Goal: Information Seeking & Learning: Learn about a topic

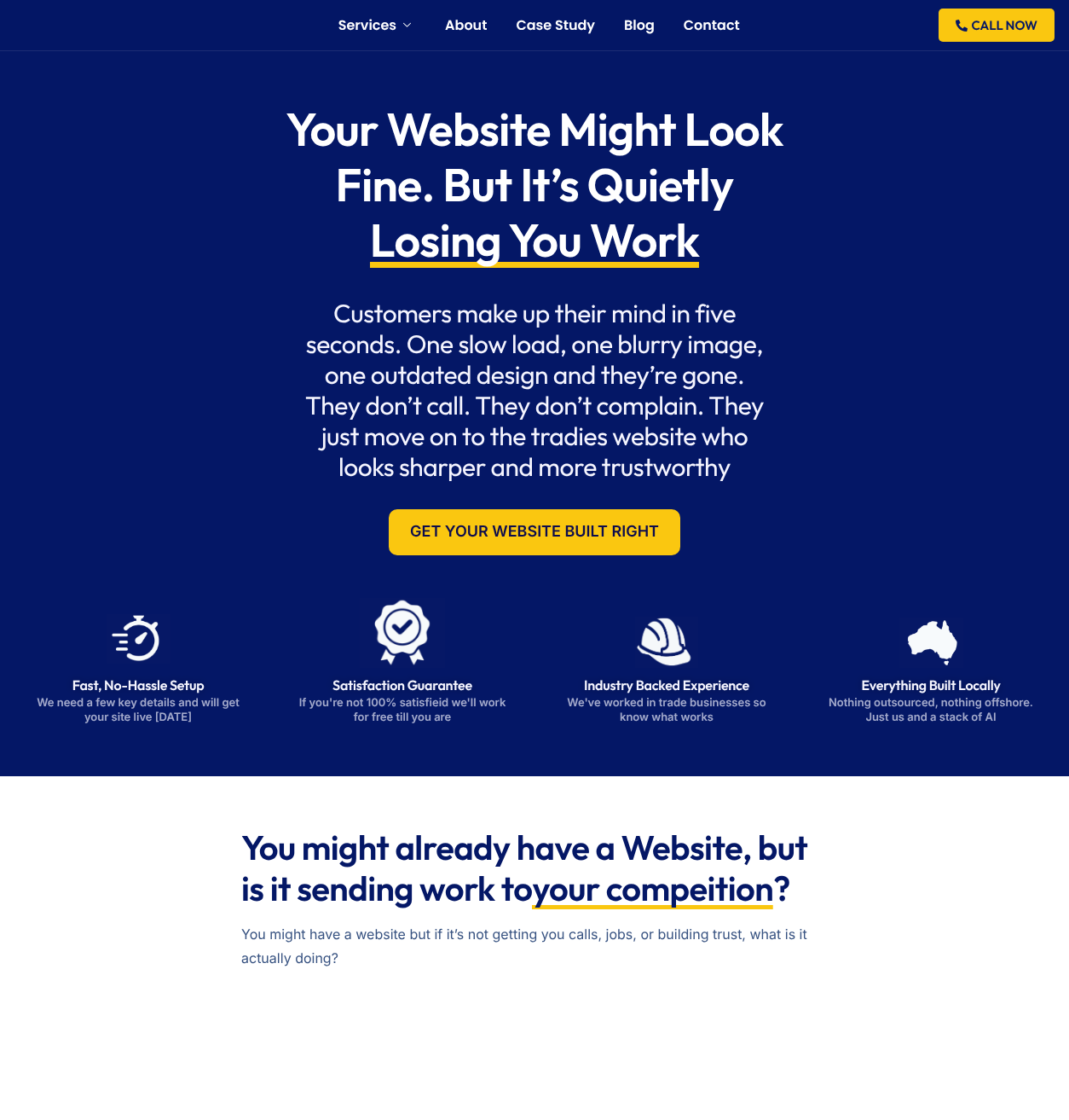
click at [944, 287] on div "Your Website Might Look Fine. But It’s Quietly Losing You Work Customers make u…" at bounding box center [535, 329] width 1058 height 487
click at [934, 272] on div "Your Website Might Look Fine. But It’s Quietly Losing You Work Customers make u…" at bounding box center [535, 329] width 1058 height 487
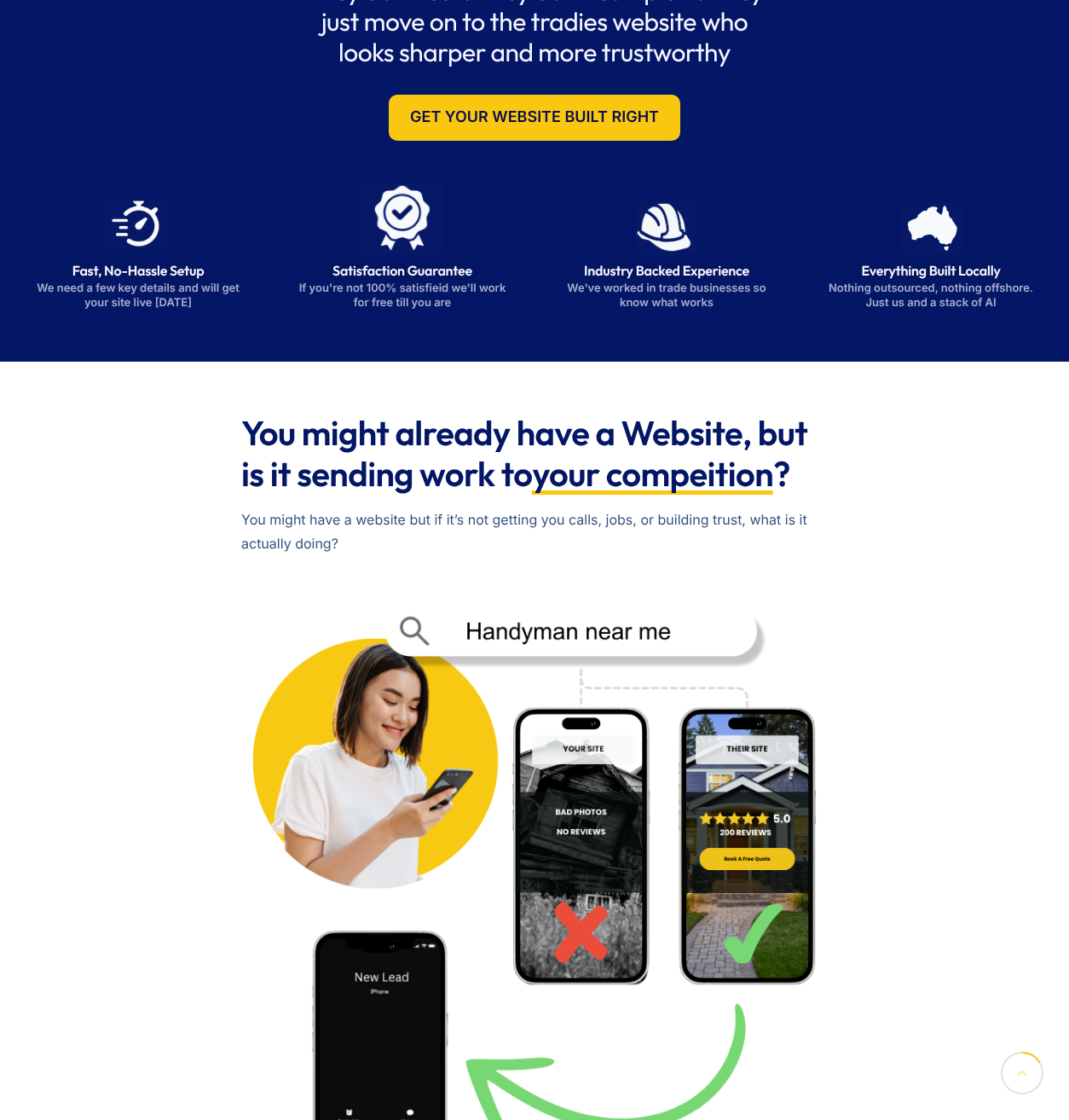
scroll to position [820, 0]
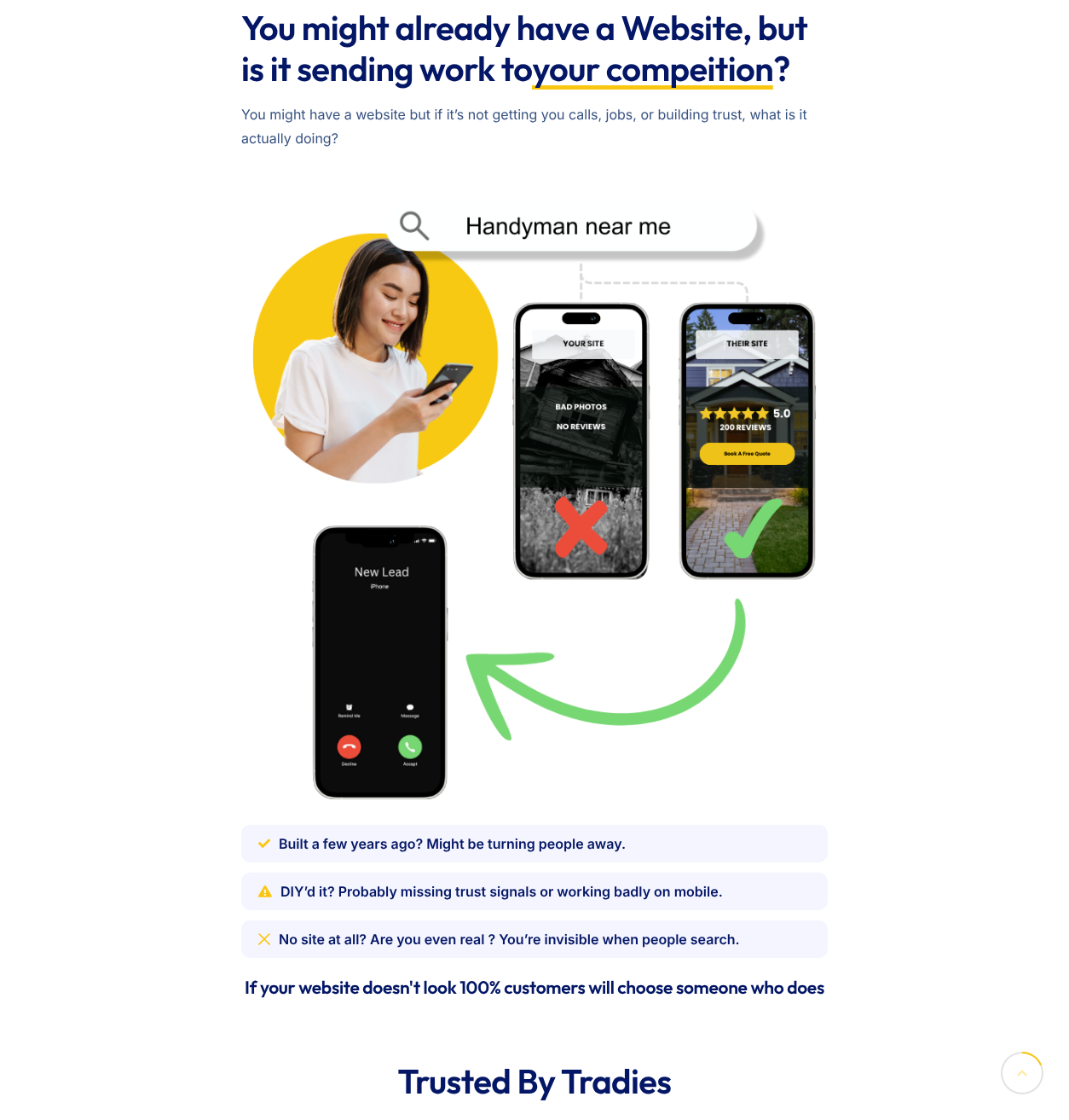
drag, startPoint x: 794, startPoint y: 397, endPoint x: 805, endPoint y: 394, distance: 11.4
click at [795, 396] on img at bounding box center [534, 492] width 586 height 633
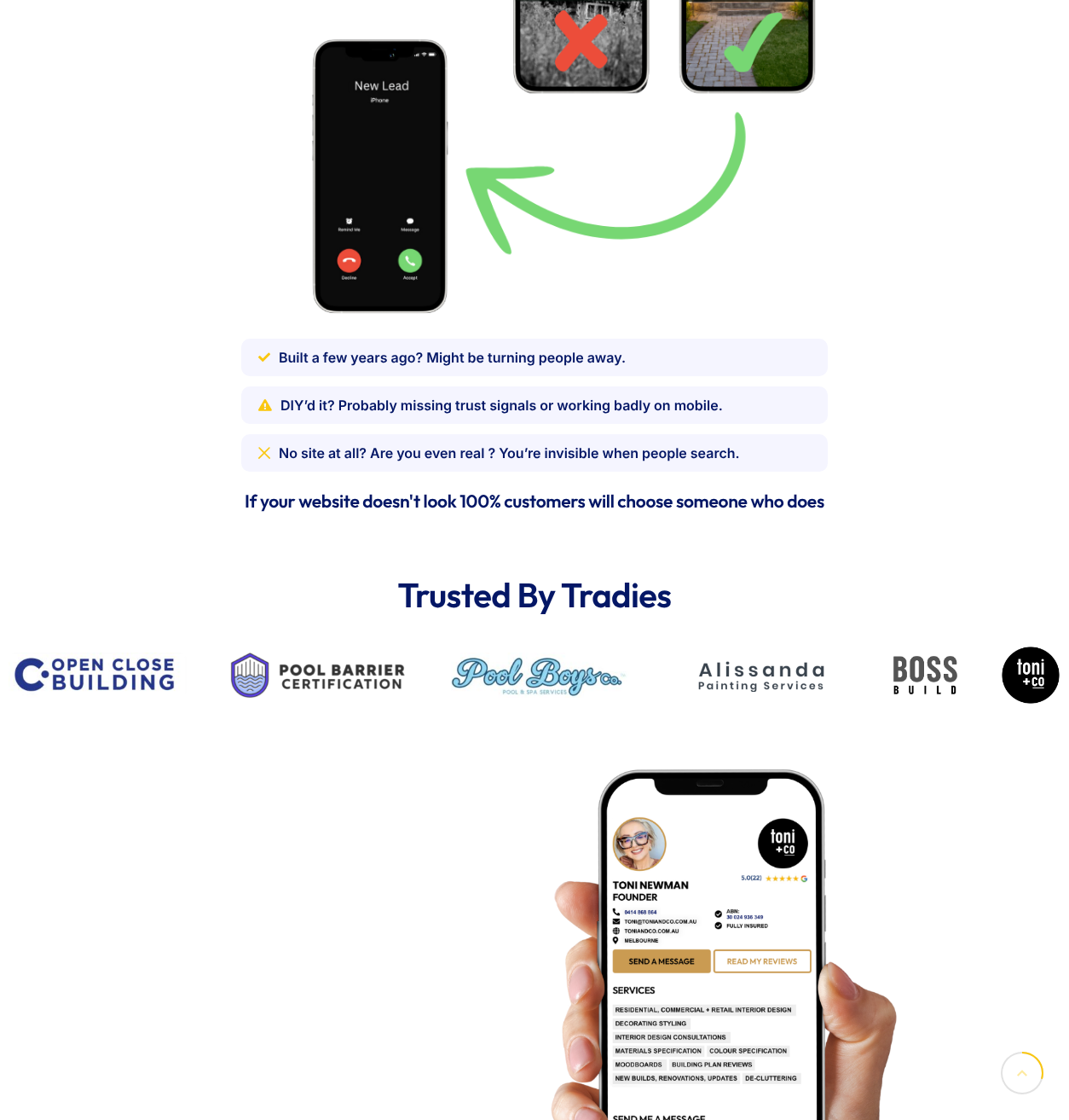
click at [915, 379] on div "You might already have a Website, but is it sending work to your compeition ? Y…" at bounding box center [535, 18] width 1058 height 1011
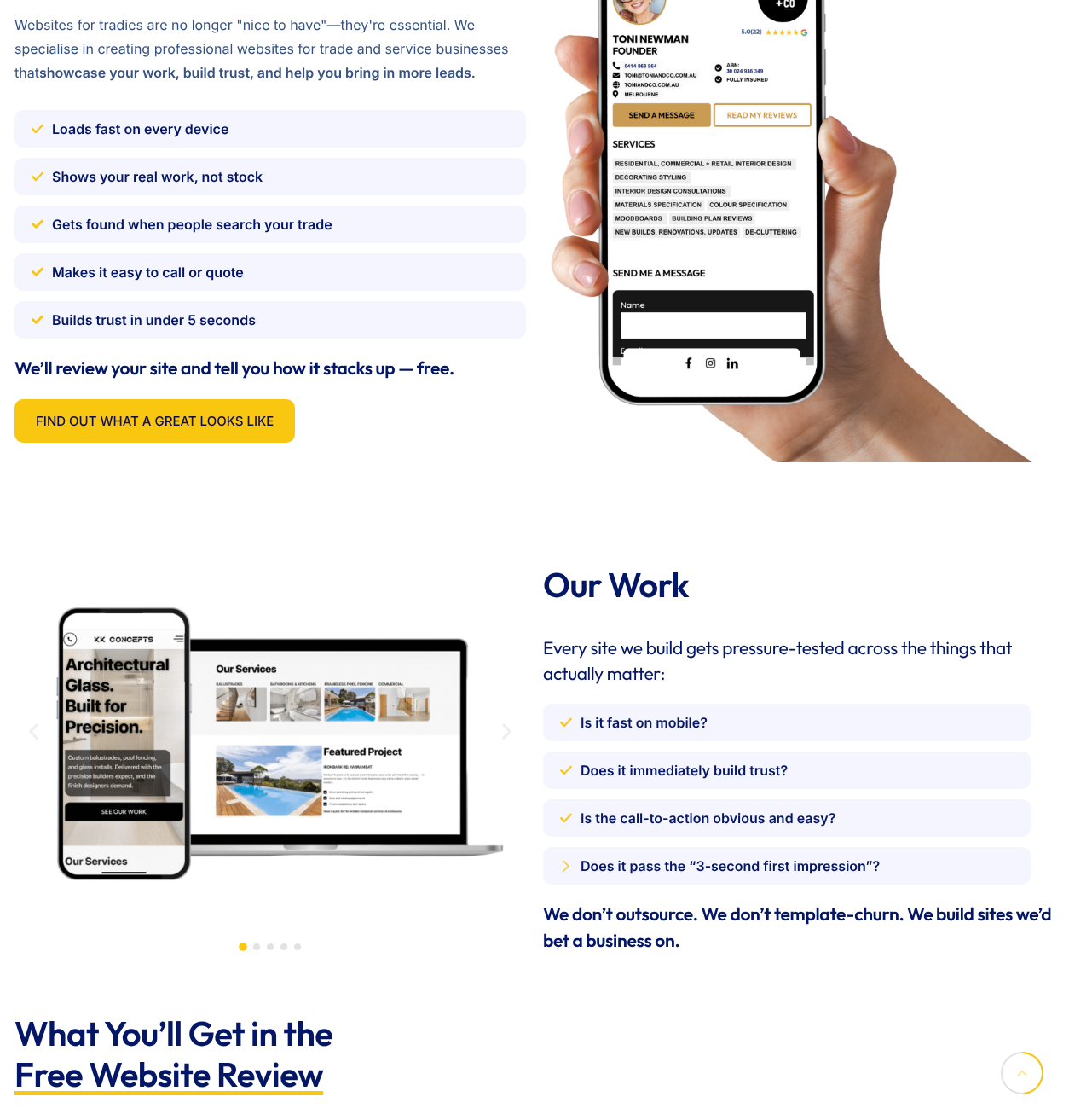
click at [921, 376] on img at bounding box center [791, 189] width 497 height 543
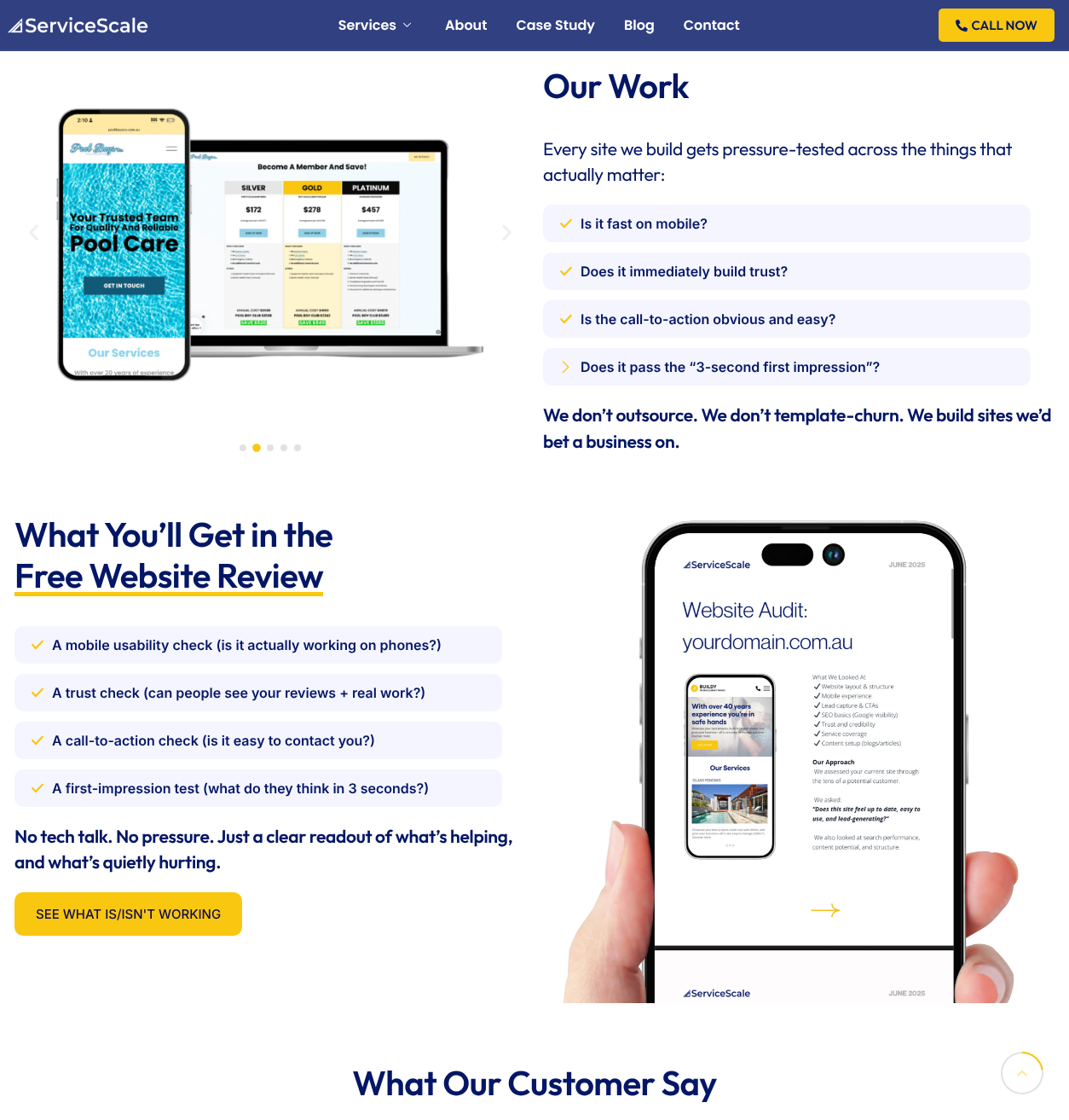
scroll to position [0, 0]
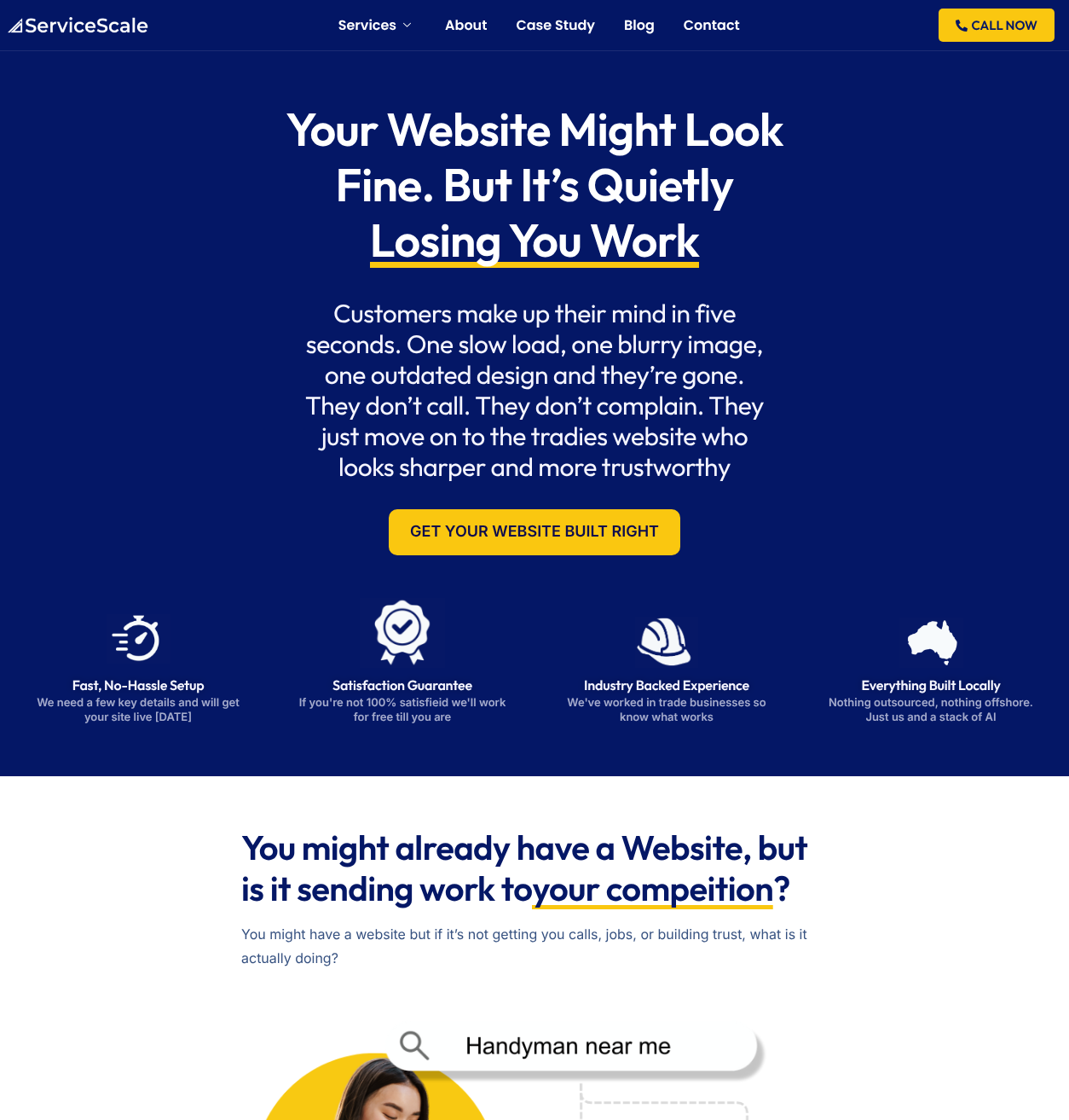
click at [803, 388] on div "Your Website Might Look Fine. But It’s Quietly Losing You Work Customers make u…" at bounding box center [535, 329] width 561 height 470
click at [412, 48] on li "Services Websites for Tradies Automation For Tradies AI For Tradies" at bounding box center [377, 25] width 78 height 44
click at [422, 79] on link "Websites for Tradies" at bounding box center [432, 80] width 136 height 14
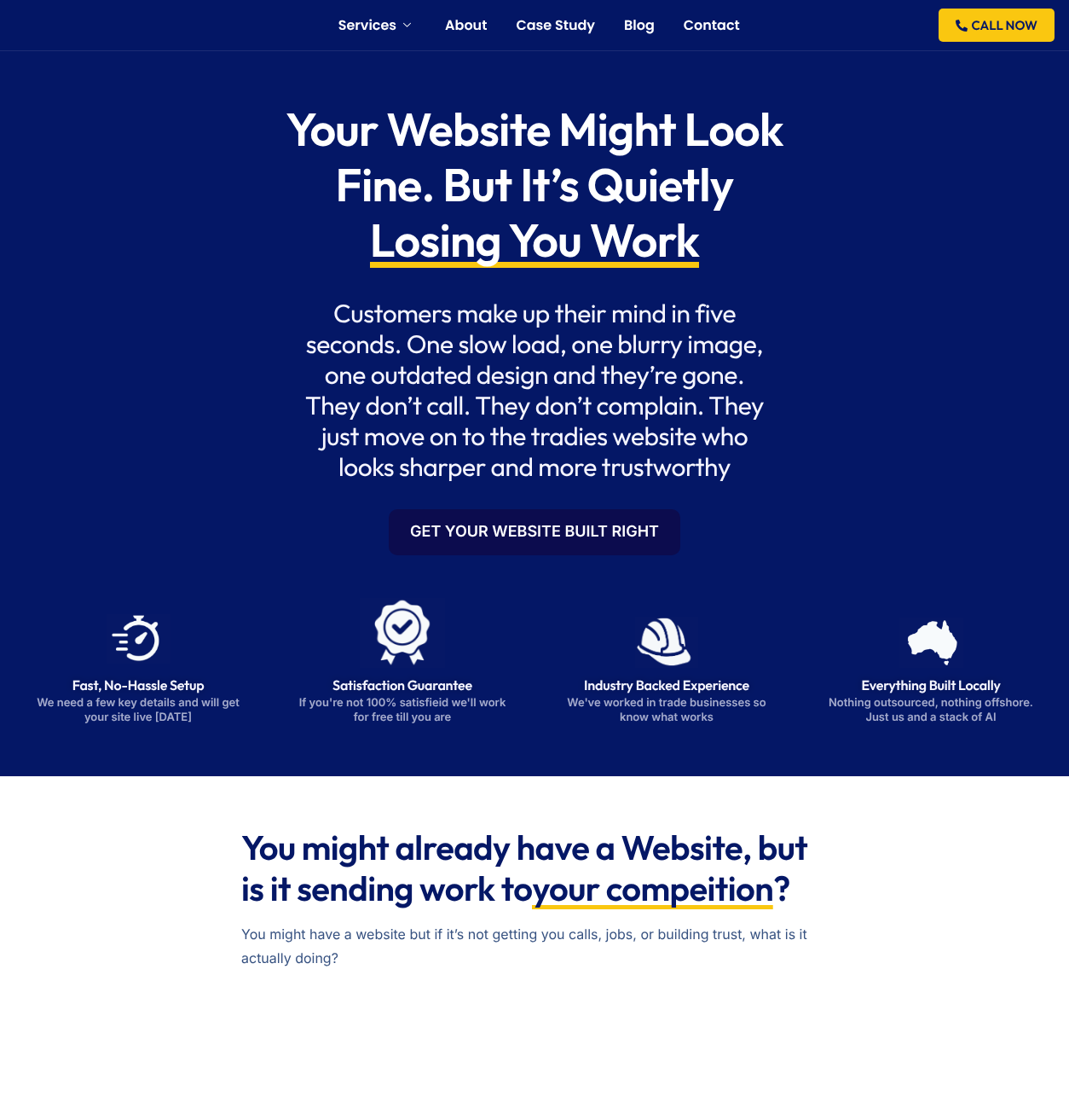
click at [531, 540] on link "Get Your Website Built Right" at bounding box center [534, 532] width 292 height 46
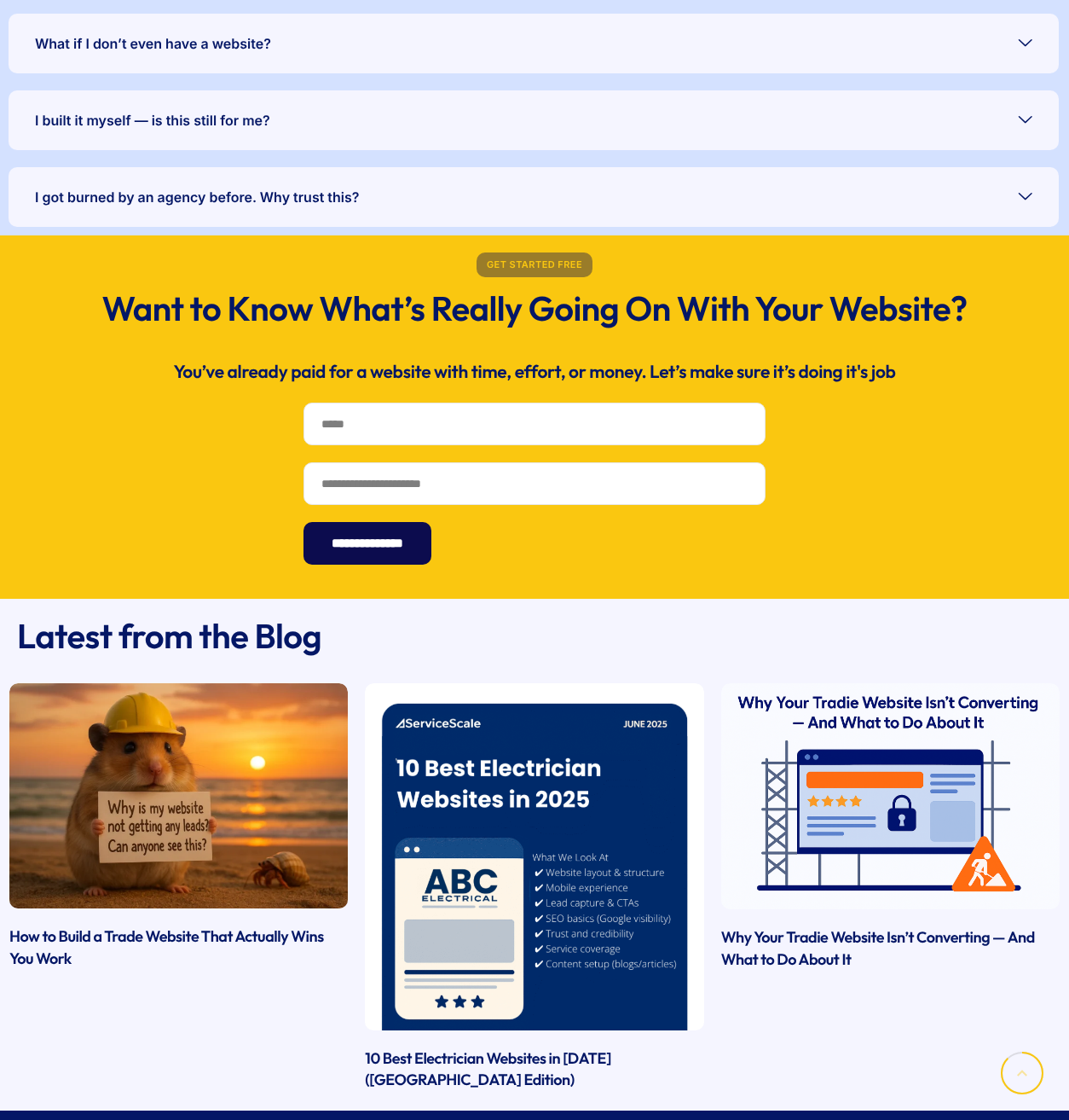
scroll to position [4267, 0]
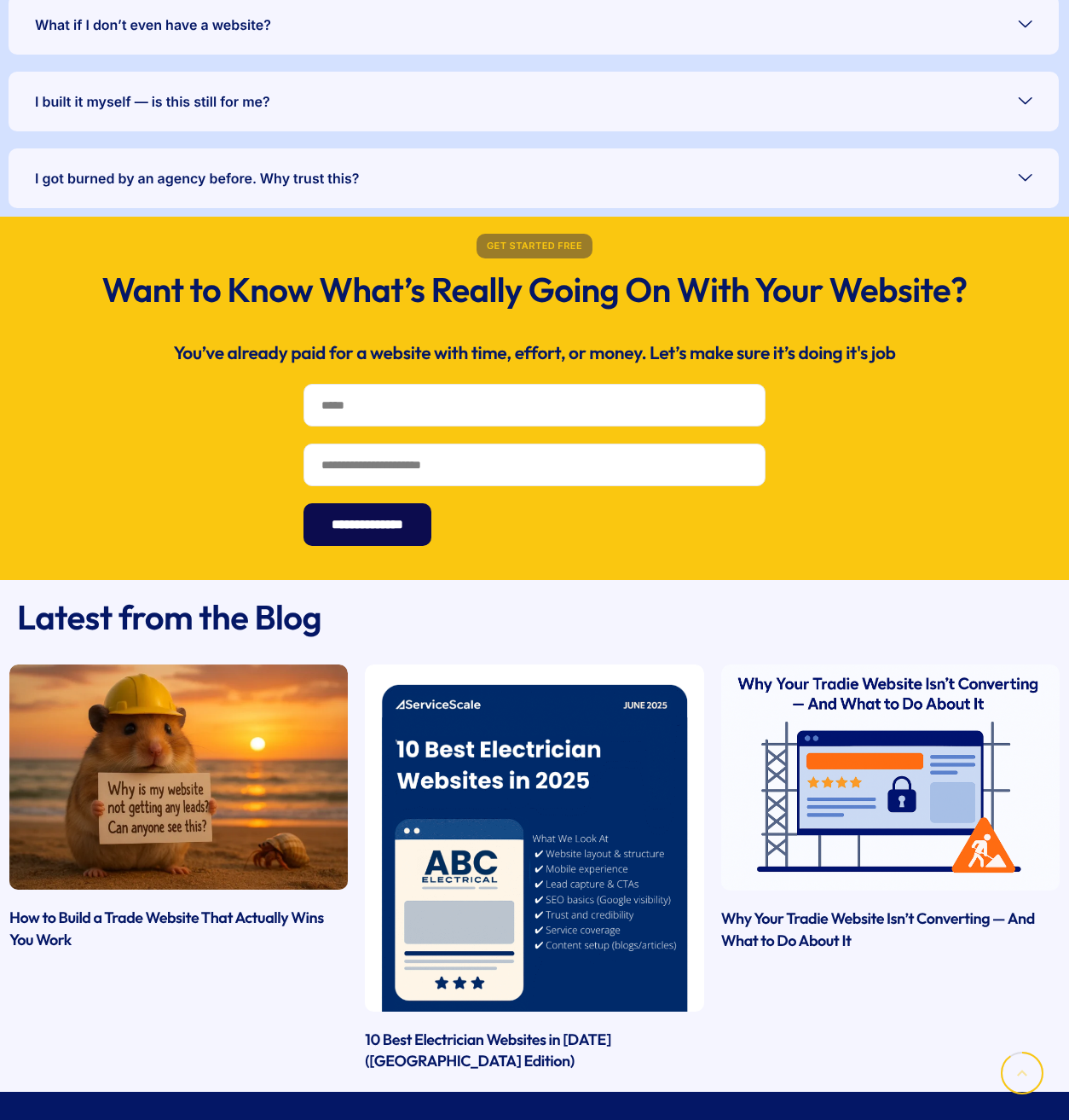
click at [844, 426] on div "**********" at bounding box center [534, 397] width 918 height 346
click at [541, 162] on link "I got burned by an agency before. Why trust this?" at bounding box center [534, 178] width 1051 height 60
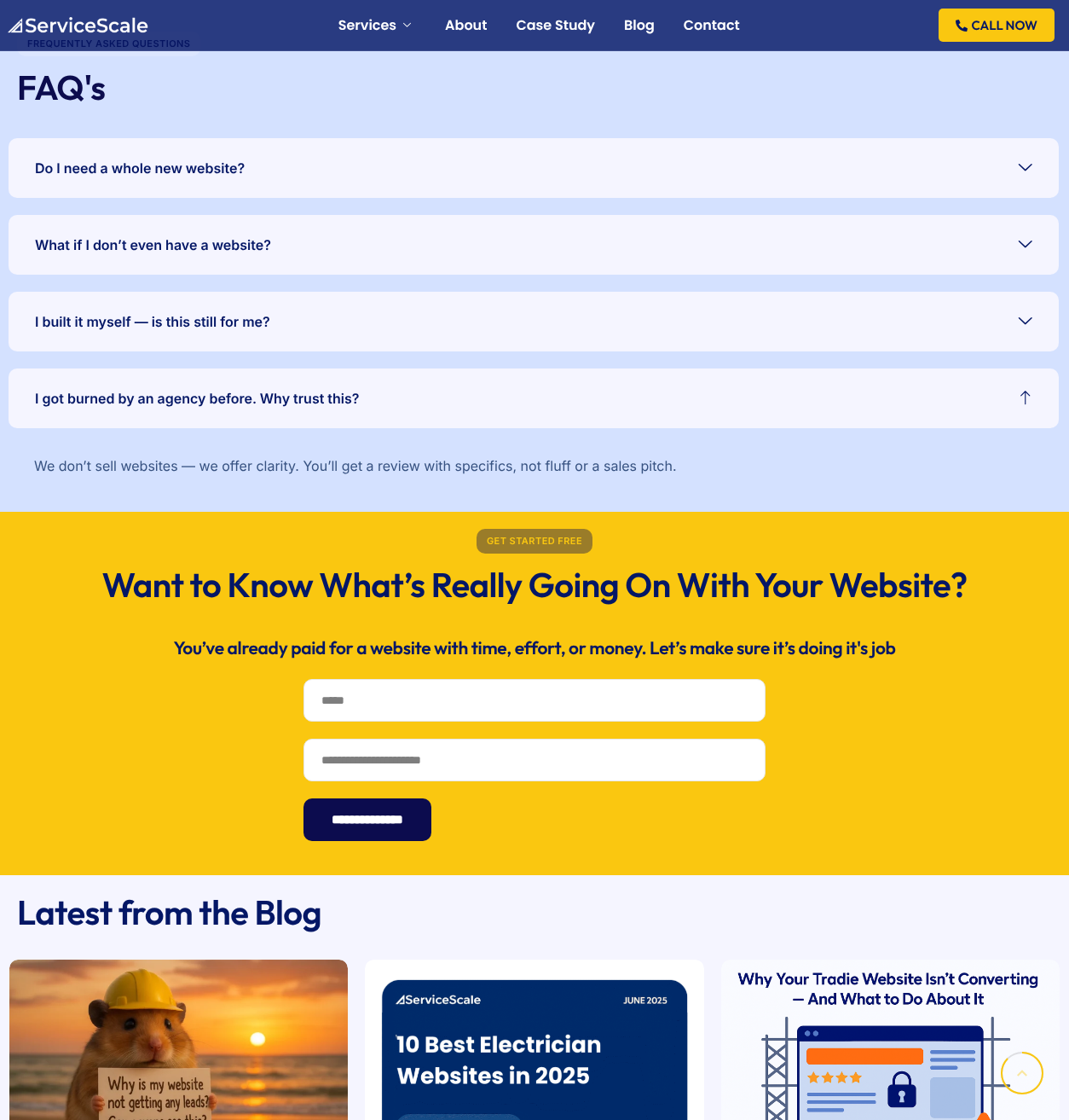
scroll to position [3913, 0]
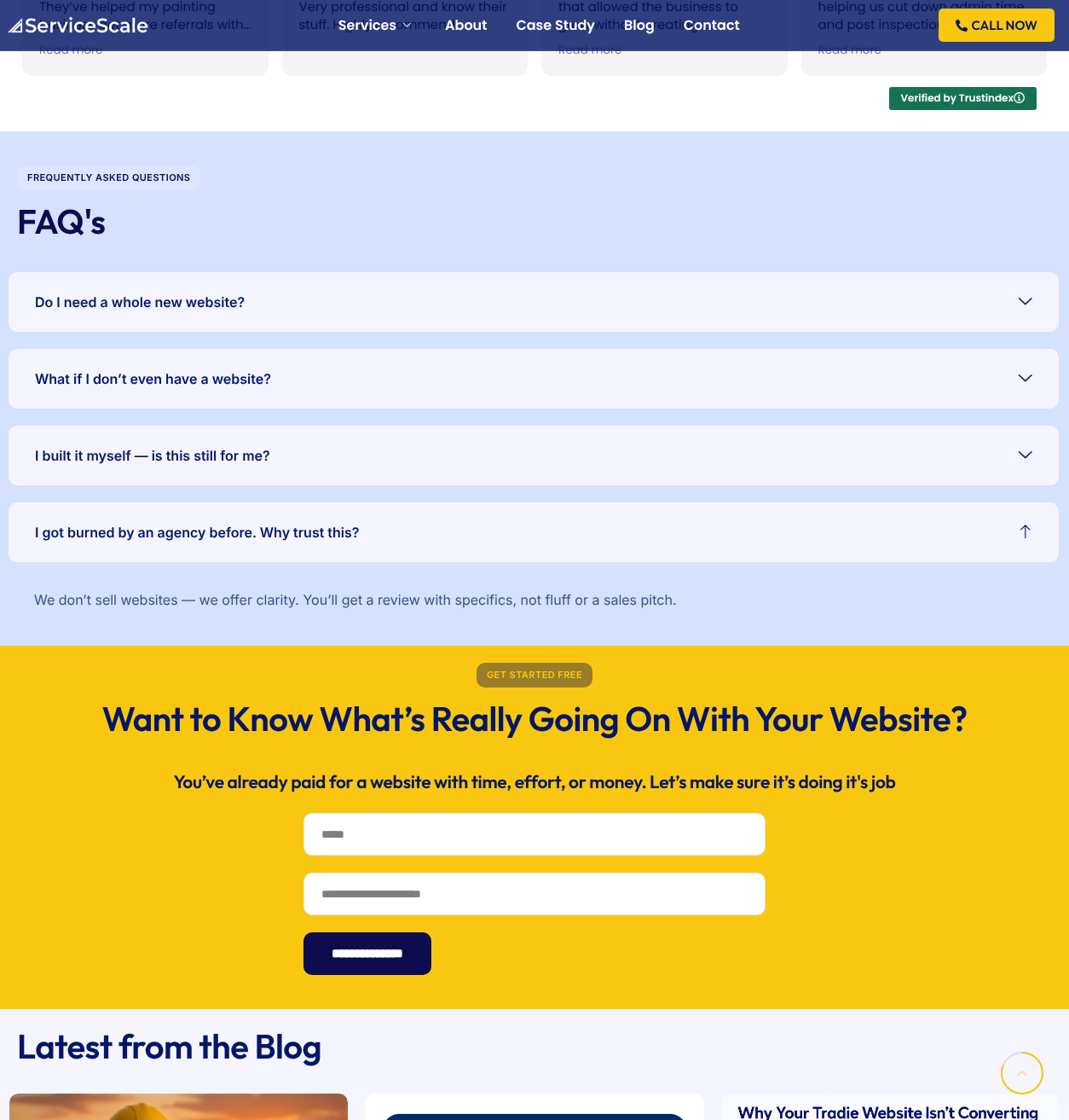
click at [537, 299] on link "Do I need a whole new website?" at bounding box center [534, 302] width 1051 height 60
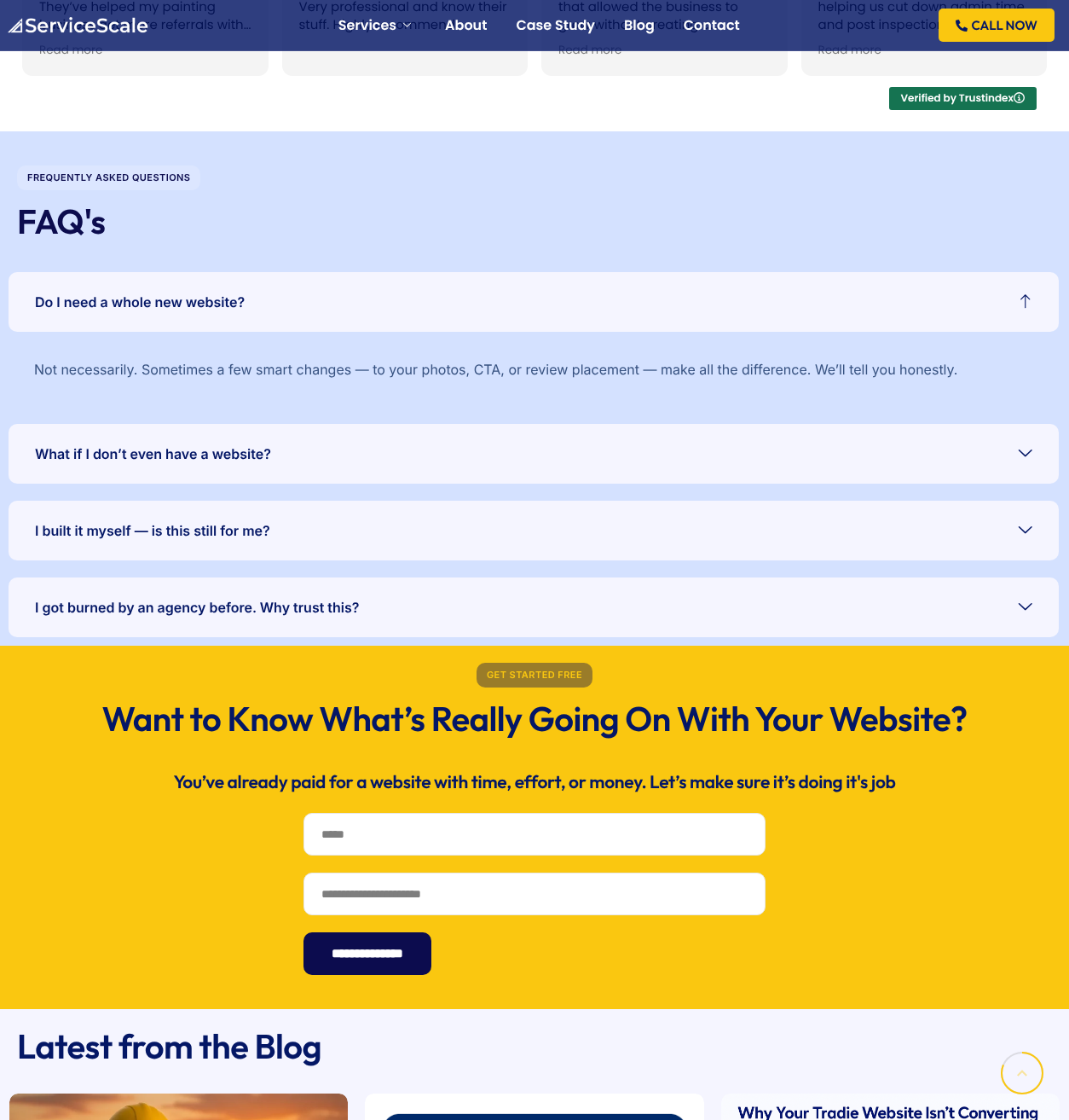
click at [603, 458] on link "What if I don’t even have a website?" at bounding box center [534, 453] width 1051 height 60
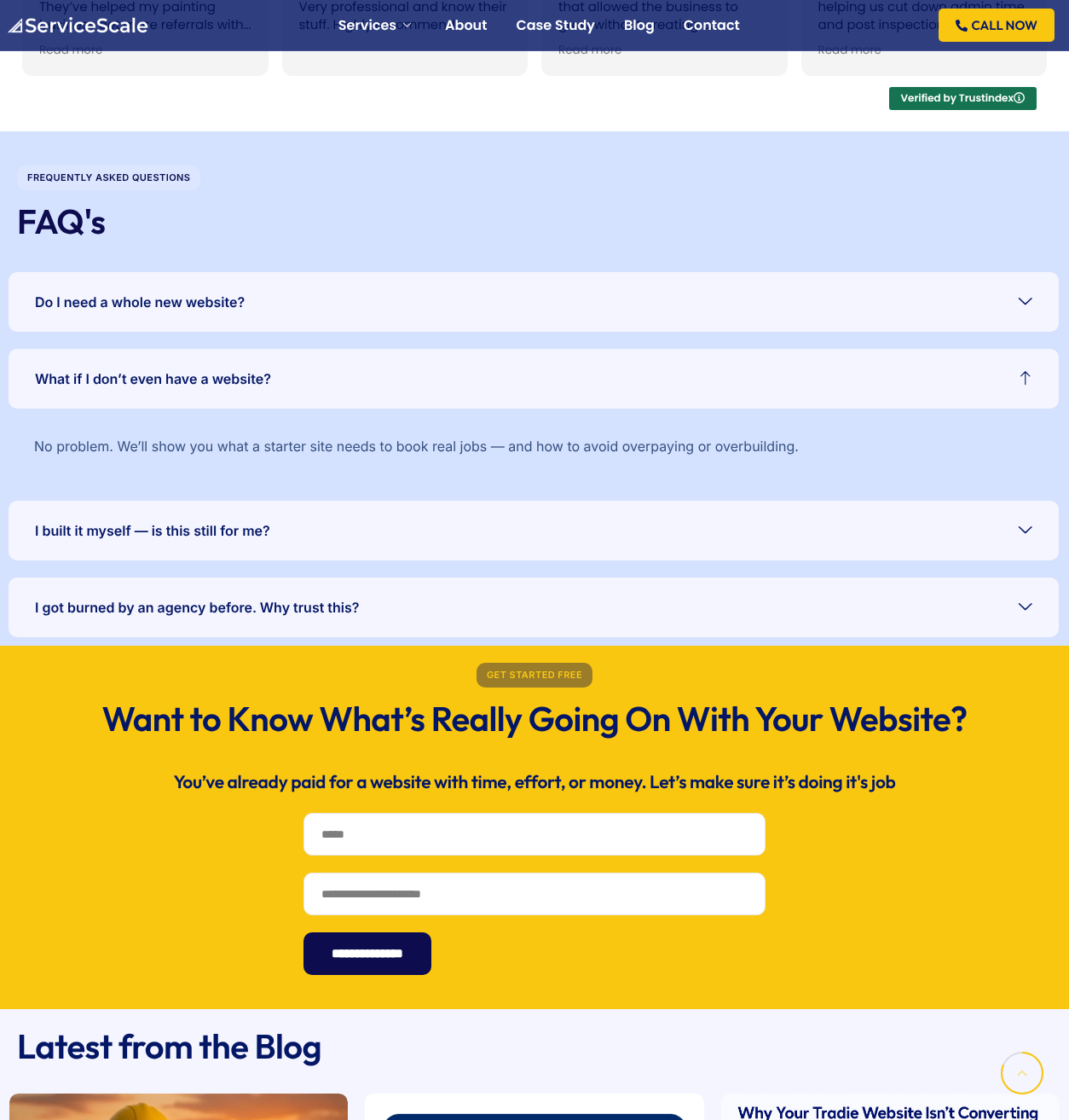
click at [638, 490] on div "Do I need a whole new website? Not necessarily. Sometimes a few smart changes —…" at bounding box center [534, 454] width 1051 height 365
click at [639, 536] on link "I built it myself — is this still for me?" at bounding box center [534, 531] width 1051 height 60
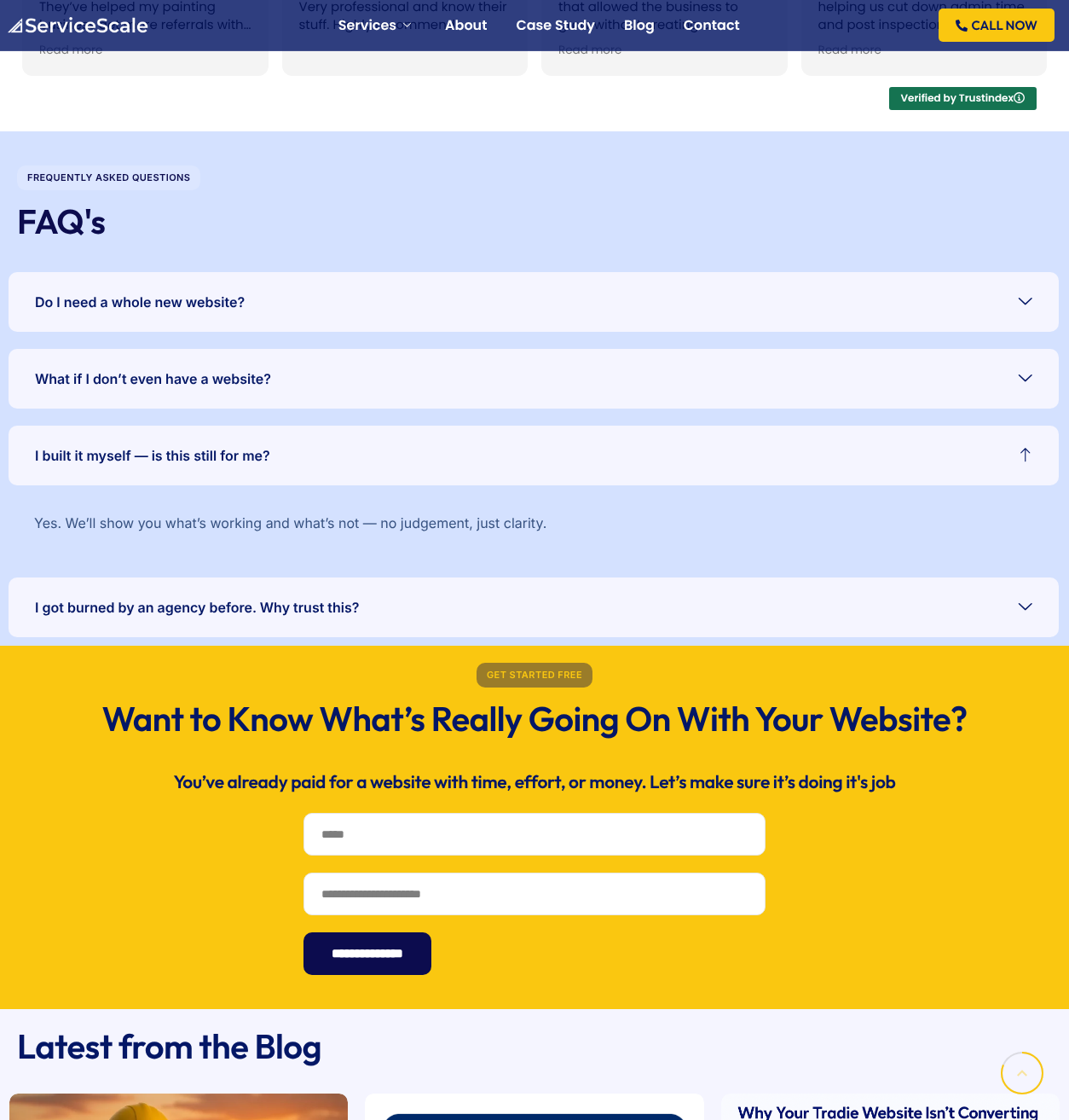
click at [642, 606] on link "I got burned by an agency before. Why trust this?" at bounding box center [534, 608] width 1051 height 60
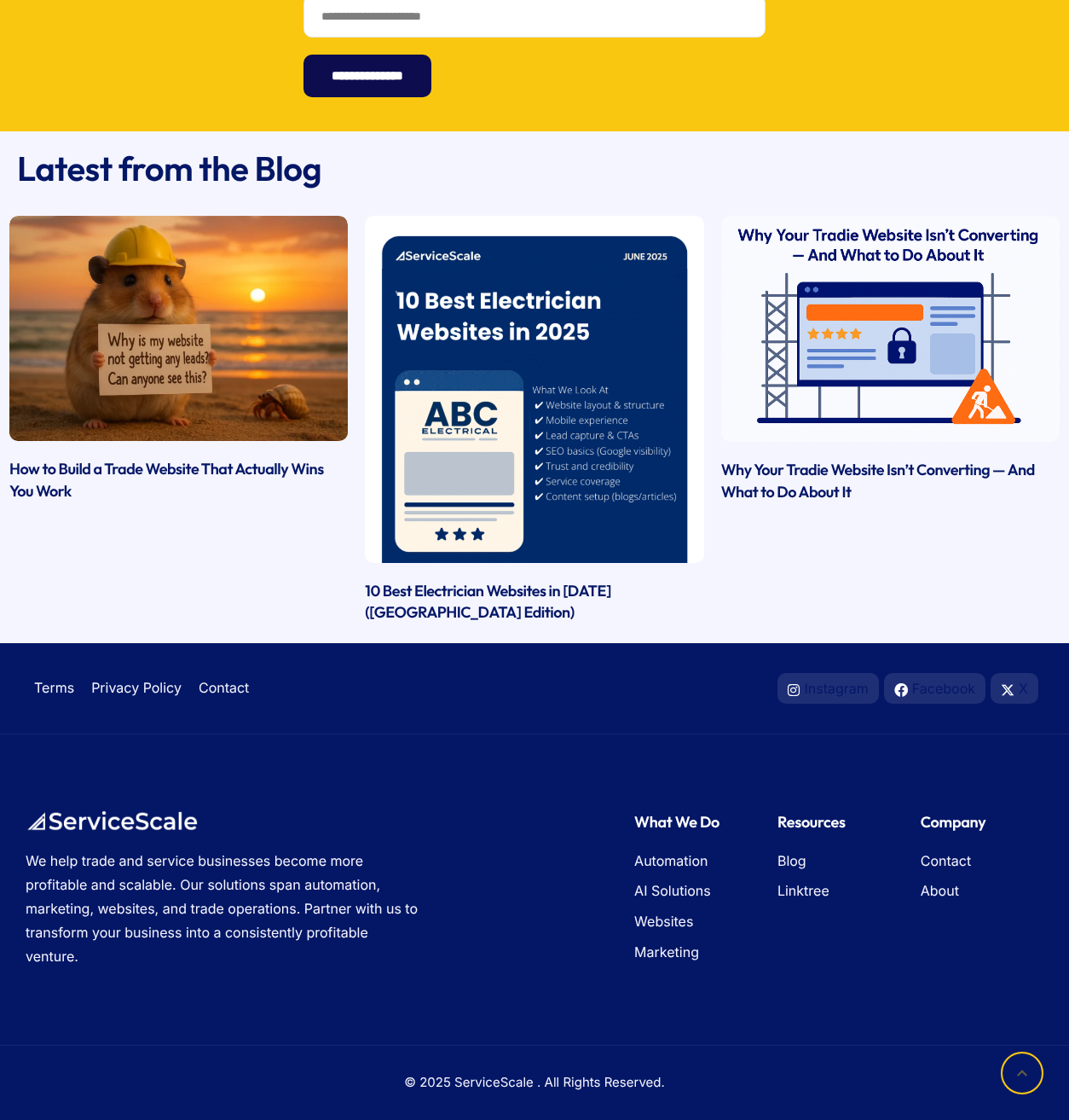
click at [574, 725] on div "Terms Privacy Policy Contact Instagram Facebook X" at bounding box center [534, 689] width 1069 height 92
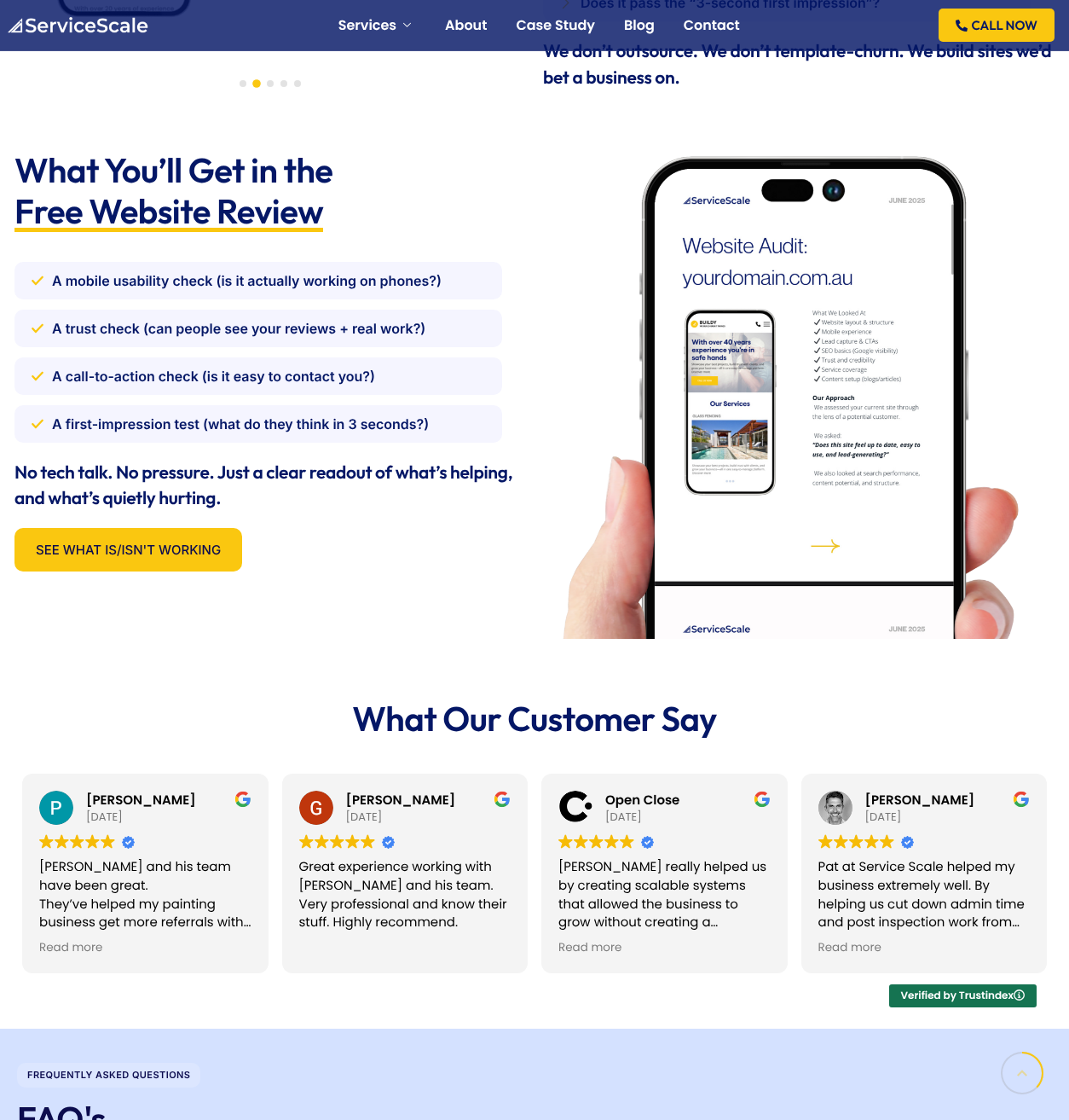
scroll to position [0, 0]
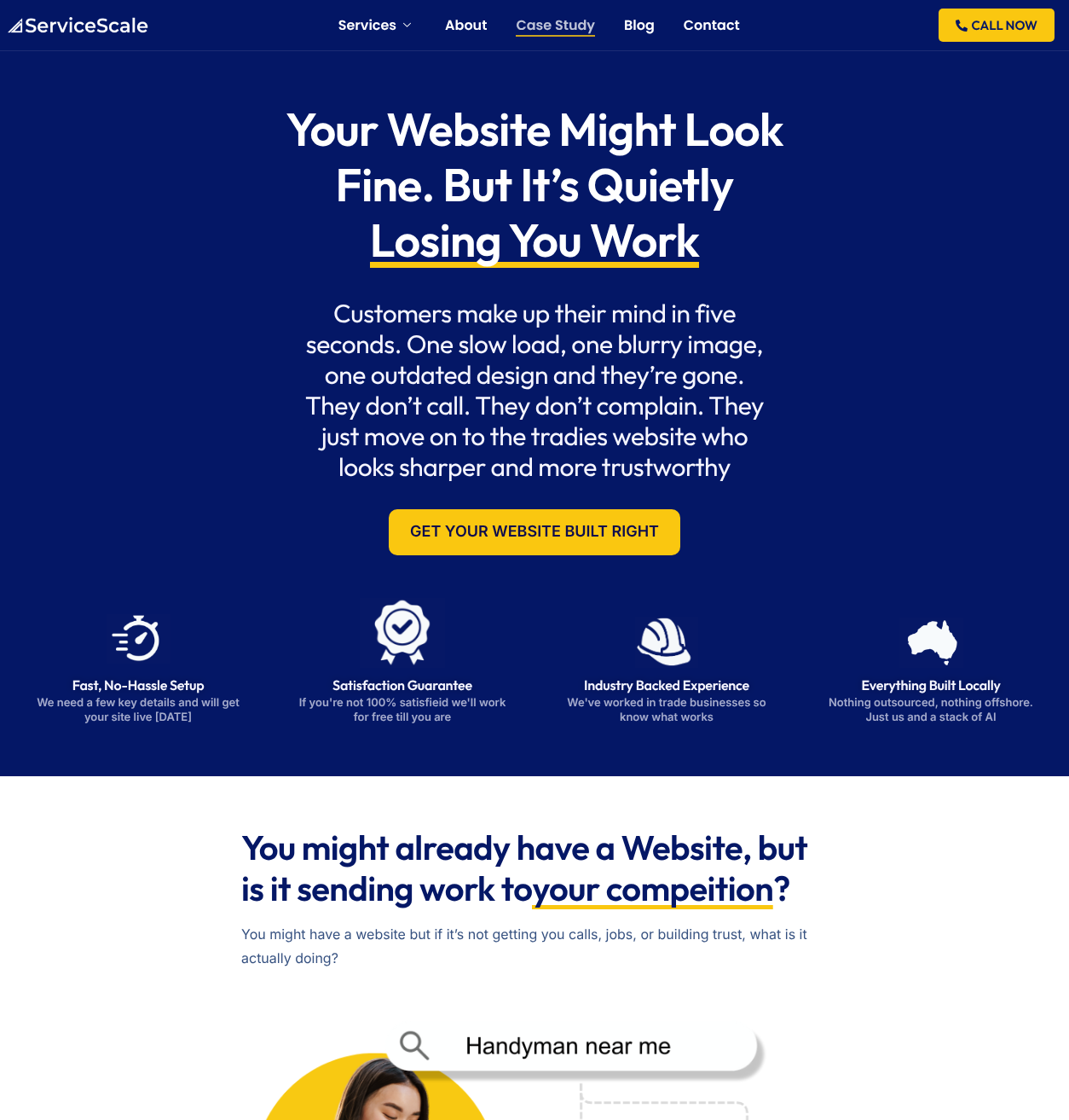
click at [529, 24] on link "Case Study" at bounding box center [555, 26] width 79 height 14
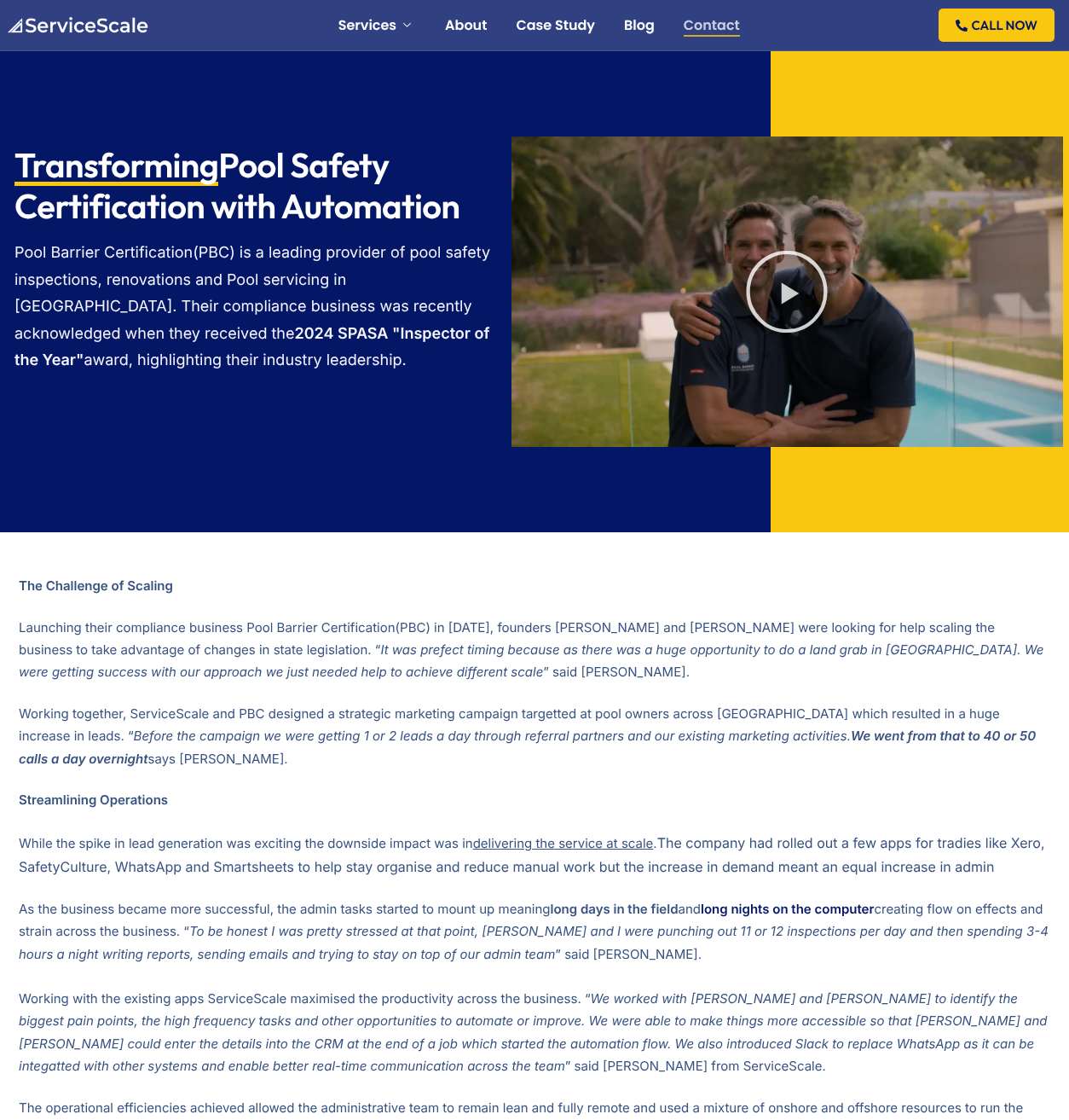
drag, startPoint x: 0, startPoint y: 0, endPoint x: 724, endPoint y: 16, distance: 724.2
click at [723, 19] on link "Contact" at bounding box center [712, 26] width 57 height 14
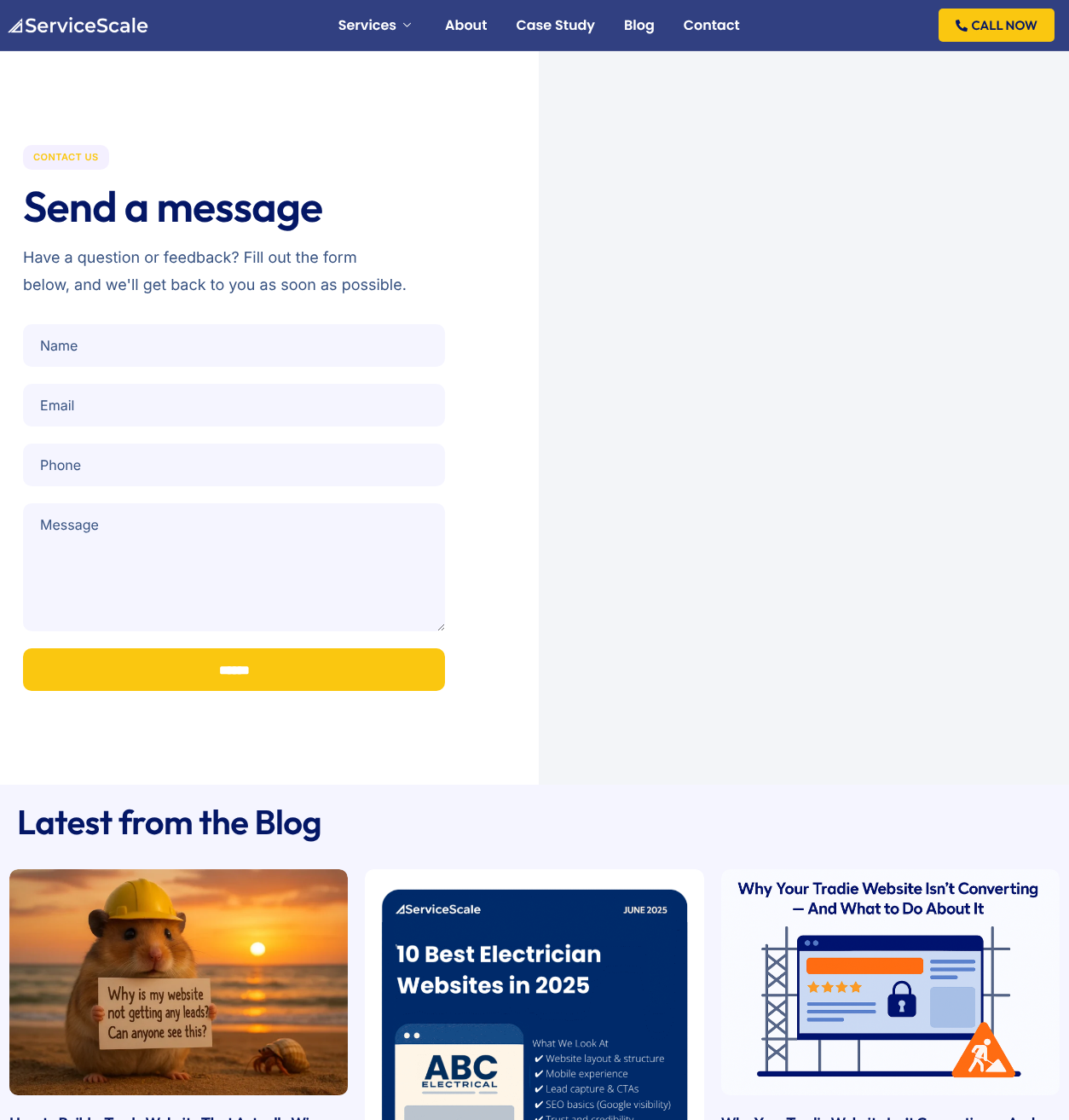
click at [288, 153] on div "Contact Us Send a message Have a question or feedback? Fill out the form below,…" at bounding box center [233, 226] width 422 height 162
click at [86, 18] on img at bounding box center [77, 26] width 142 height 17
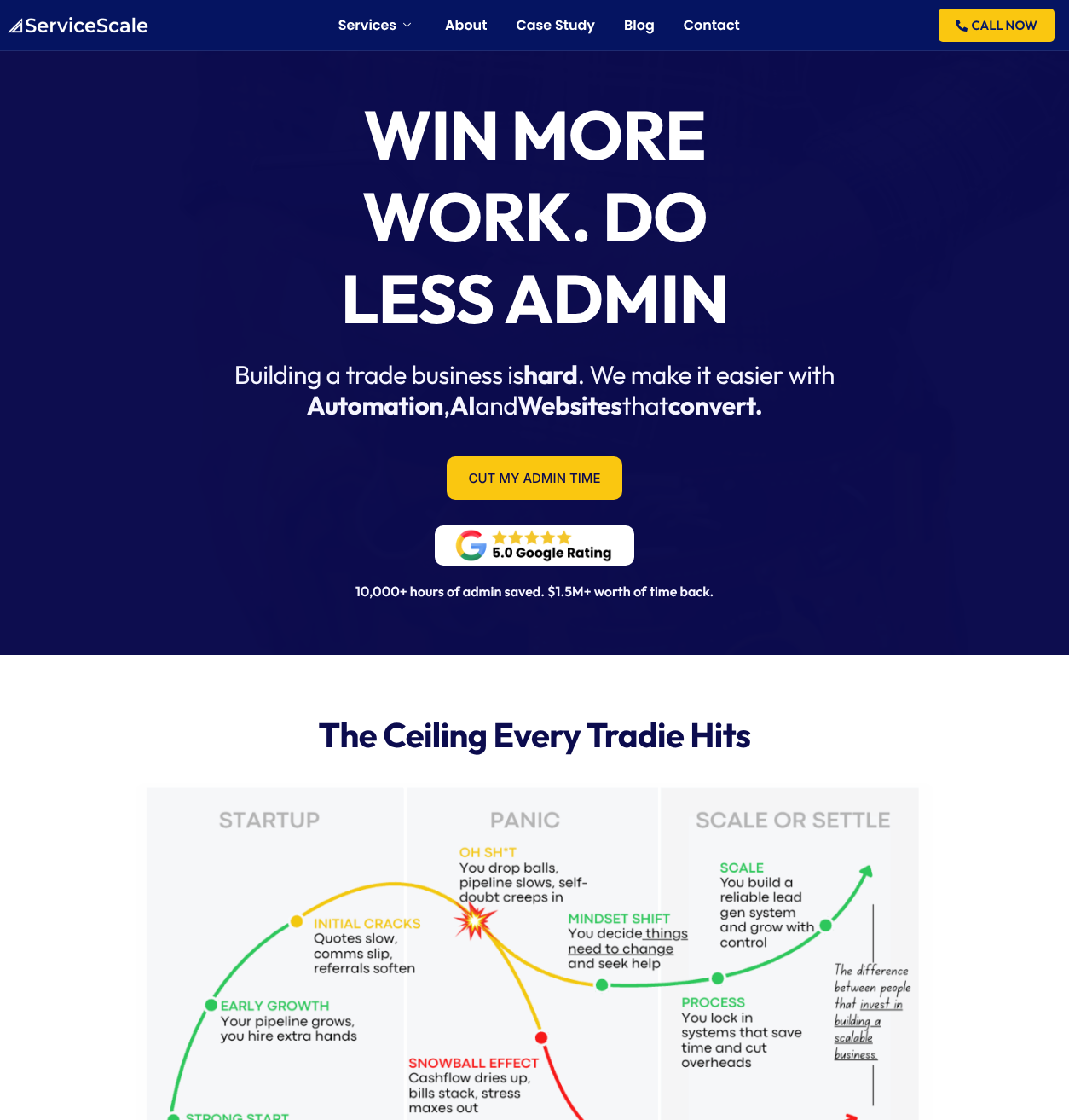
click at [781, 556] on div "Win More Work. Do Less Admin Building a trade business is hard . We make it eas…" at bounding box center [534, 310] width 1069 height 689
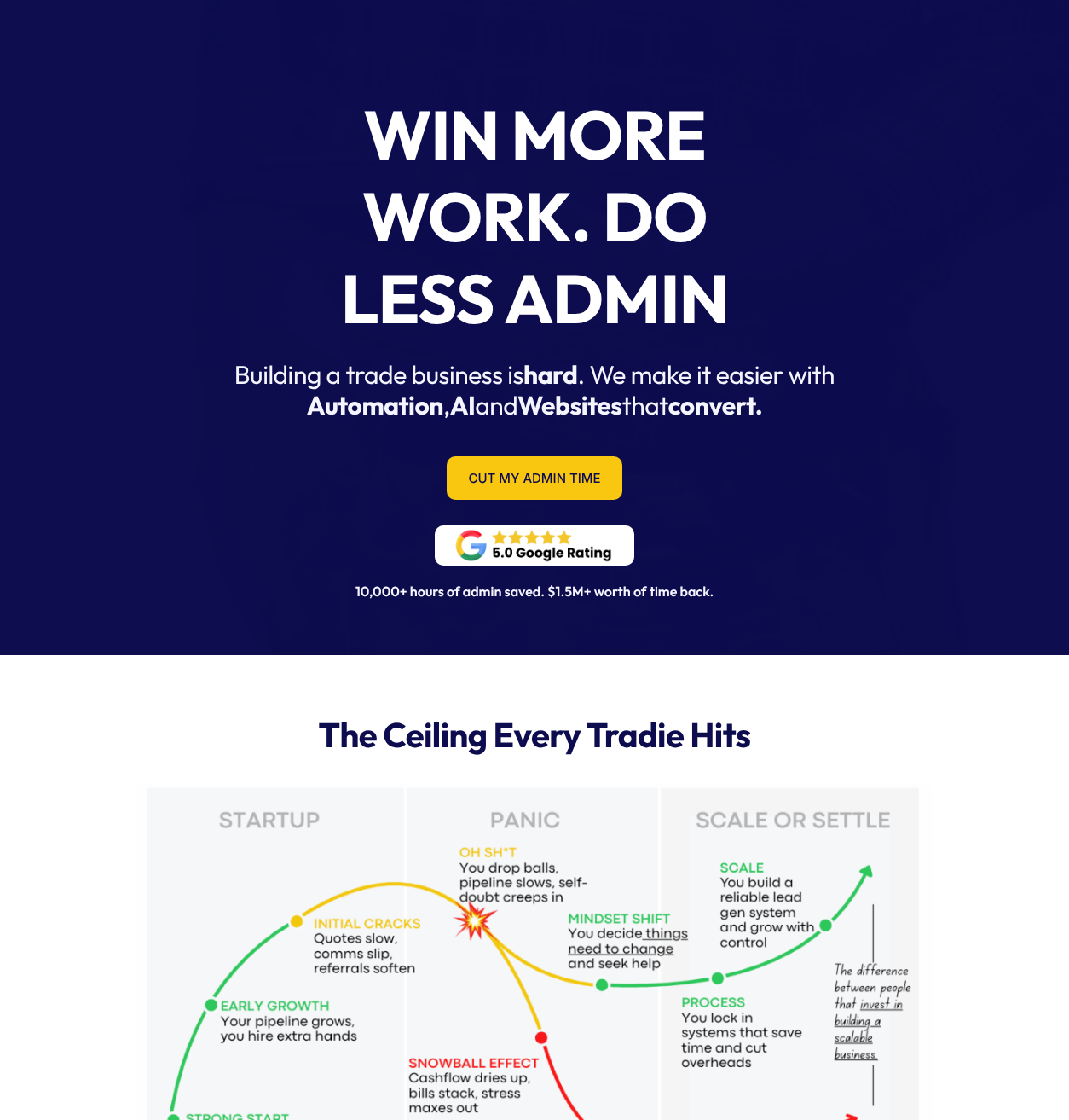
scroll to position [339, 0]
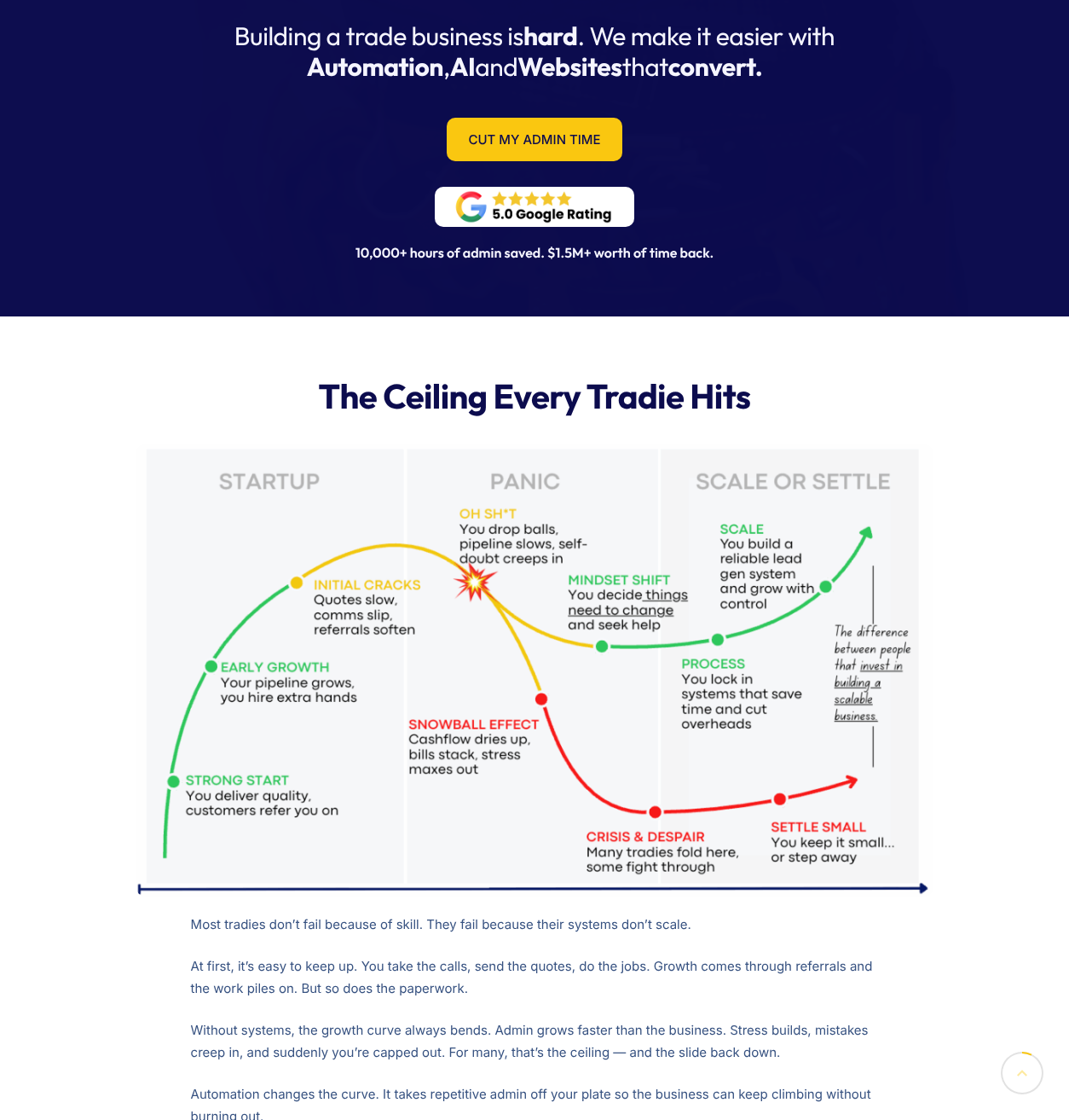
click at [1005, 432] on div "The Ceiling Every Tradie Hits Most tradies don’t fail because of skill. They fa…" at bounding box center [535, 783] width 1058 height 933
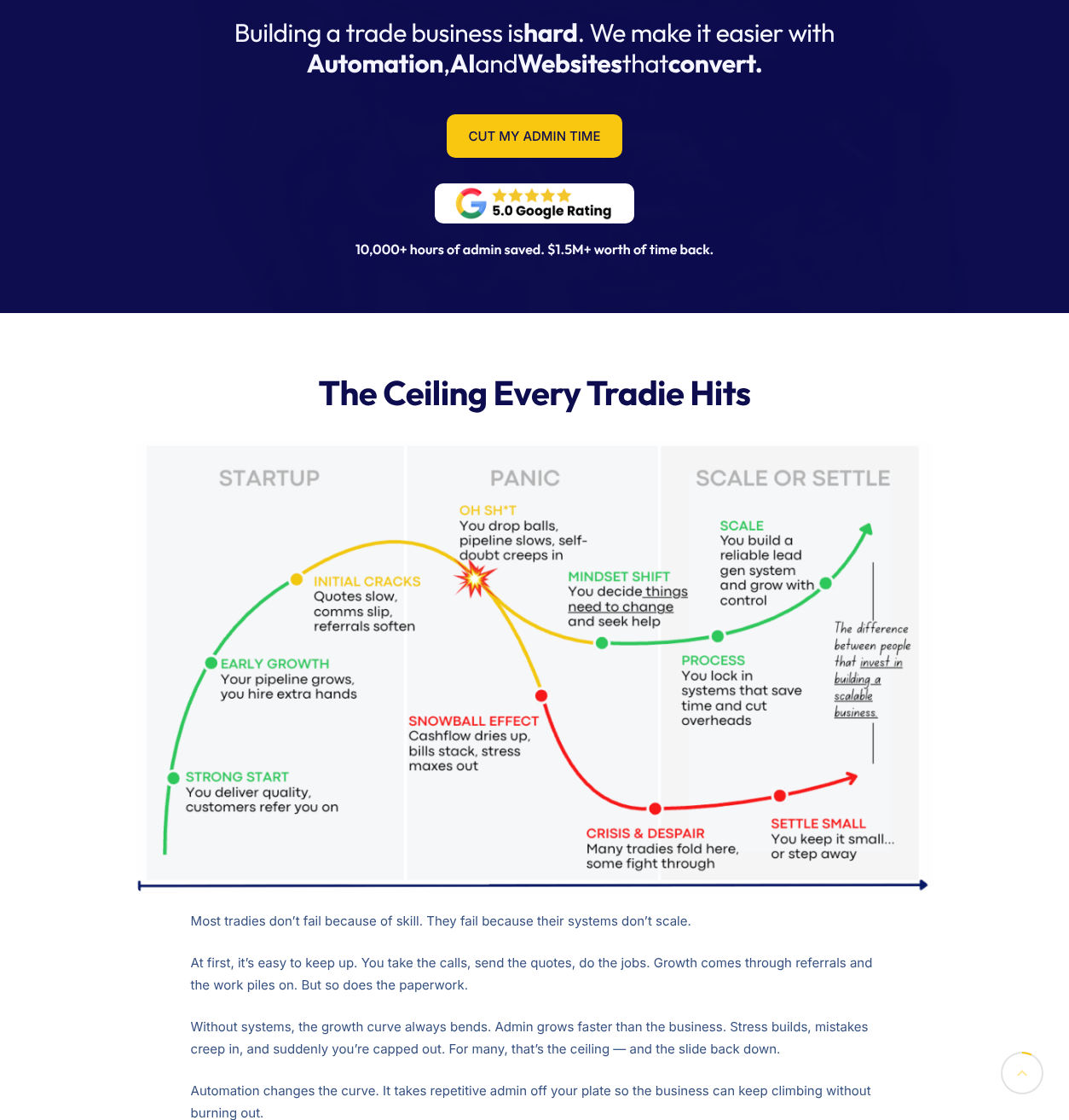
click at [883, 424] on div "The Ceiling Every Tradie Hits Most tradies don’t fail because of skill. They fa…" at bounding box center [535, 779] width 815 height 830
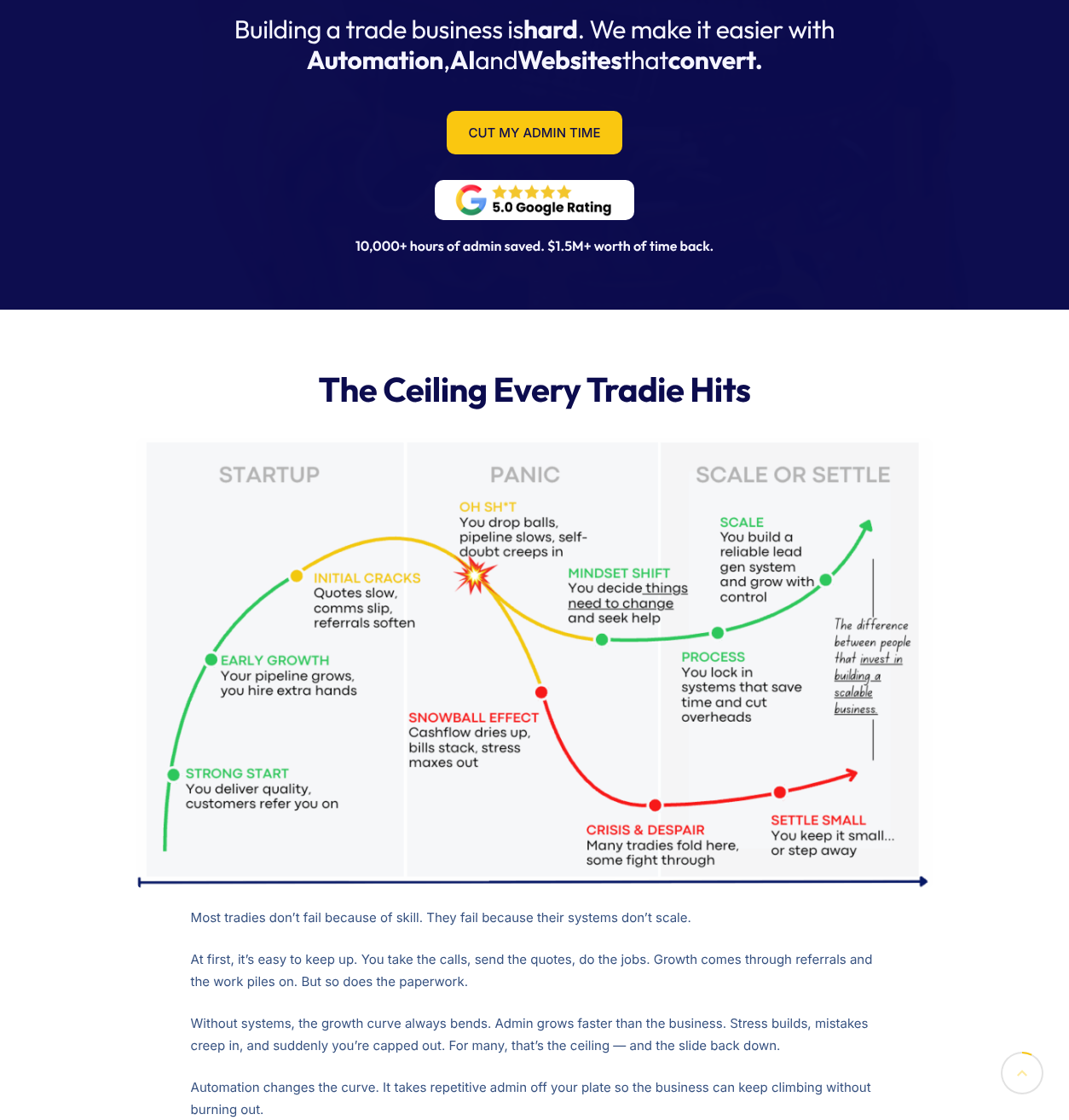
scroll to position [345, 0]
click at [961, 419] on div "The Ceiling Every Tradie Hits Most tradies don’t fail because of skill. They fa…" at bounding box center [535, 776] width 1058 height 933
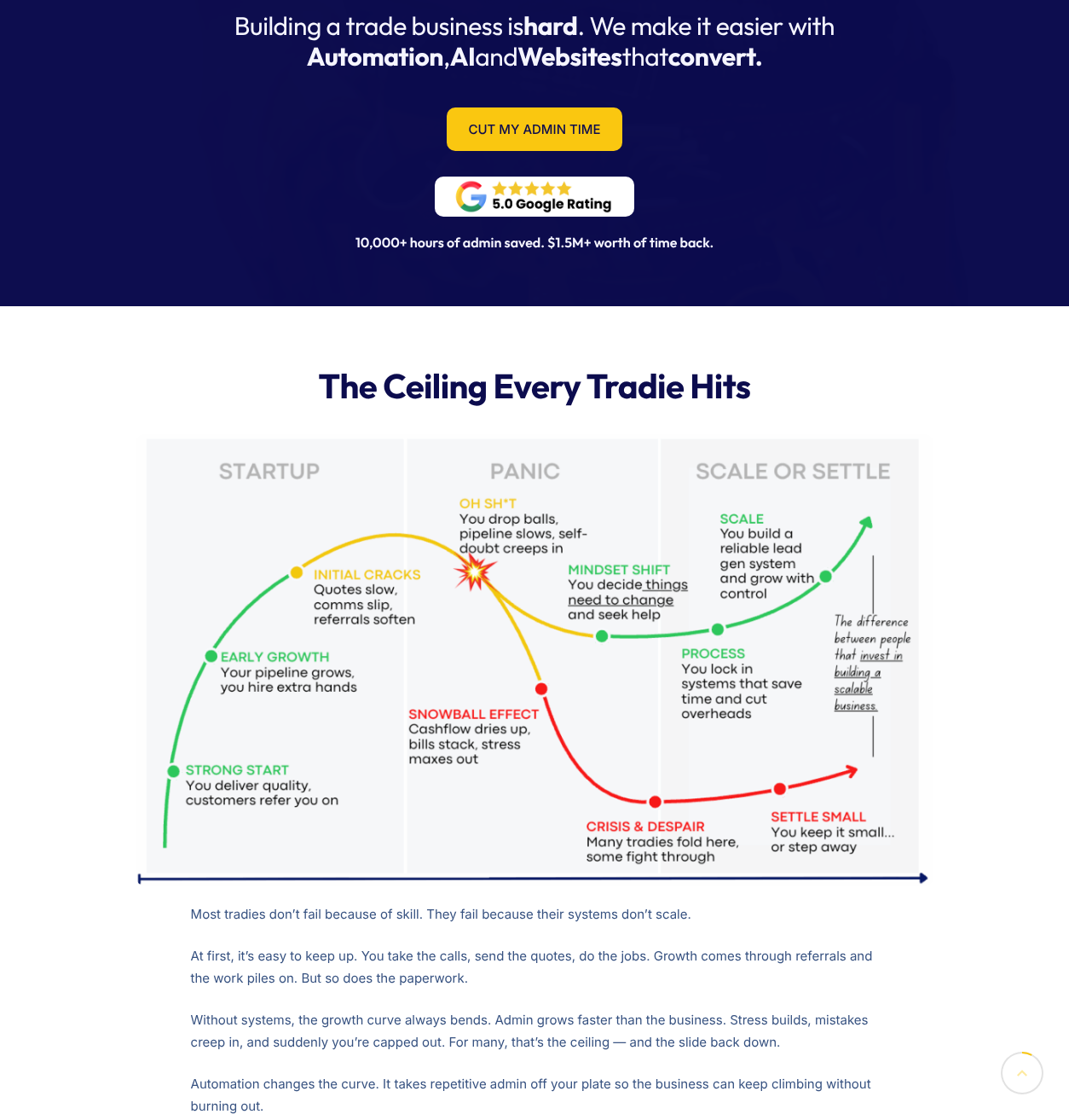
click at [993, 468] on div "The Ceiling Every Tradie Hits Most tradies don’t fail because of skill. They fa…" at bounding box center [535, 772] width 1058 height 933
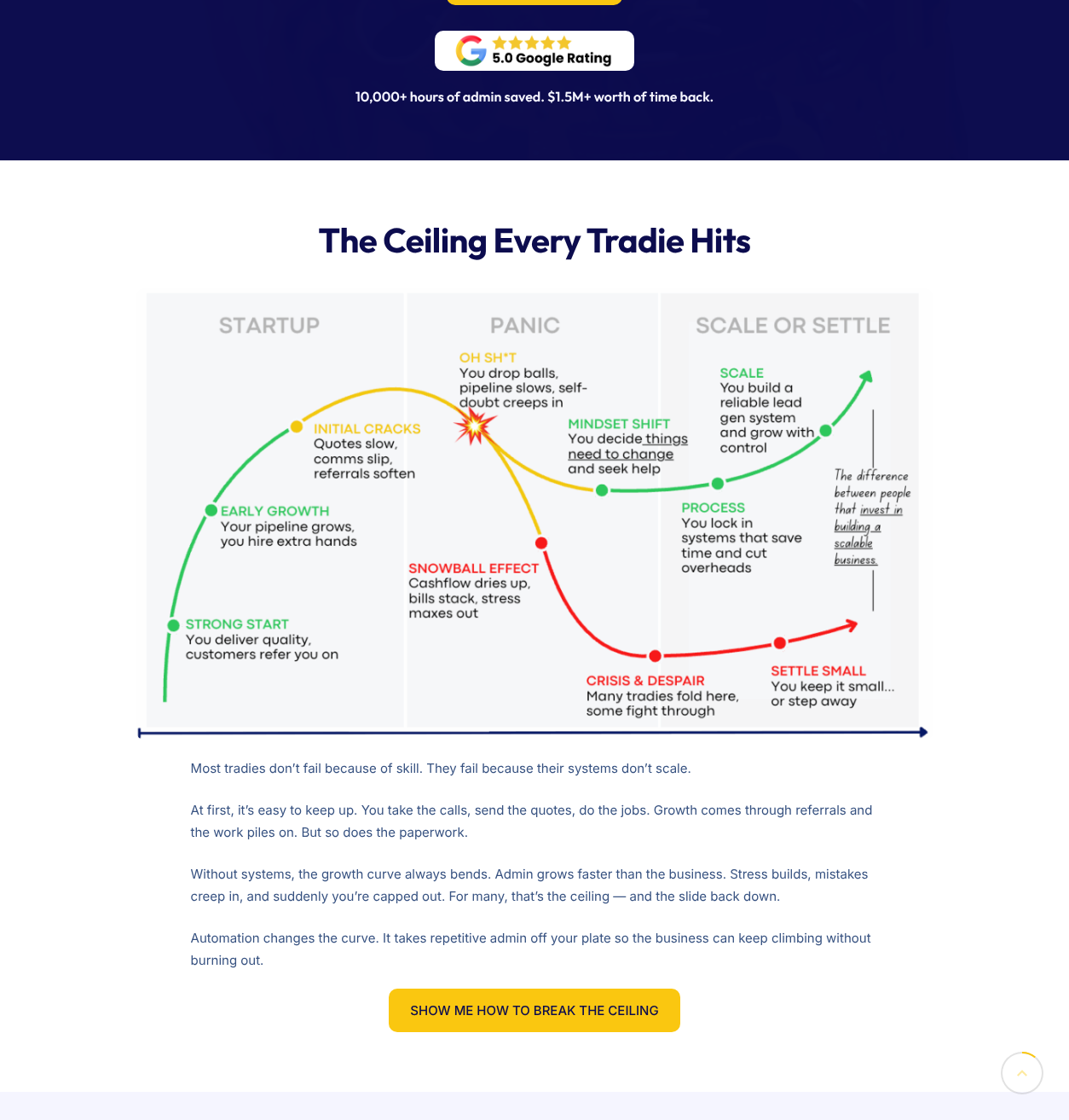
click at [993, 468] on div "The Ceiling Every Tradie Hits Most tradies don’t fail because of skill. They fa…" at bounding box center [535, 627] width 1058 height 933
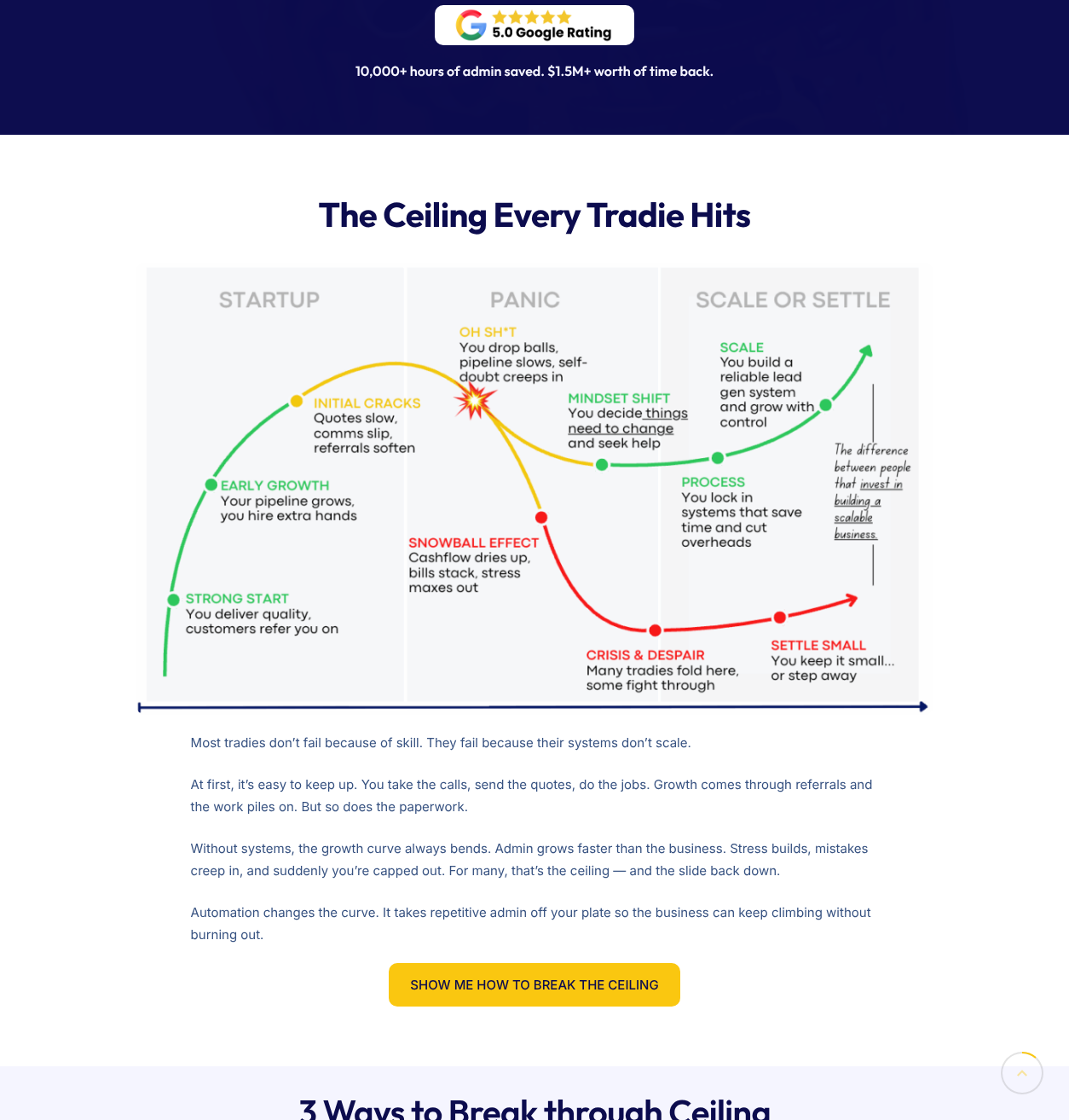
click at [993, 468] on div "The Ceiling Every Tradie Hits Most tradies don’t fail because of skill. They fa…" at bounding box center [535, 601] width 1058 height 933
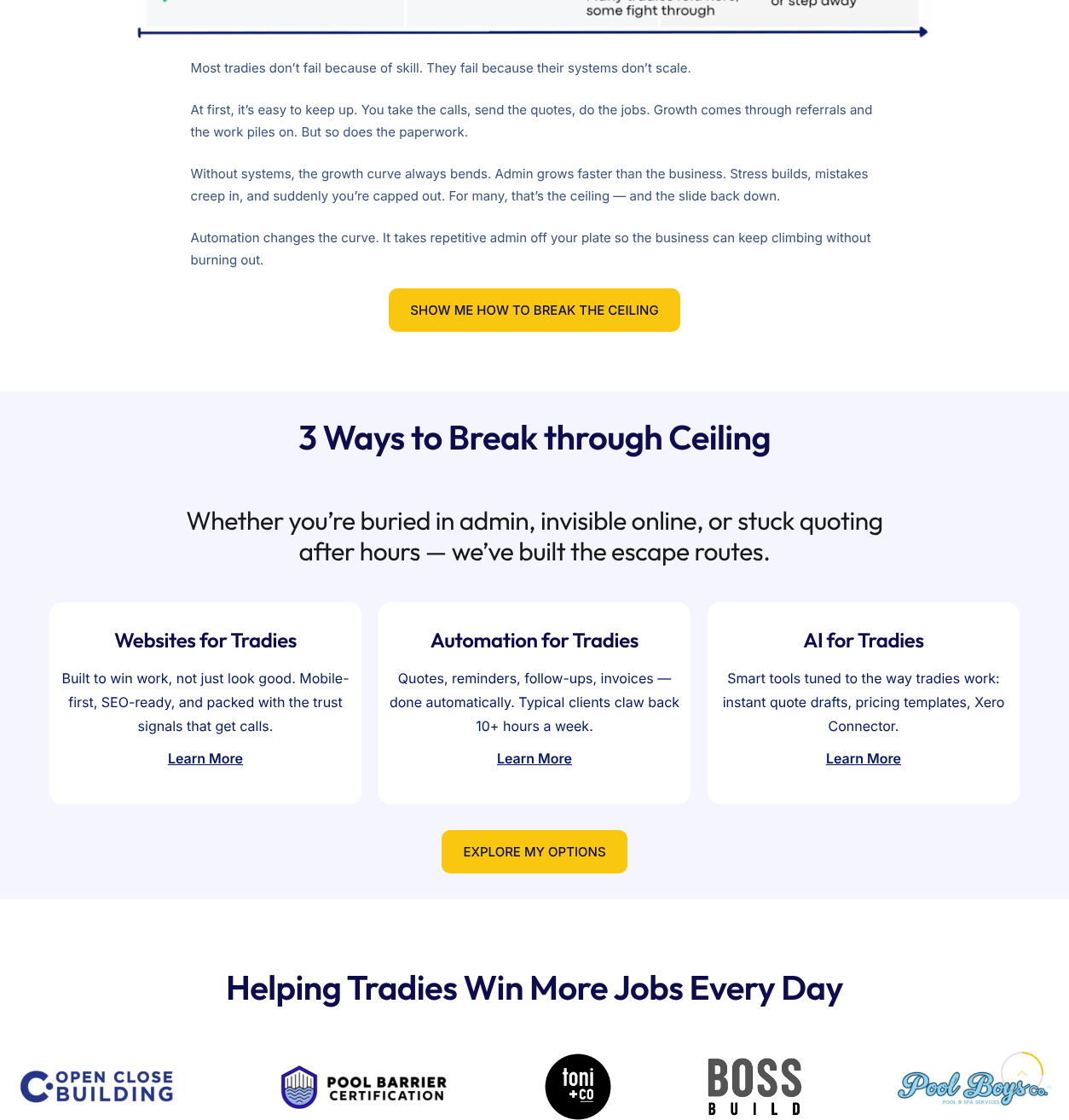
scroll to position [1518, 0]
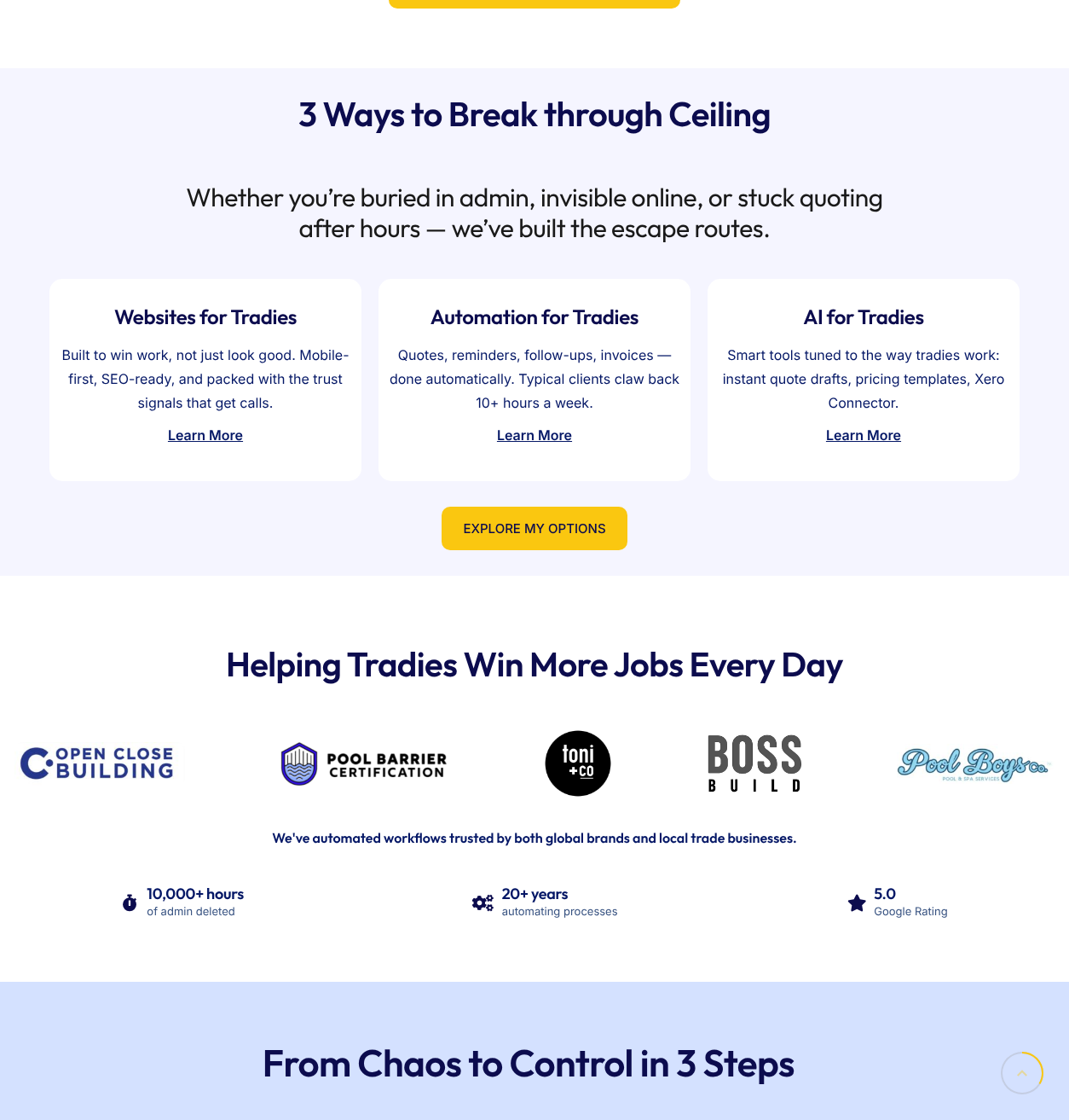
click at [745, 499] on div "3 Ways to Break through Ceiling Whether you’re buried in admin, invisible onlin…" at bounding box center [535, 322] width 1058 height 507
click at [729, 227] on h2 "Whether you’re buried in admin, invisible online, or stuck quoting after hours …" at bounding box center [534, 212] width 705 height 61
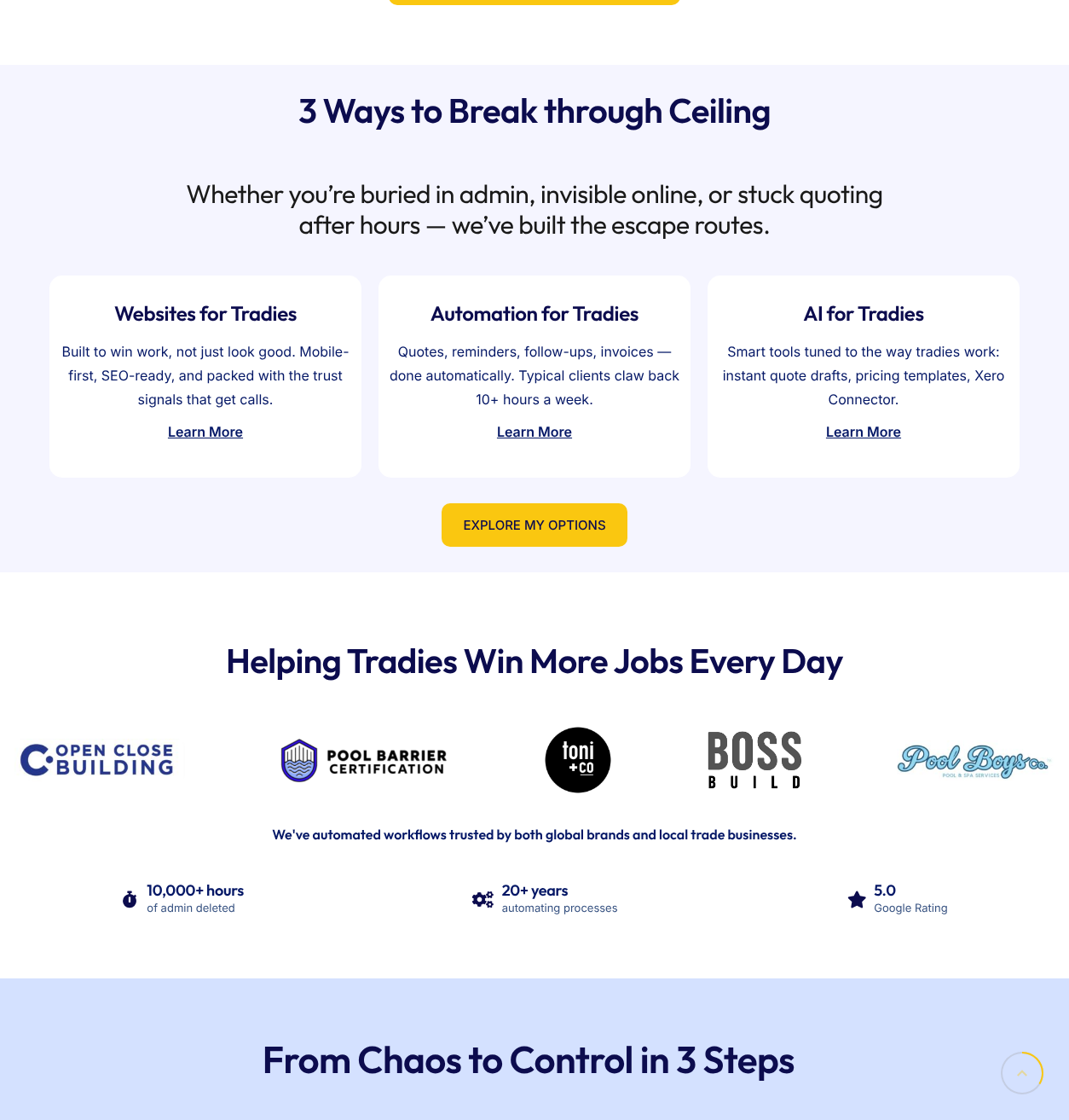
click at [750, 228] on h2 "Whether you’re buried in admin, invisible online, or stuck quoting after hours …" at bounding box center [534, 209] width 705 height 61
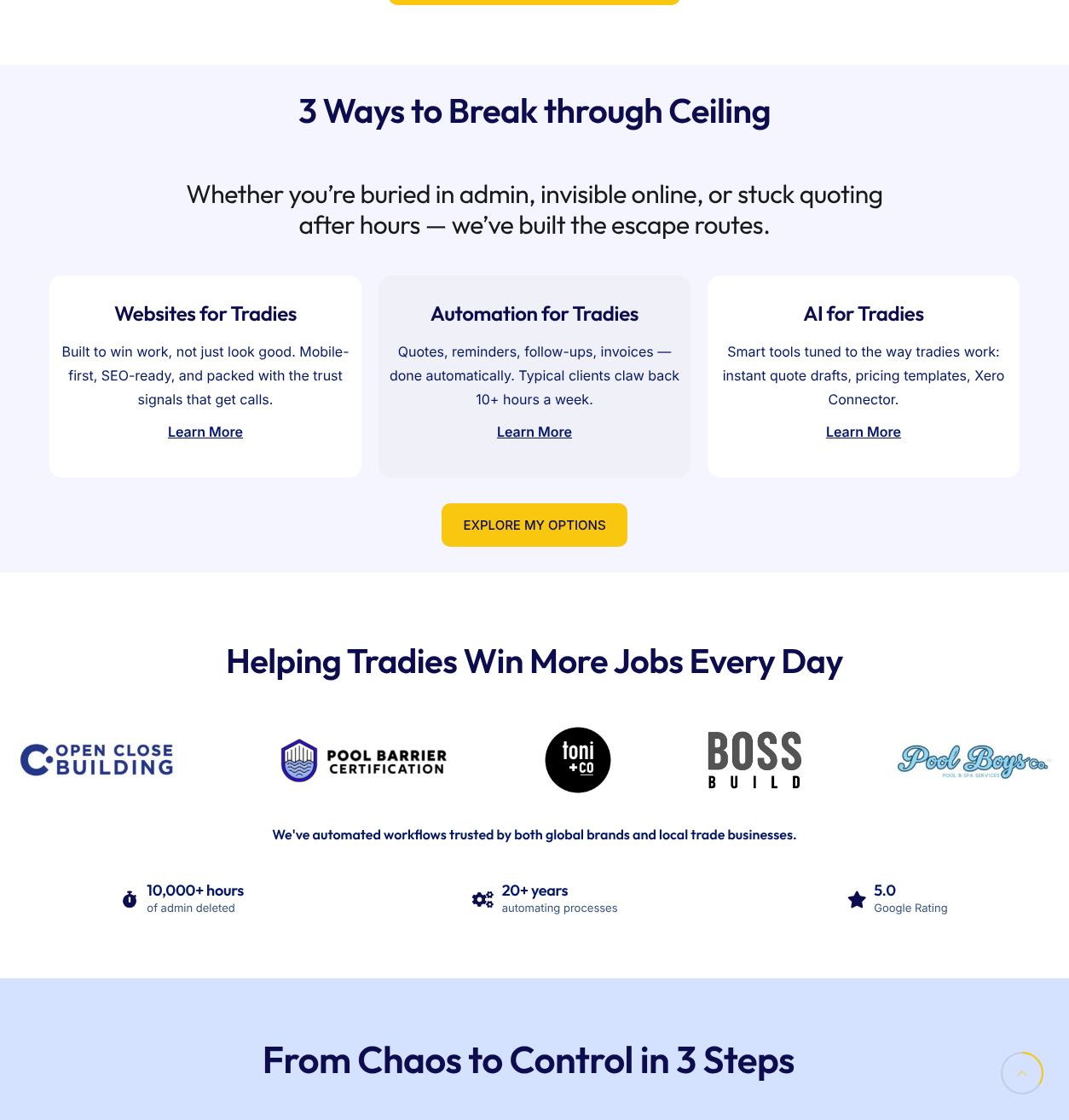
click at [520, 430] on strong "Learn More" at bounding box center [535, 431] width 75 height 17
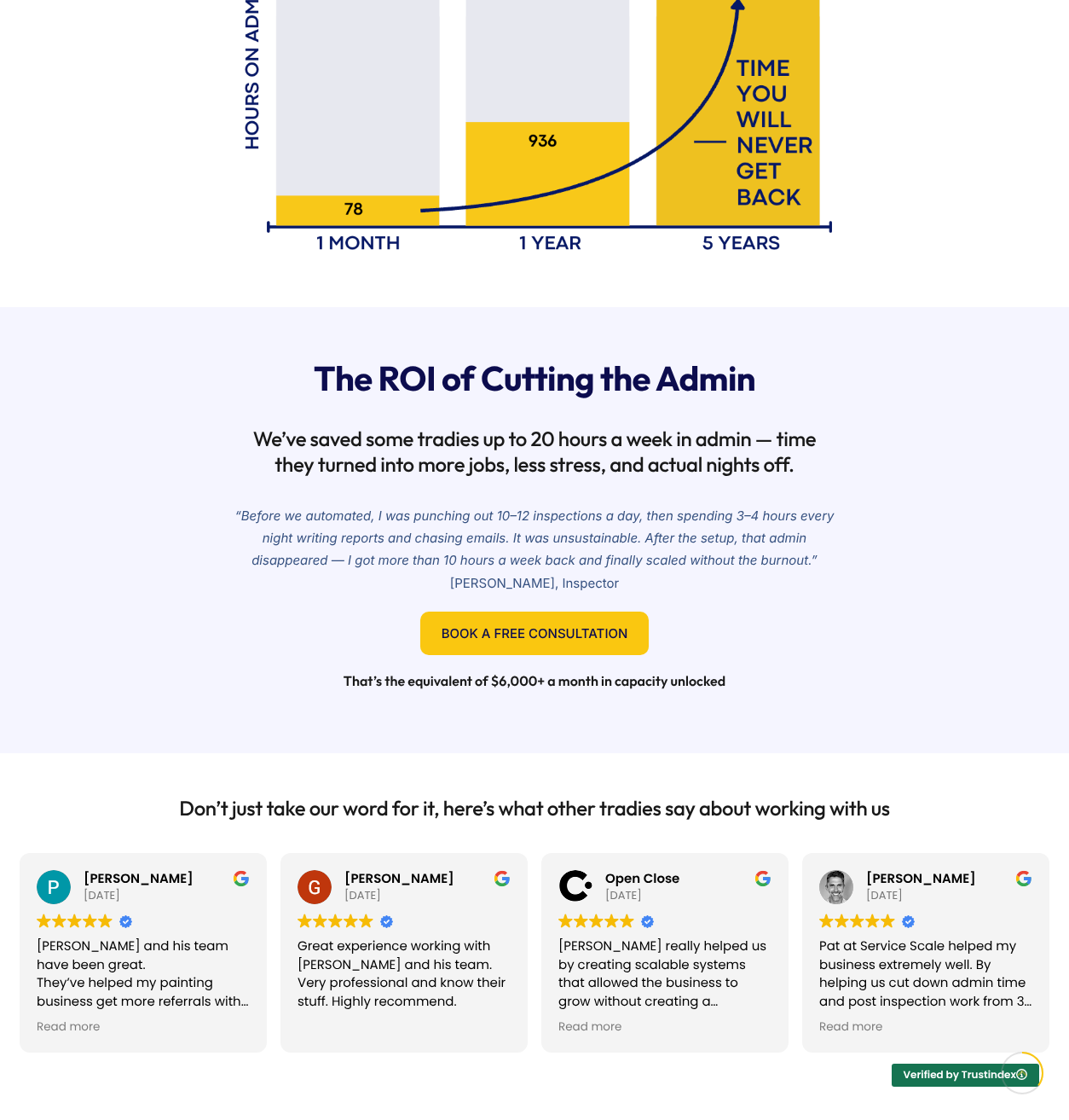
scroll to position [1634, 0]
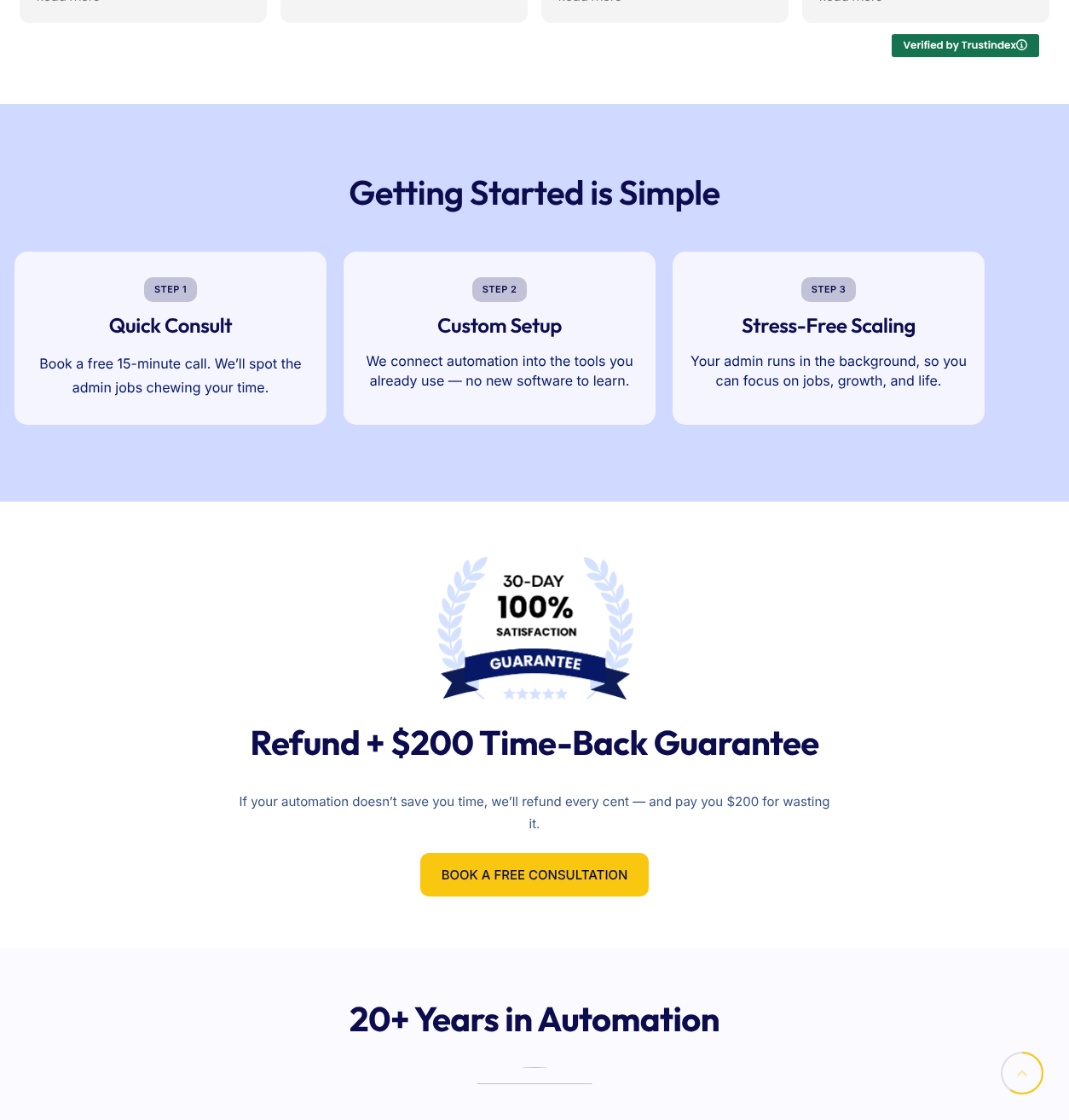
click at [999, 384] on div "STEP 1 Quick Consult Book a free 15-minute call. We’ll spot the admin jobs chew…" at bounding box center [535, 338] width 1058 height 190
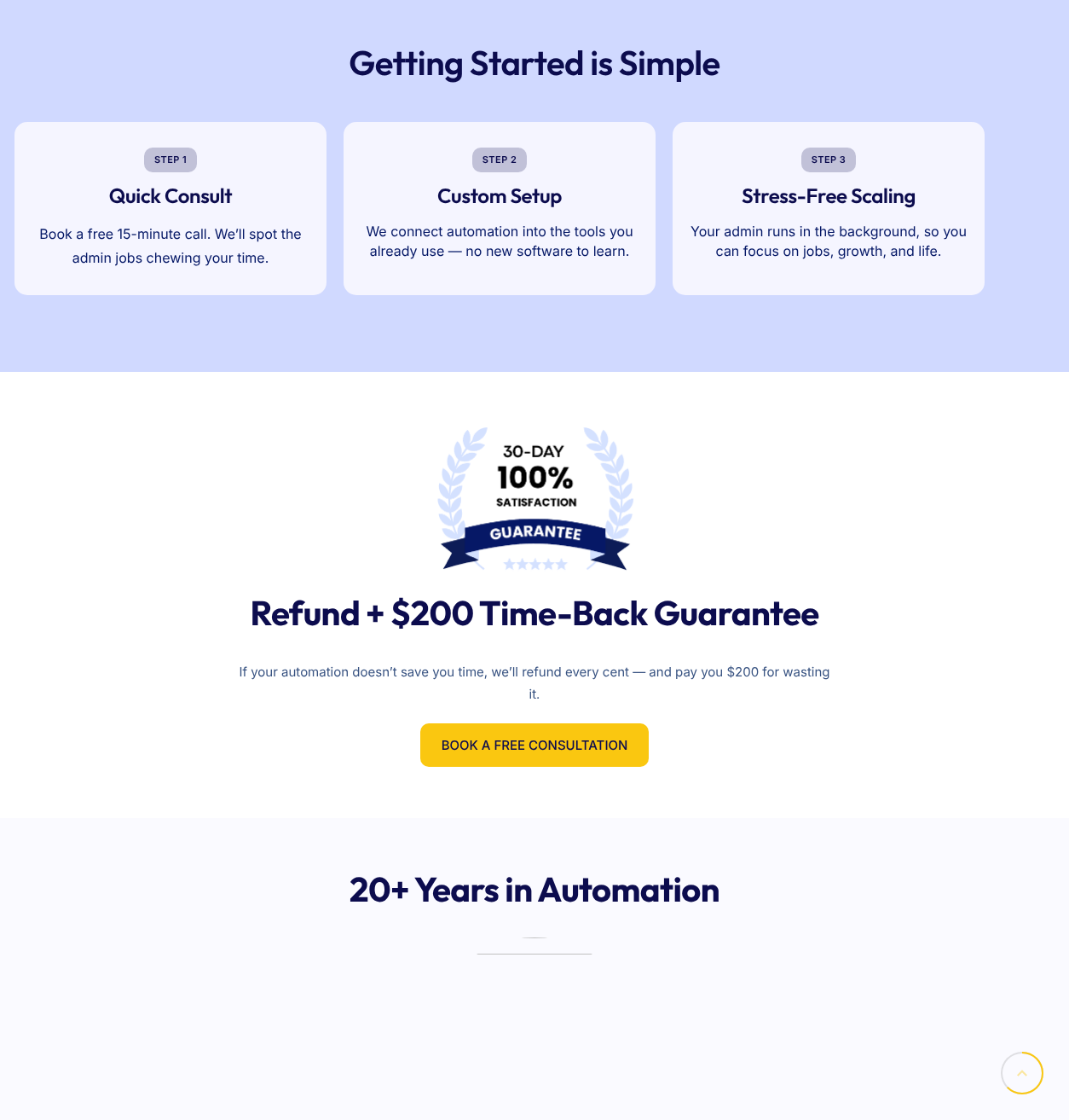
click at [999, 384] on div "Refund + $200 Time-Back Guarantee If your automation doesn’t save you time, we’…" at bounding box center [535, 595] width 1058 height 446
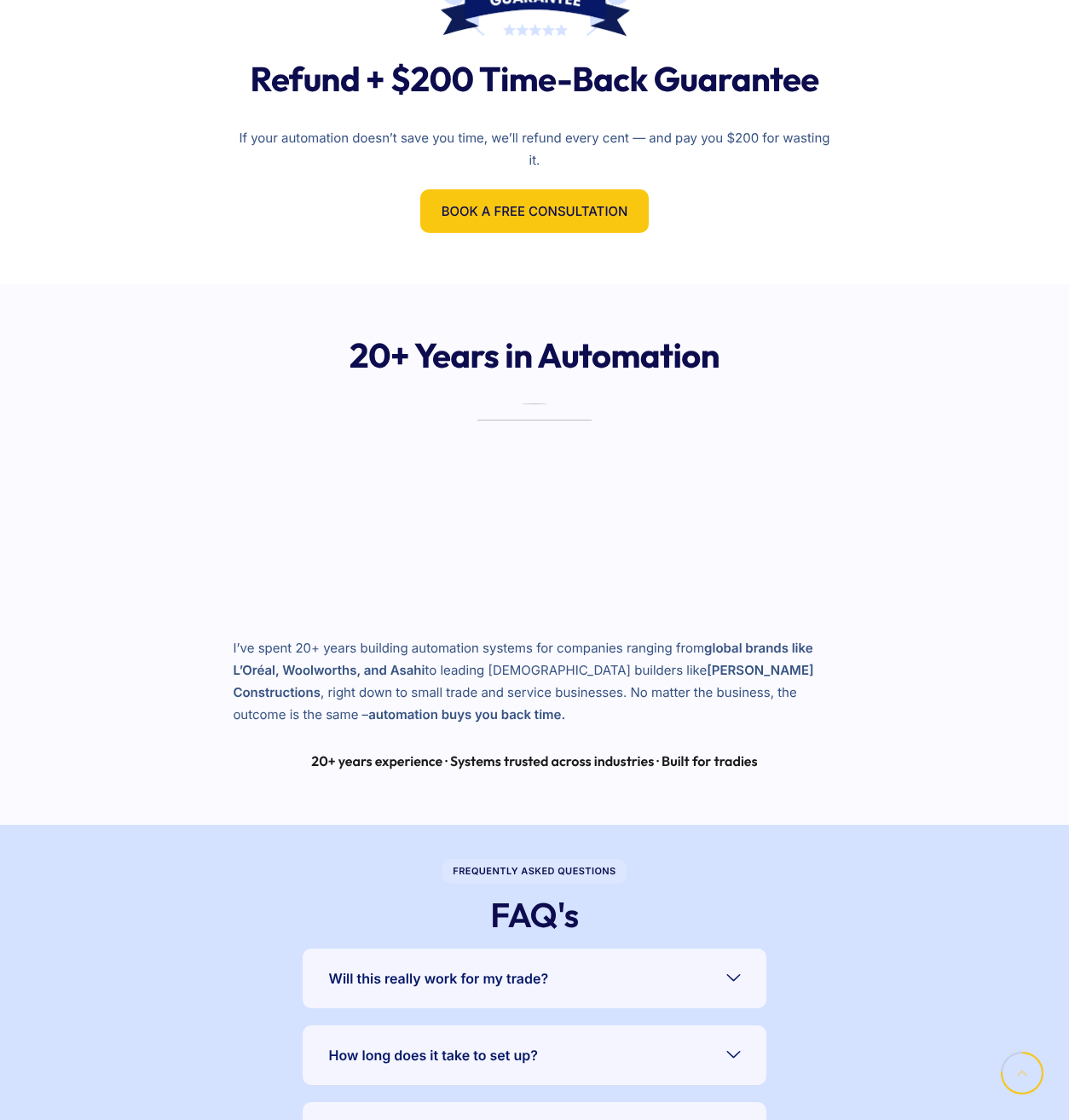
click at [999, 384] on div "20+ Years in Automation I’ve spent 20+ years building automation systems for co…" at bounding box center [534, 554] width 1069 height 541
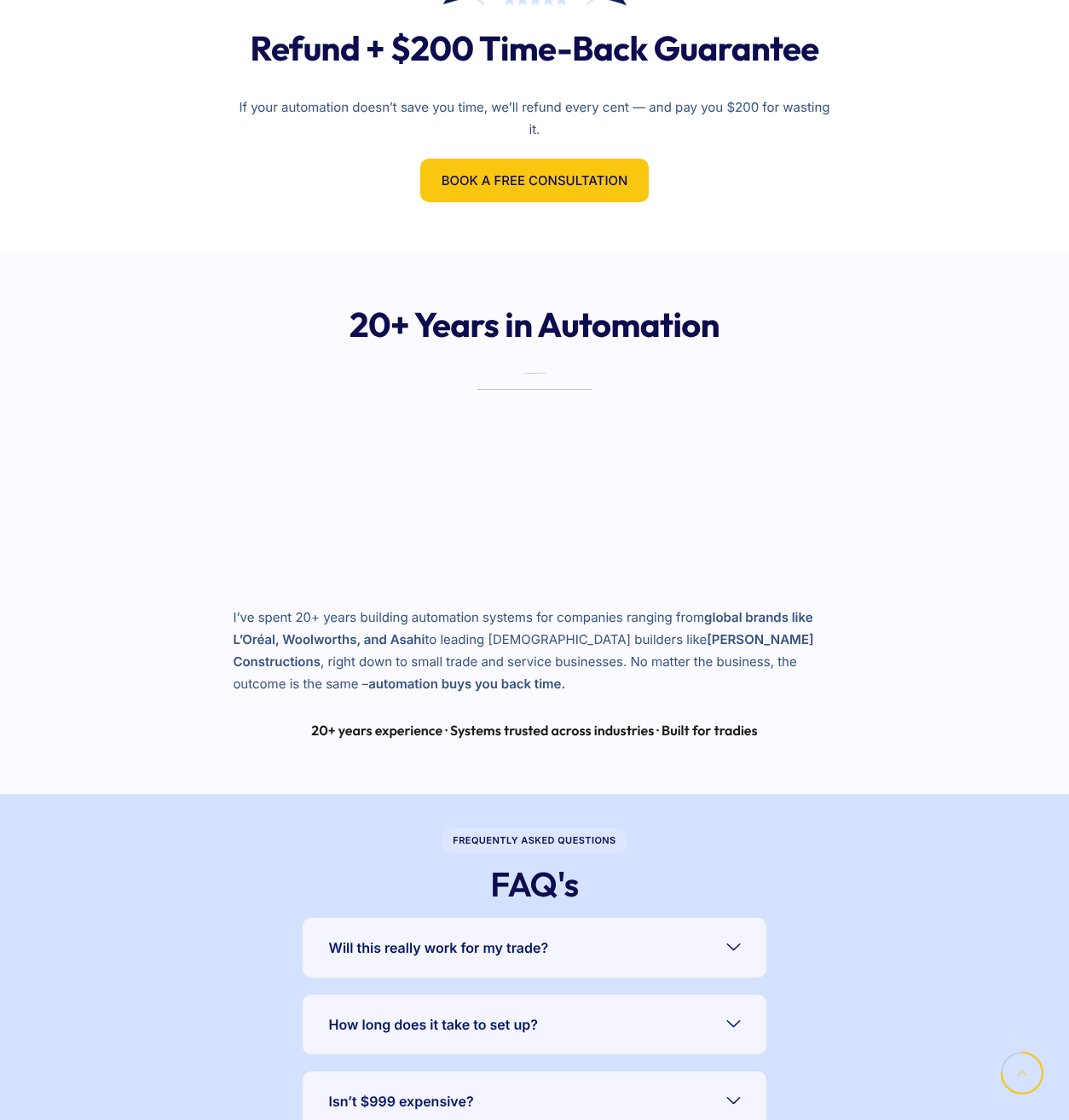
scroll to position [3085, 0]
click at [999, 384] on div "20+ Years in Automation I’ve spent 20+ years building automation systems for co…" at bounding box center [534, 524] width 1069 height 541
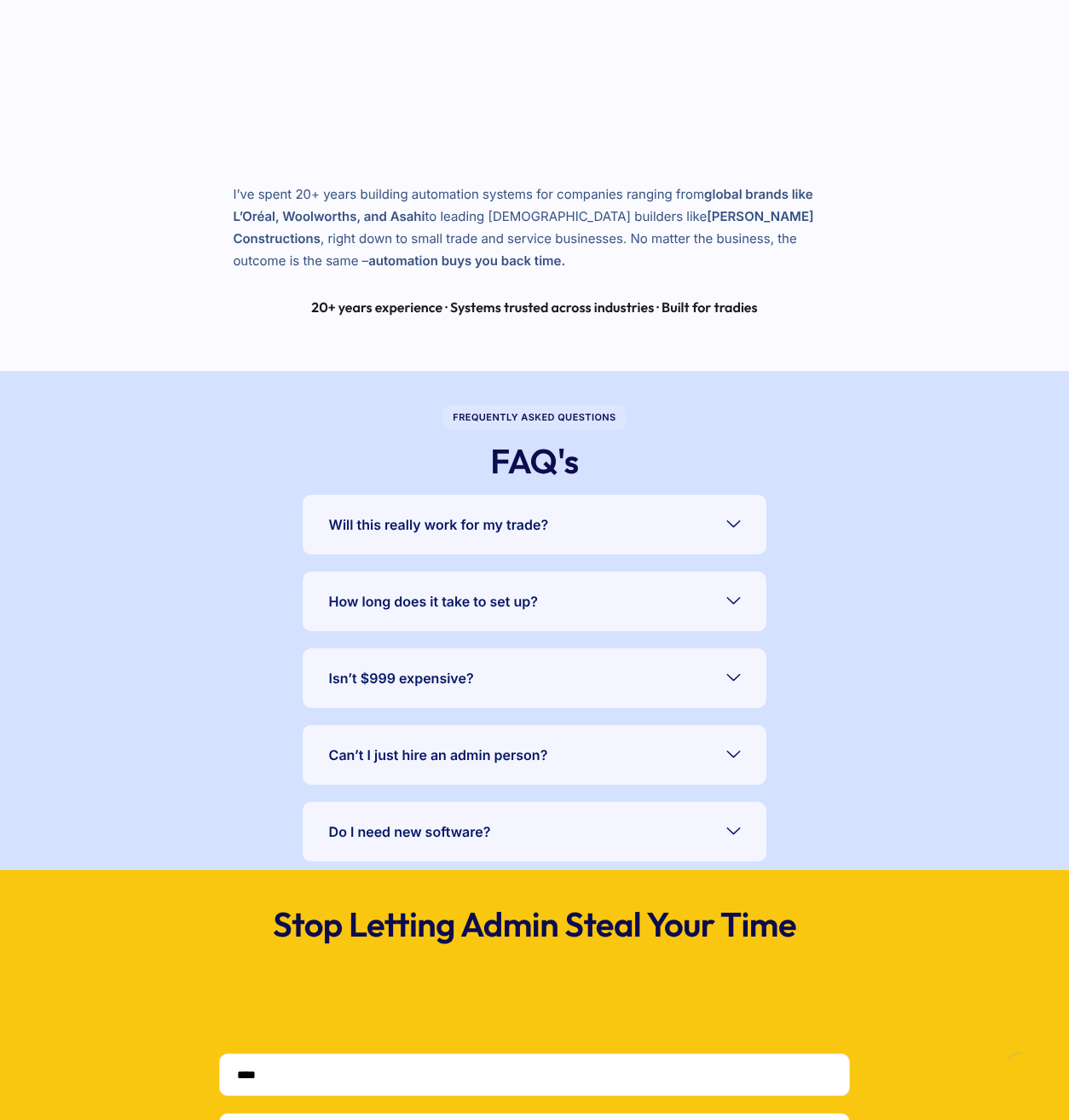
scroll to position [3515, 0]
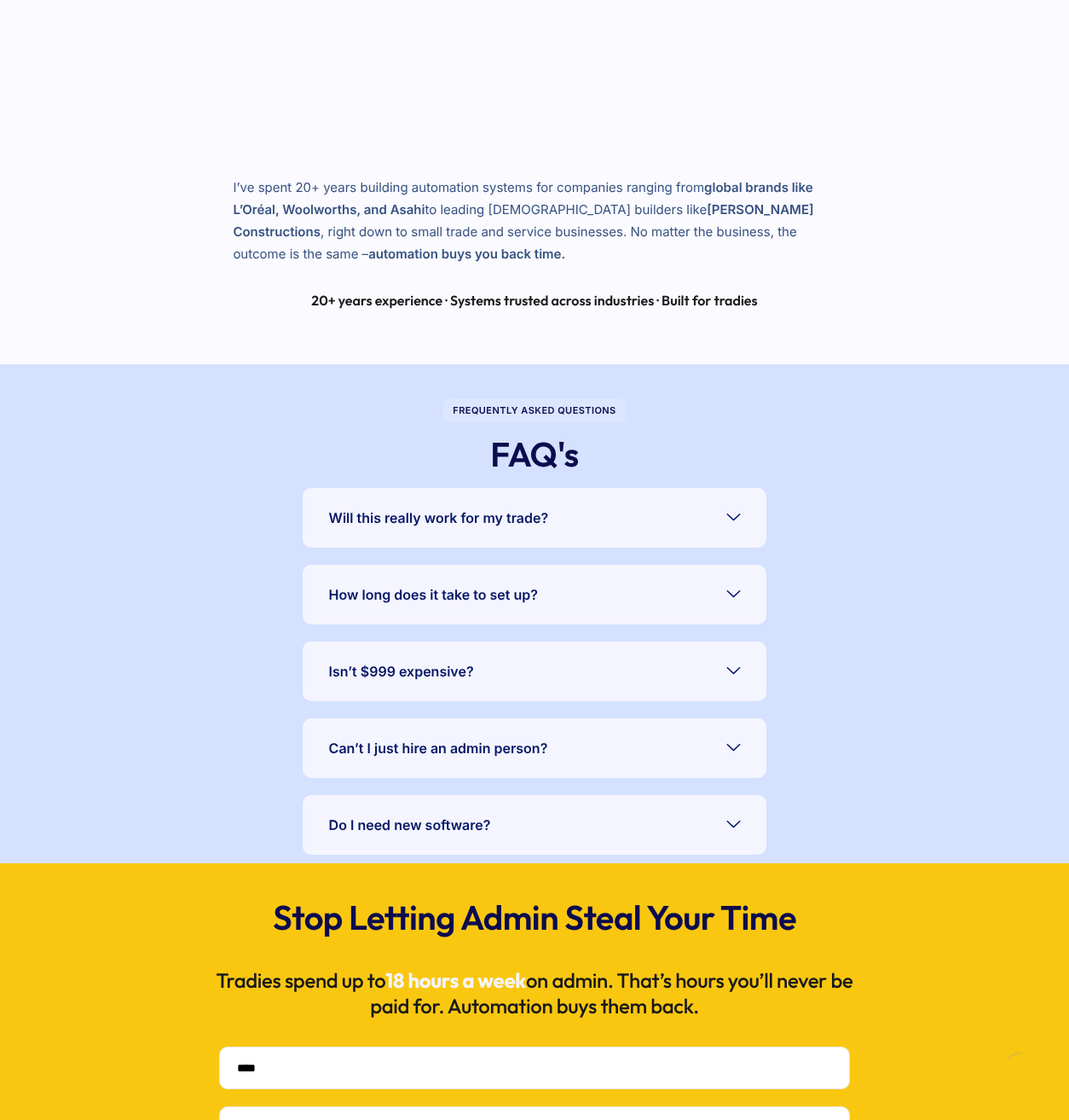
click at [921, 544] on div "Frequently Asked Questions FAQ's Will this really work for my trade? Yes — we b…" at bounding box center [535, 614] width 1052 height 499
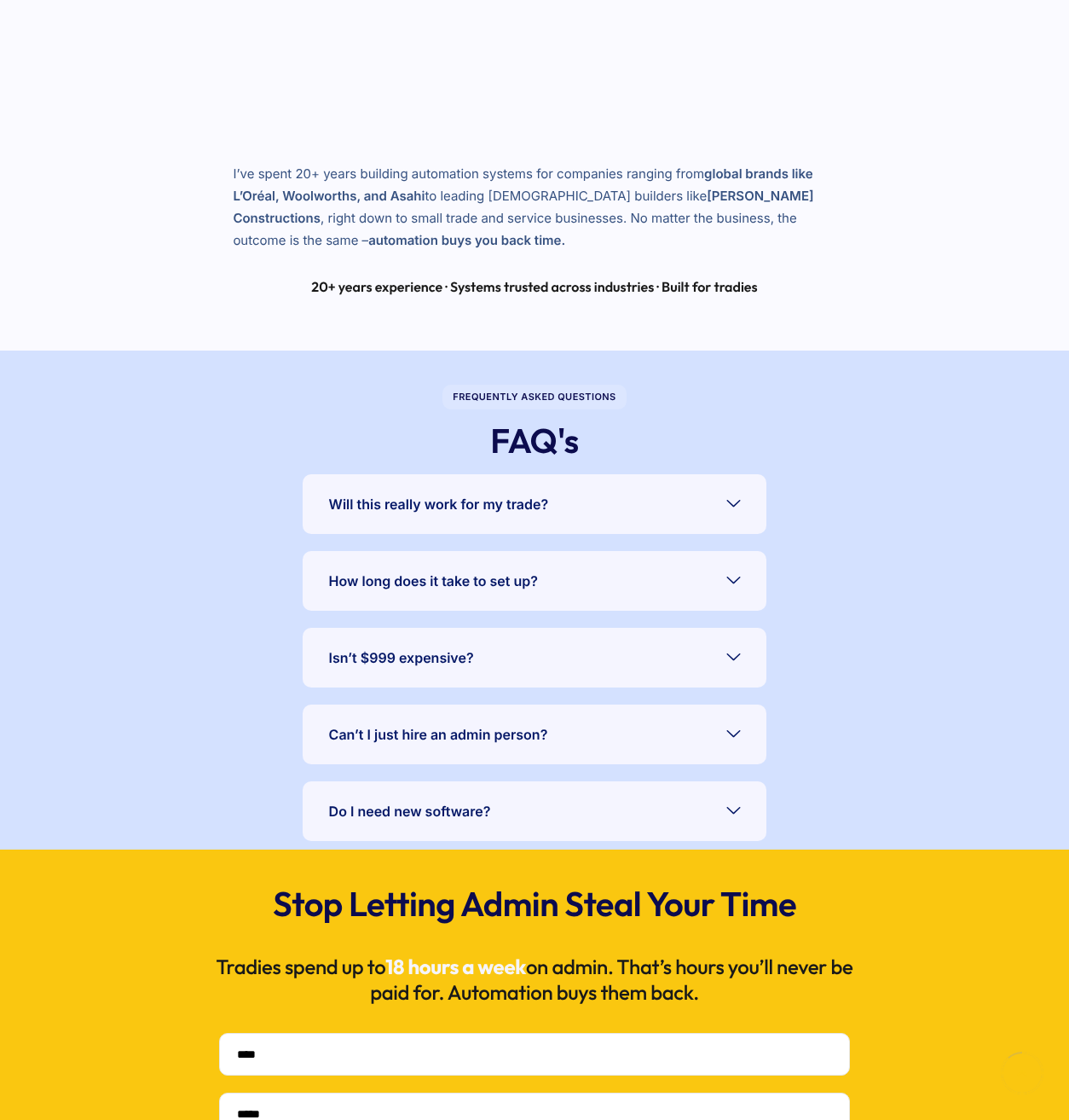
scroll to position [3544, 0]
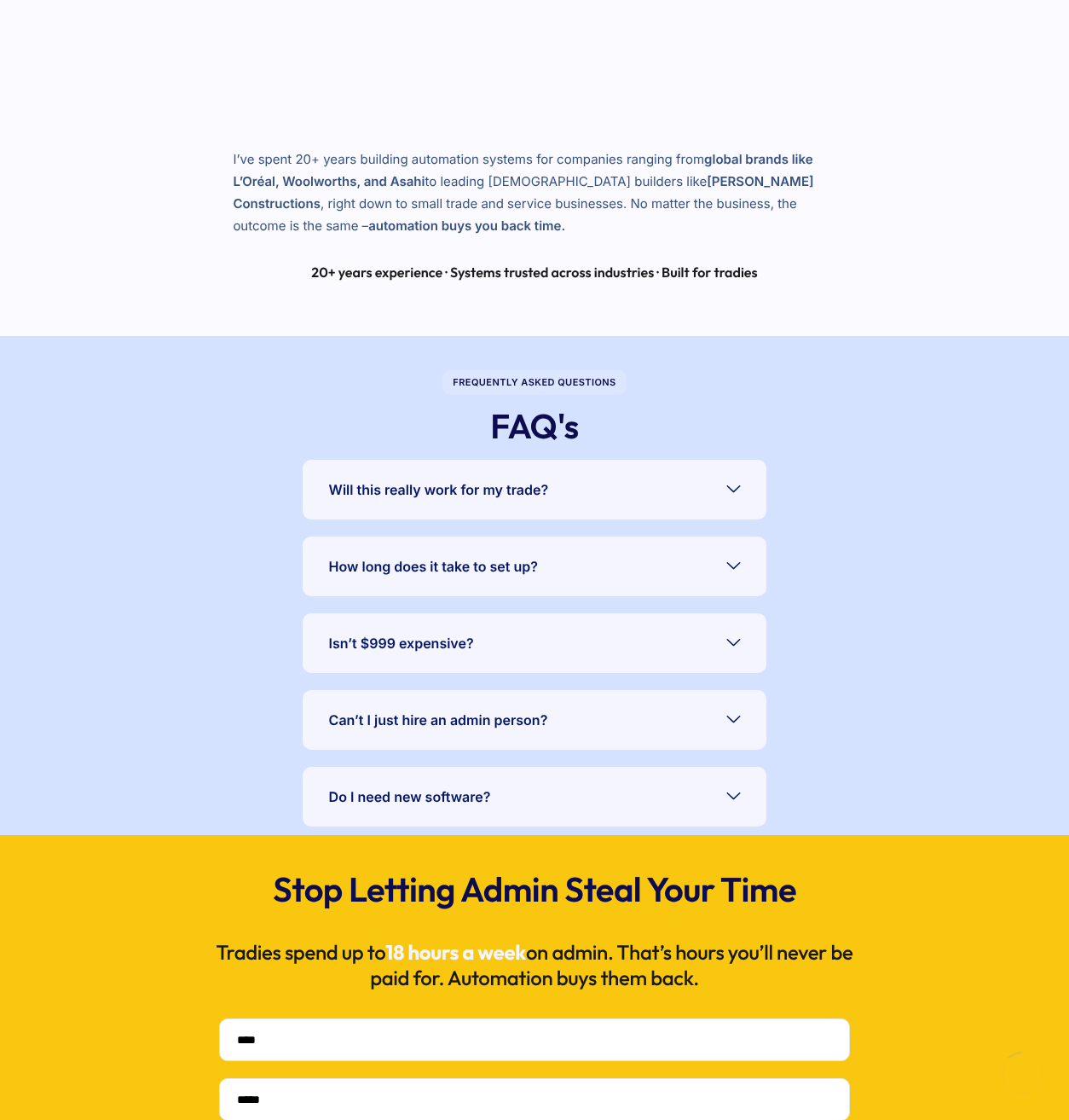
click at [891, 535] on div "Frequently Asked Questions FAQ's Will this really work for my trade? Yes — we b…" at bounding box center [535, 586] width 1052 height 499
click at [738, 502] on link "Will this really work for my trade?" at bounding box center [534, 490] width 464 height 60
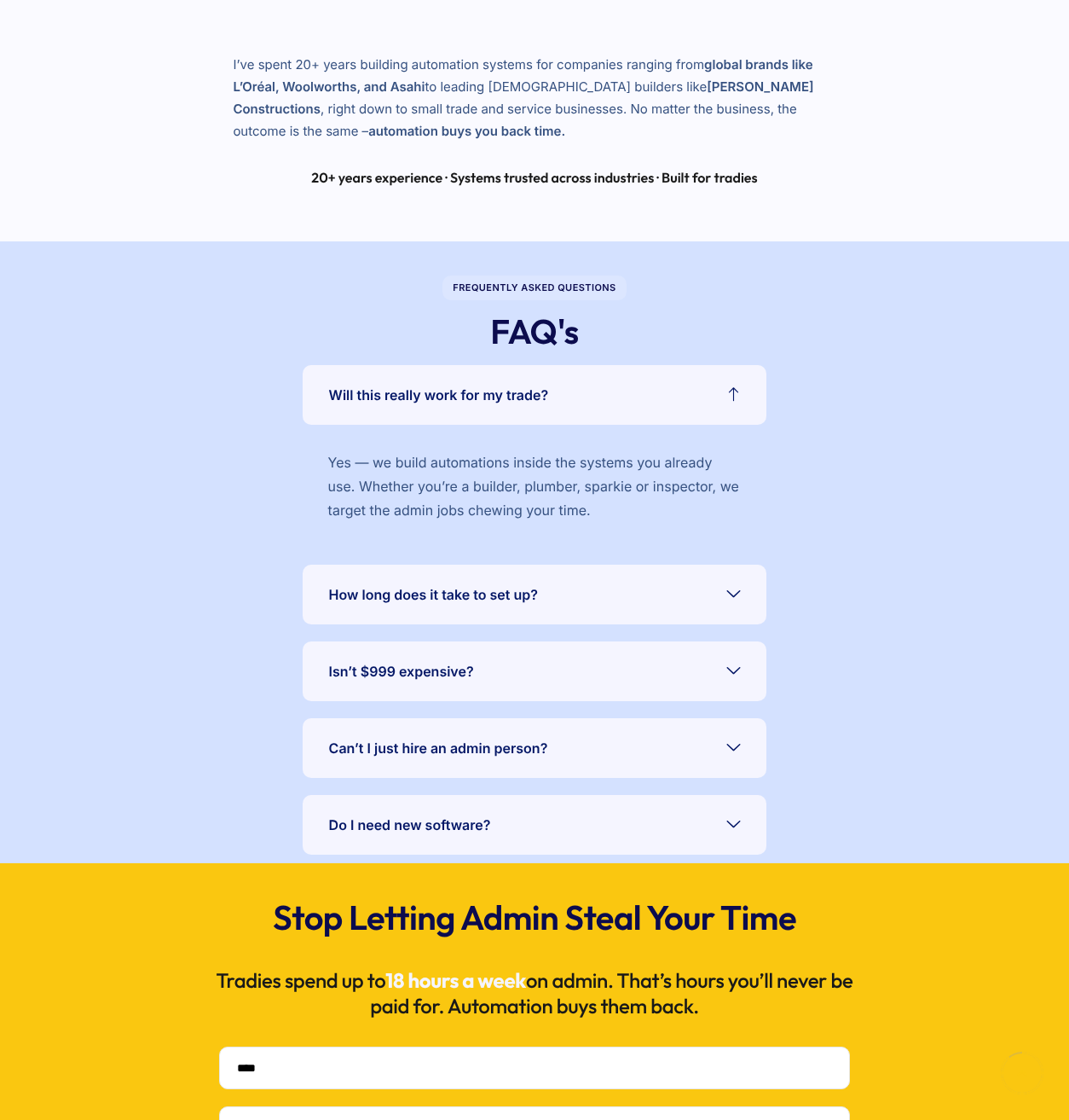
scroll to position [3690, 0]
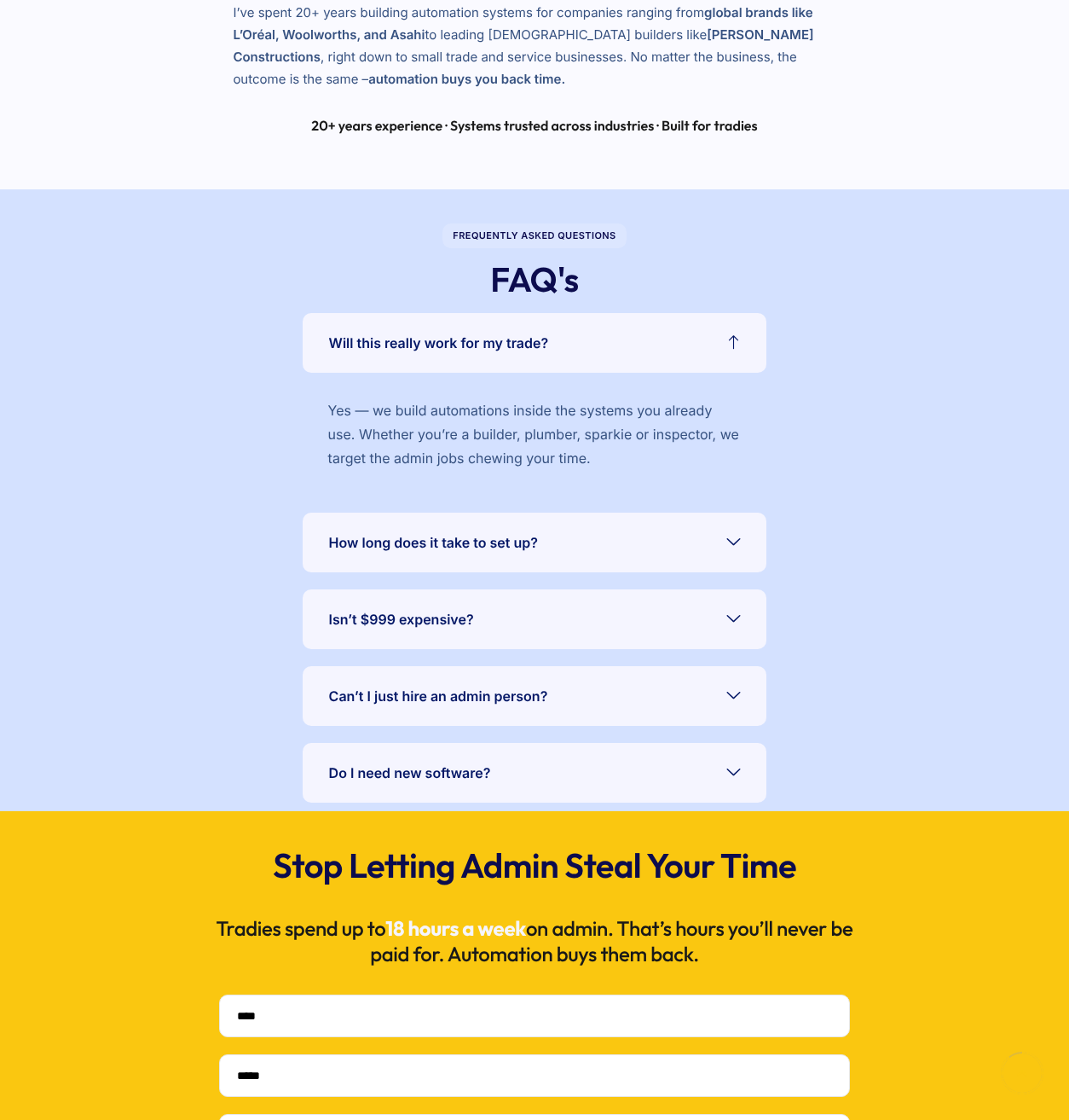
click at [715, 522] on link "How long does it take to set up?" at bounding box center [534, 542] width 464 height 60
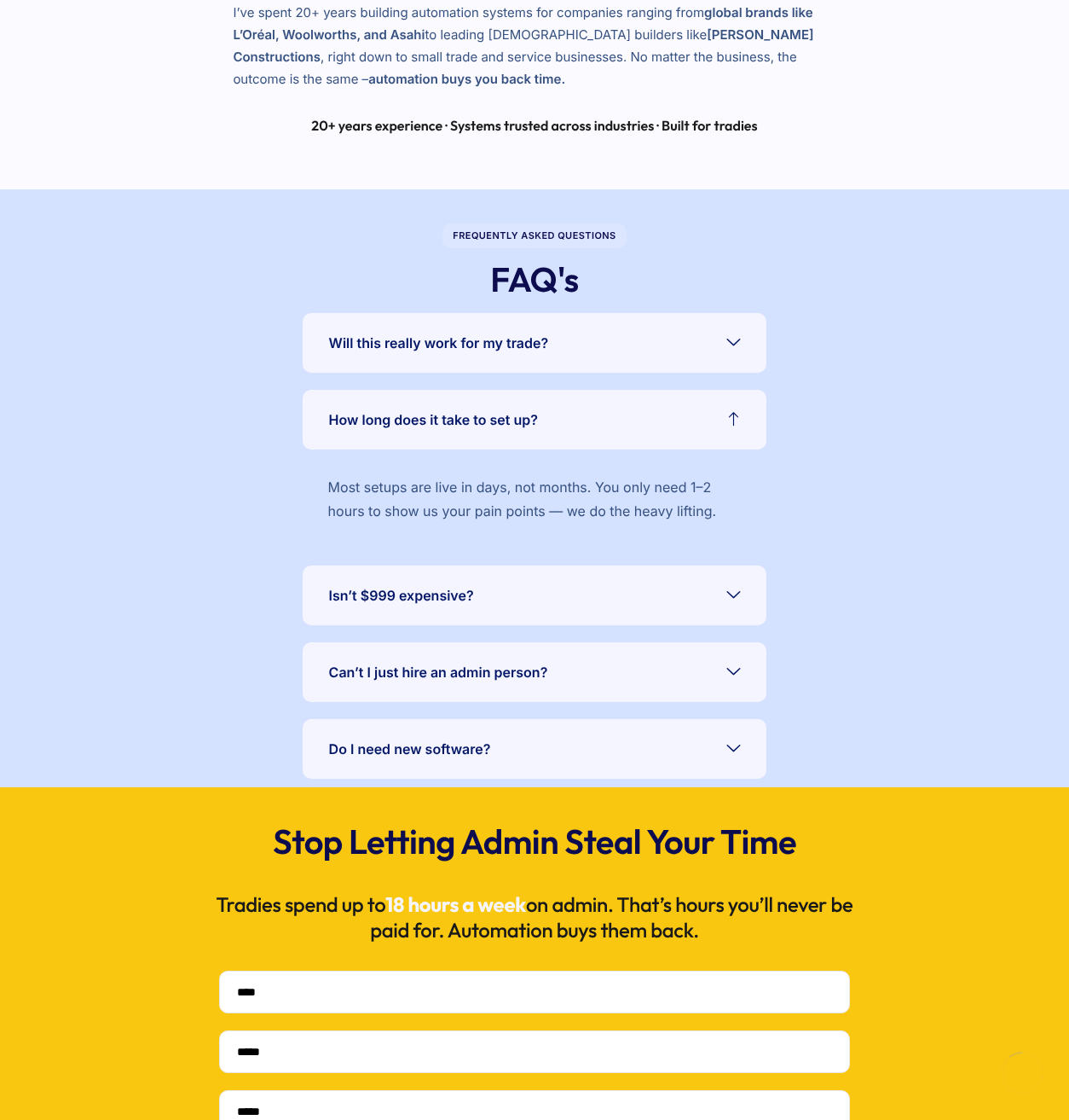
click at [728, 583] on div at bounding box center [734, 594] width 14 height 24
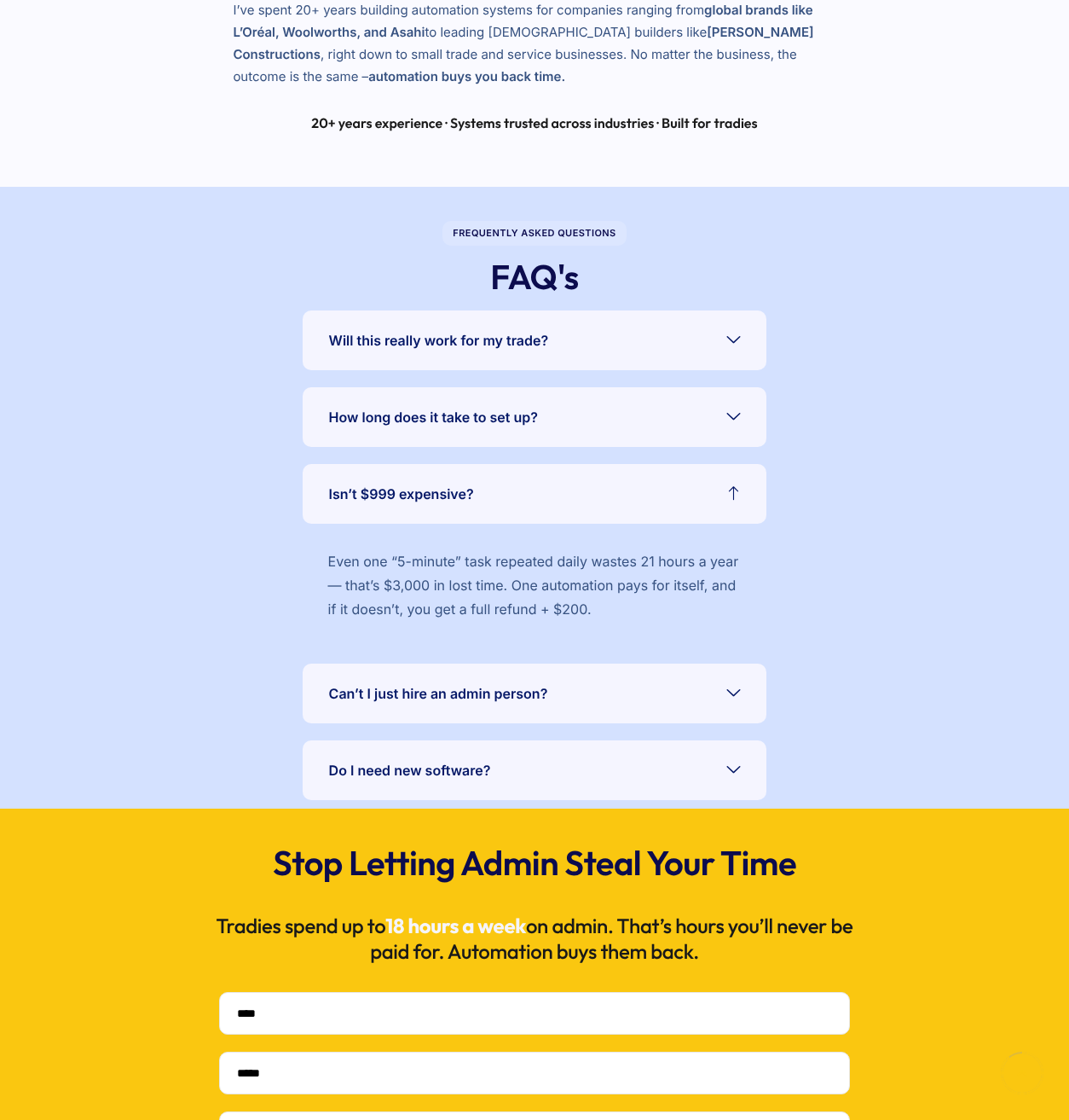
scroll to position [3723, 0]
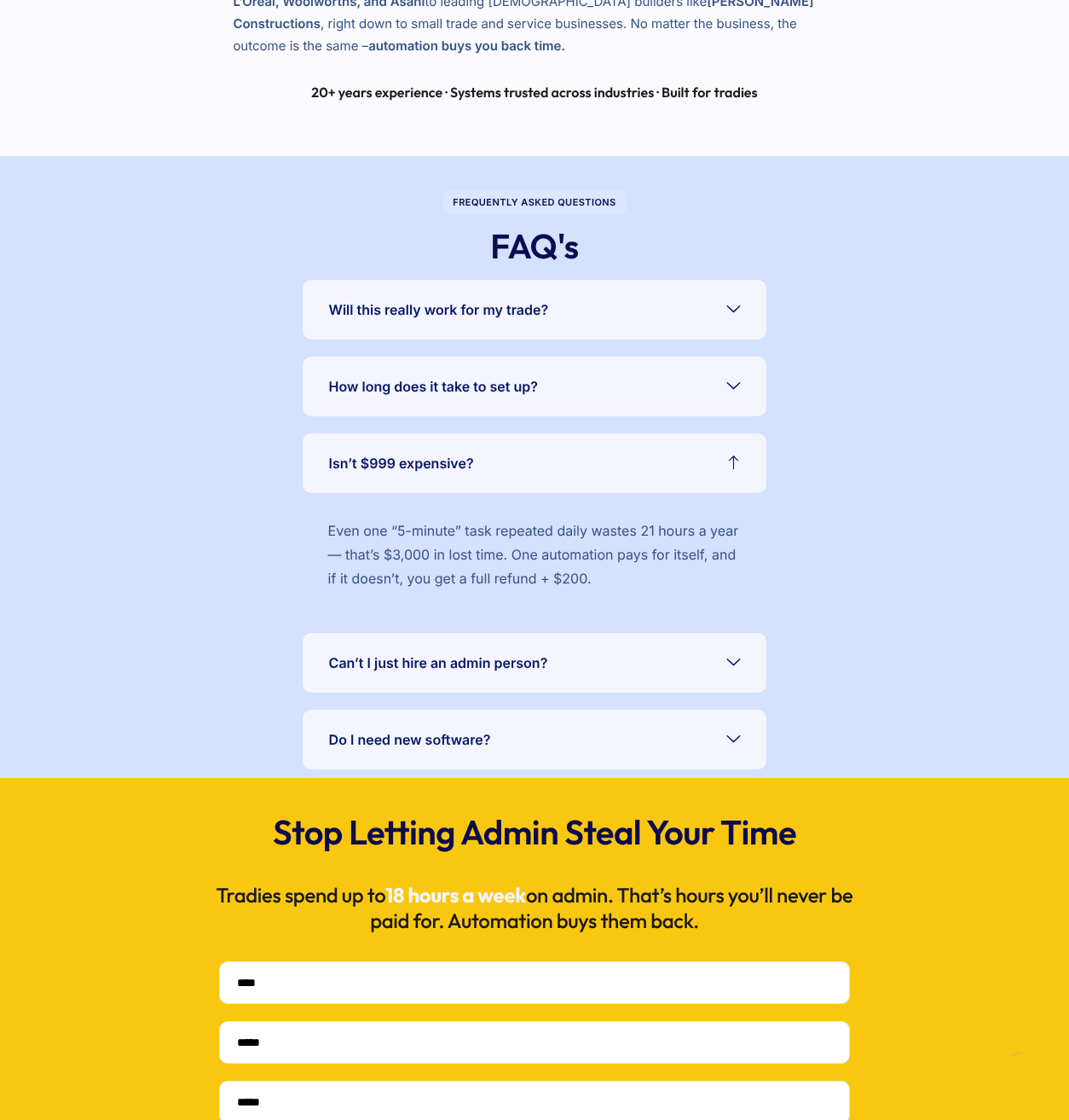
click at [861, 601] on div "Frequently Asked Questions FAQ's Will this really work for my trade? Yes — we b…" at bounding box center [535, 467] width 1052 height 622
click at [879, 628] on div "Frequently Asked Questions FAQ's Will this really work for my trade? Yes — we b…" at bounding box center [535, 467] width 1052 height 622
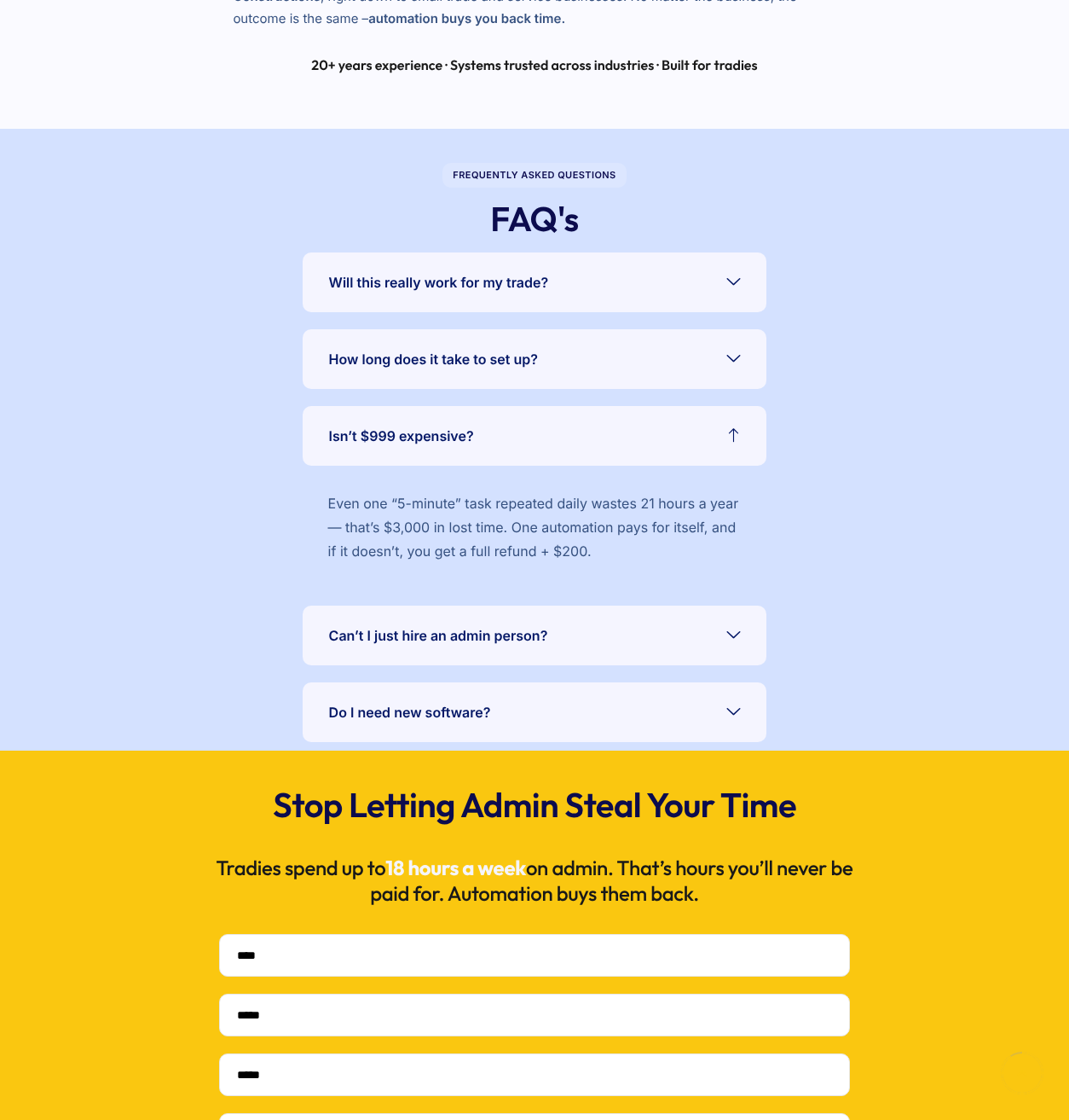
click at [879, 628] on div "Frequently Asked Questions FAQ's Will this really work for my trade? Yes — we b…" at bounding box center [535, 440] width 1052 height 622
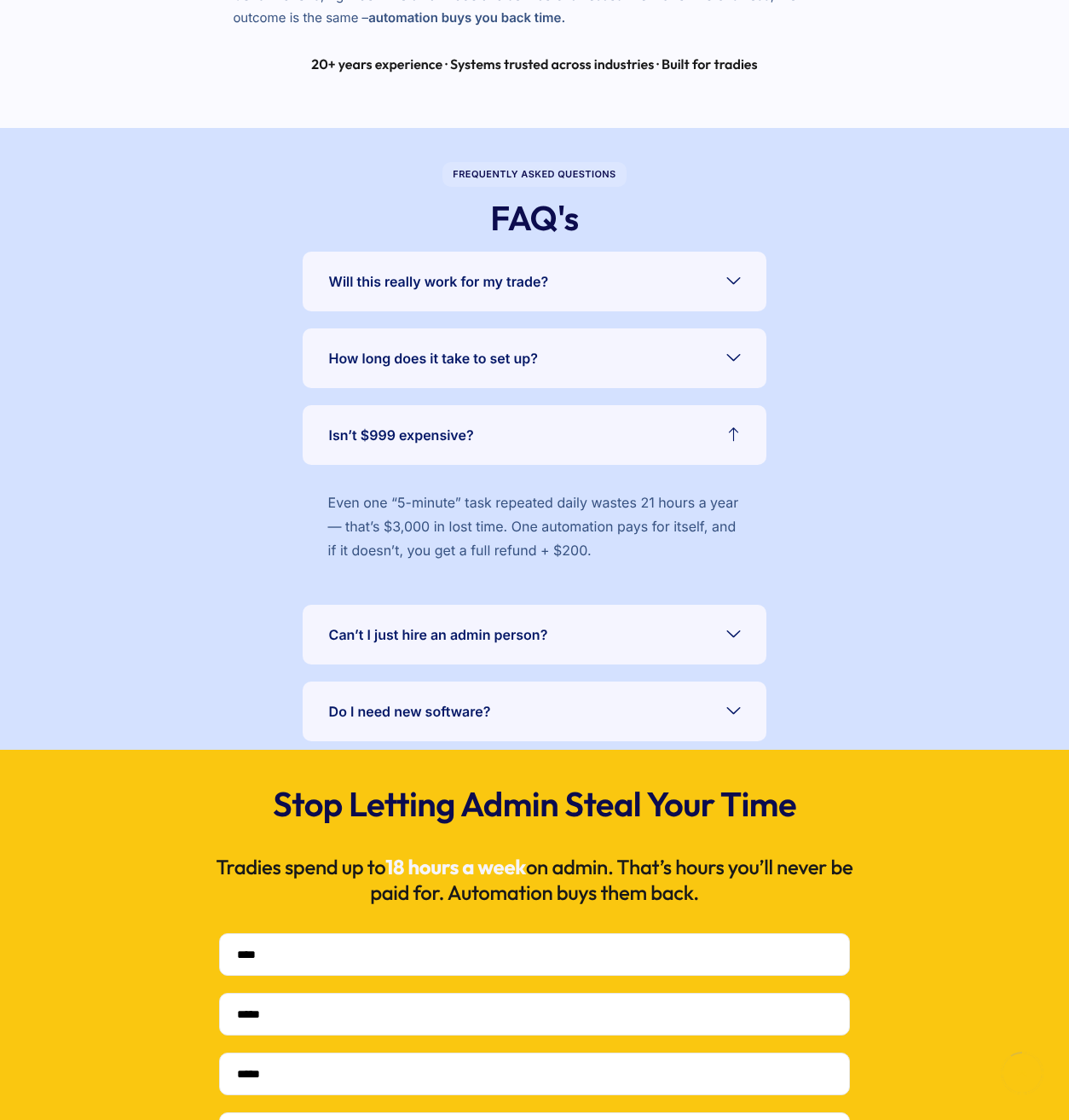
click at [712, 621] on link "Can’t I just hire an admin person?" at bounding box center [534, 635] width 464 height 60
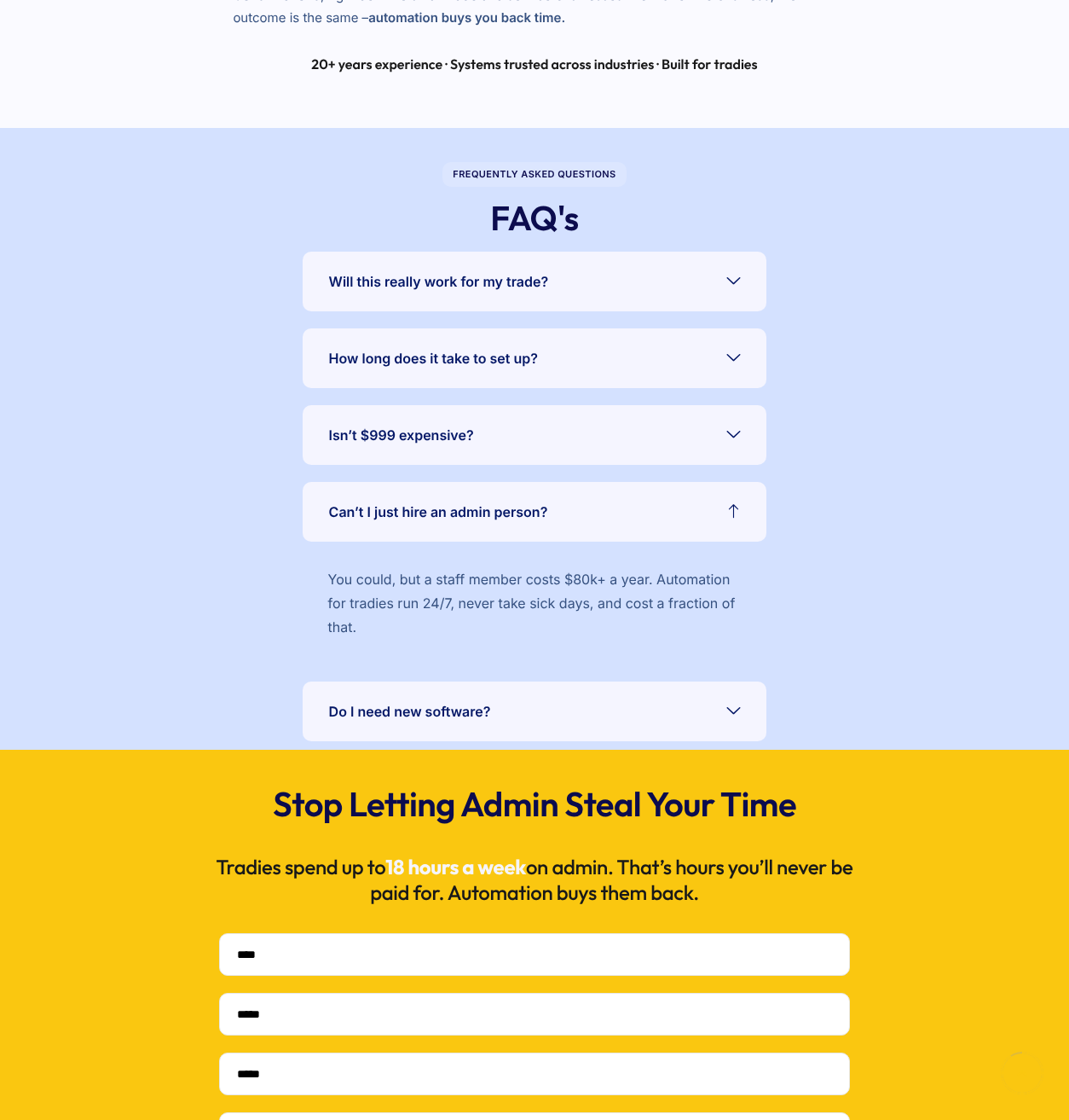
click at [871, 621] on div "Frequently Asked Questions FAQ's Will this really work for my trade? Yes — we b…" at bounding box center [535, 439] width 1052 height 622
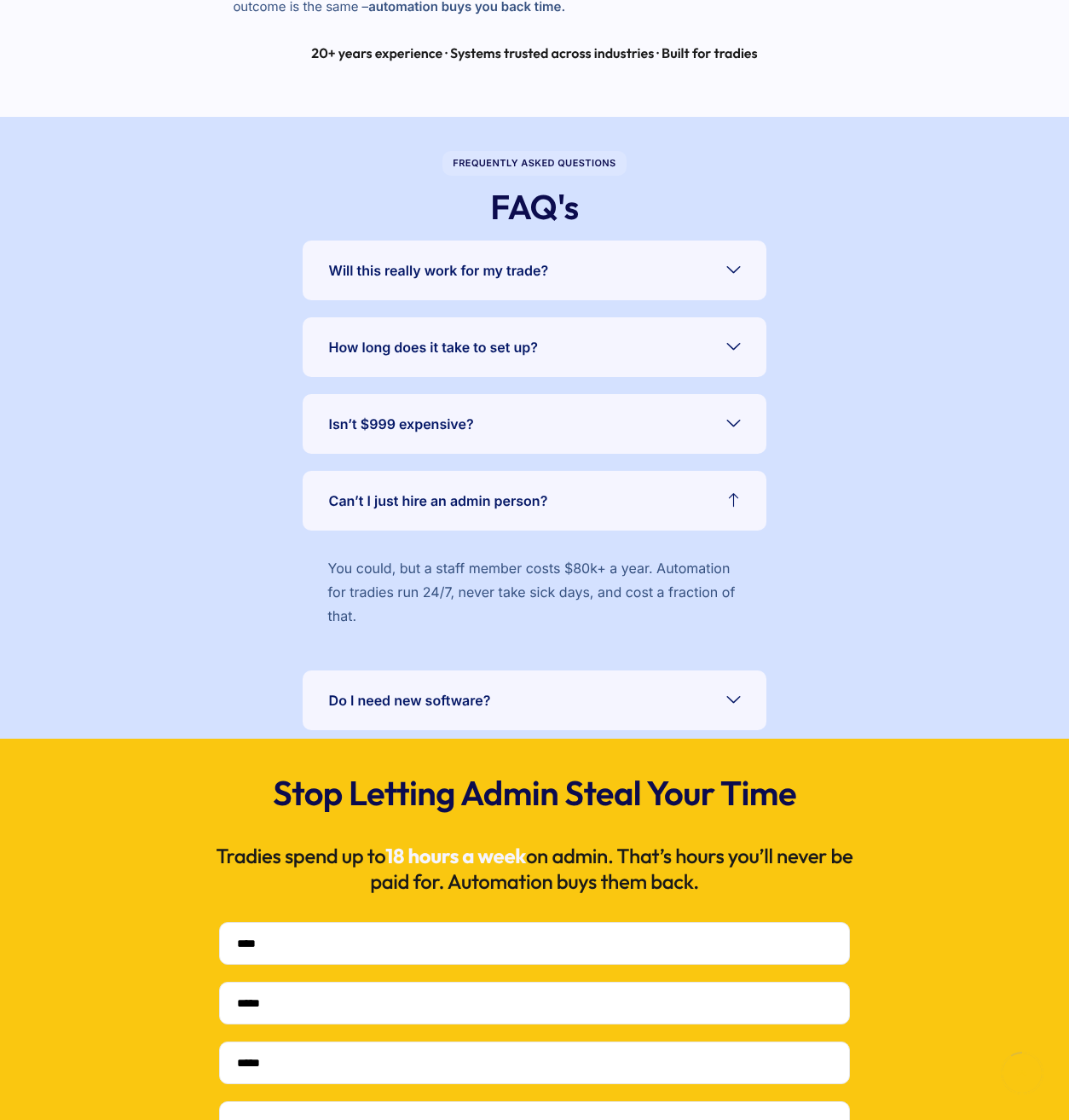
scroll to position [3777, 0]
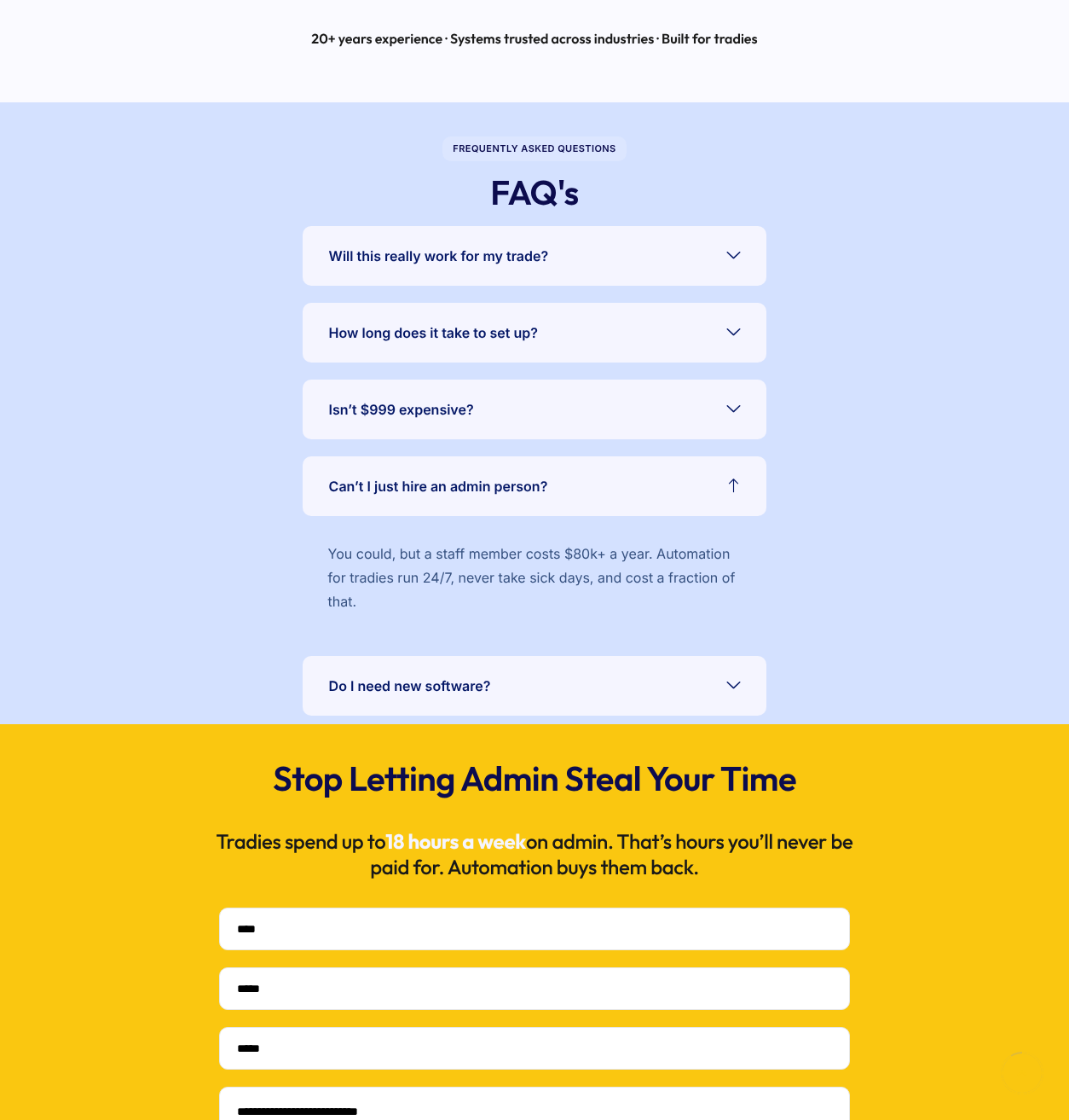
click at [863, 616] on div "Frequently Asked Questions FAQ's Will this really work for my trade? Yes — we b…" at bounding box center [535, 413] width 1052 height 622
click at [704, 680] on link "Do I need new software?" at bounding box center [534, 686] width 464 height 60
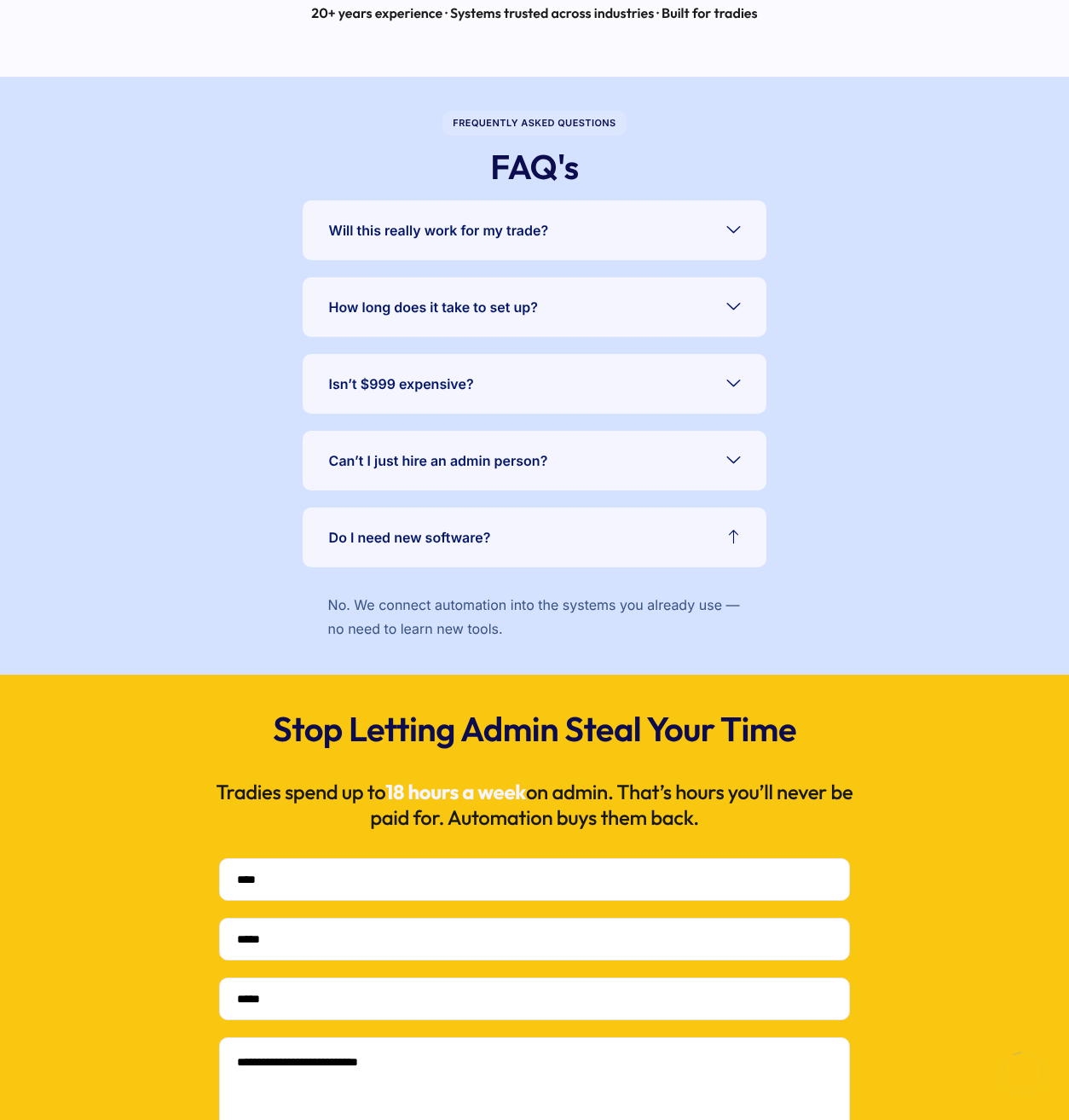
click at [865, 627] on div "Frequently Asked Questions FAQ's Will this really work for my trade? Yes — we b…" at bounding box center [535, 376] width 1052 height 598
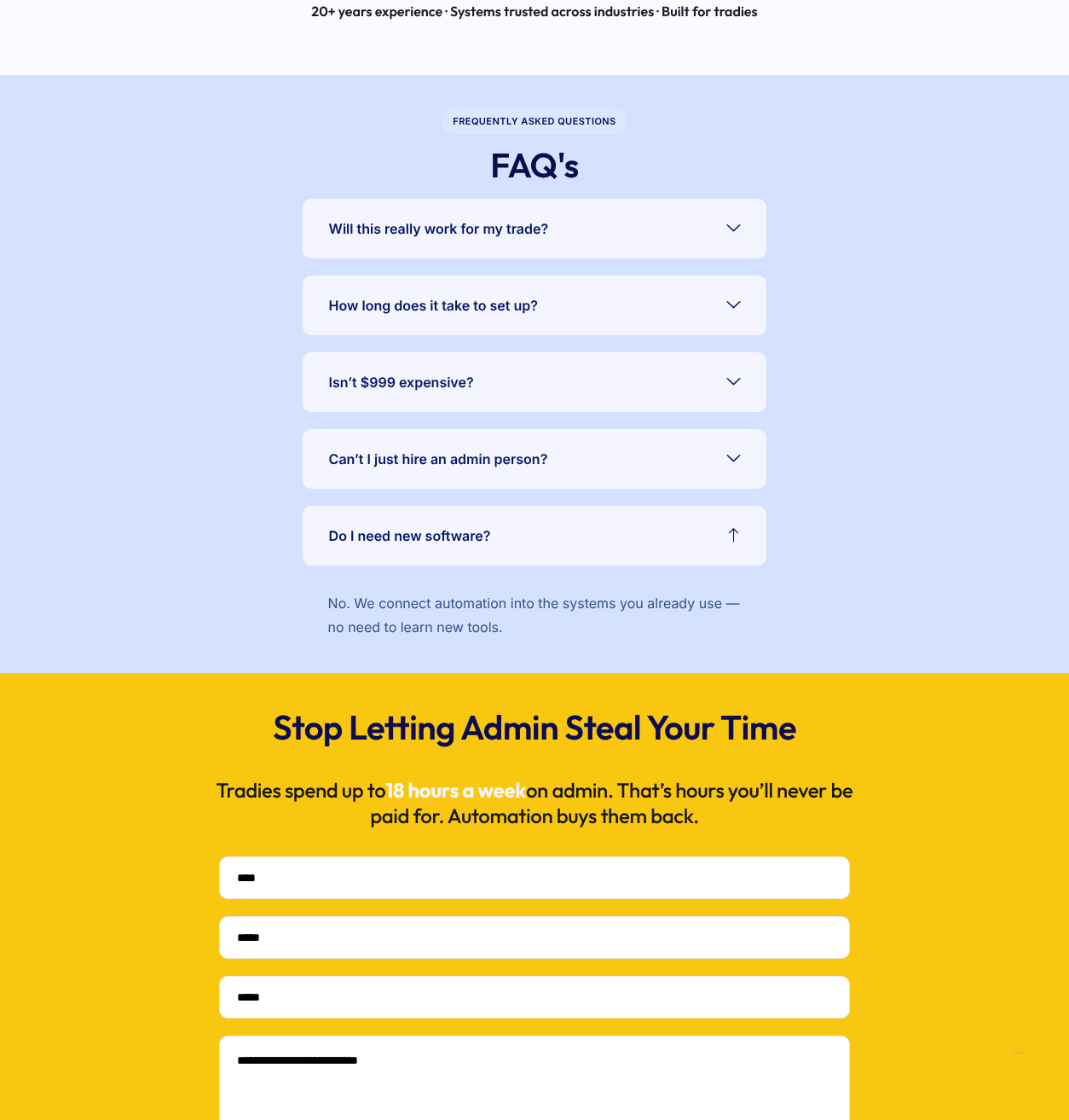
scroll to position [4114, 0]
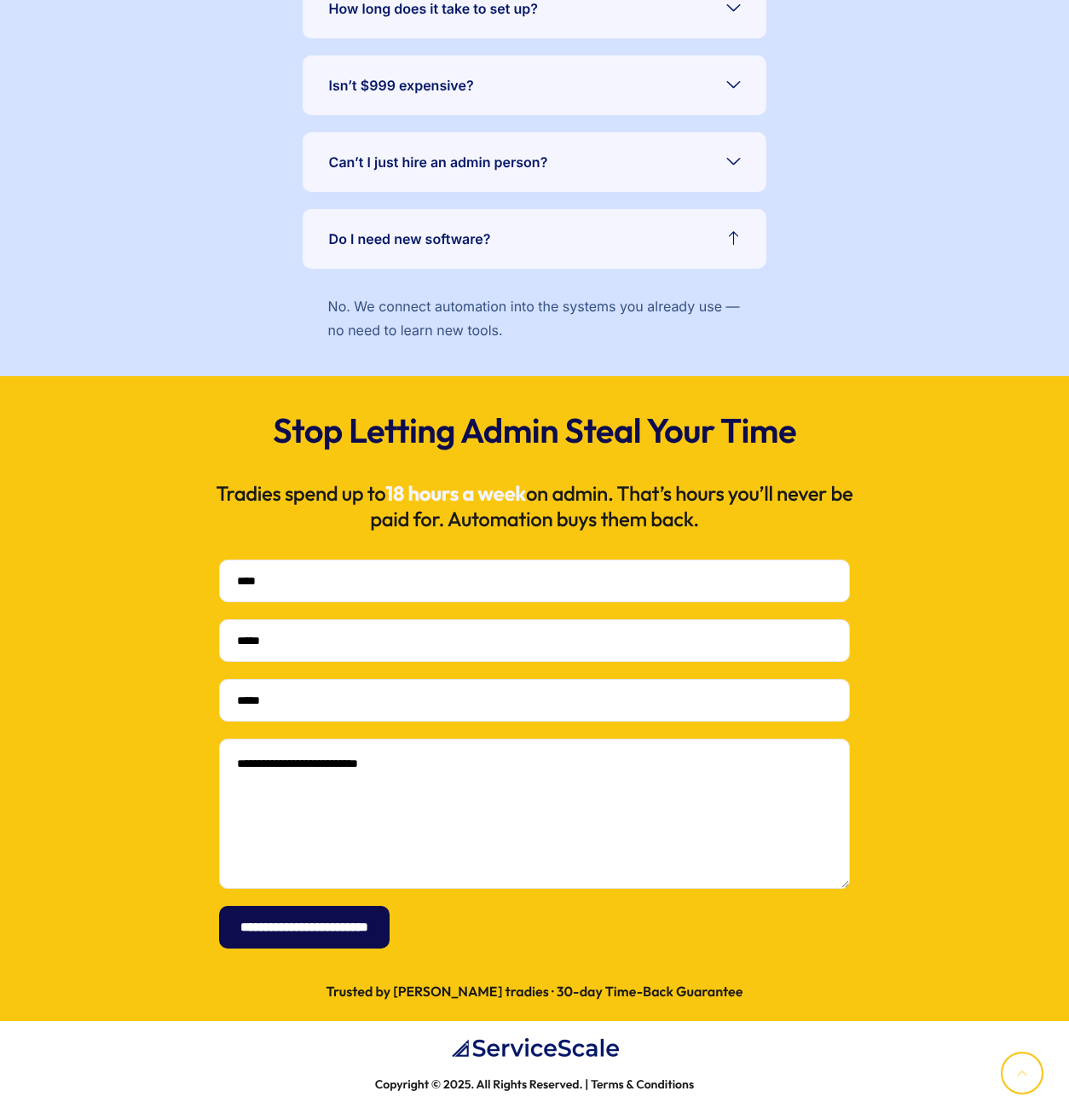
click at [901, 603] on div "**********" at bounding box center [535, 699] width 1052 height 645
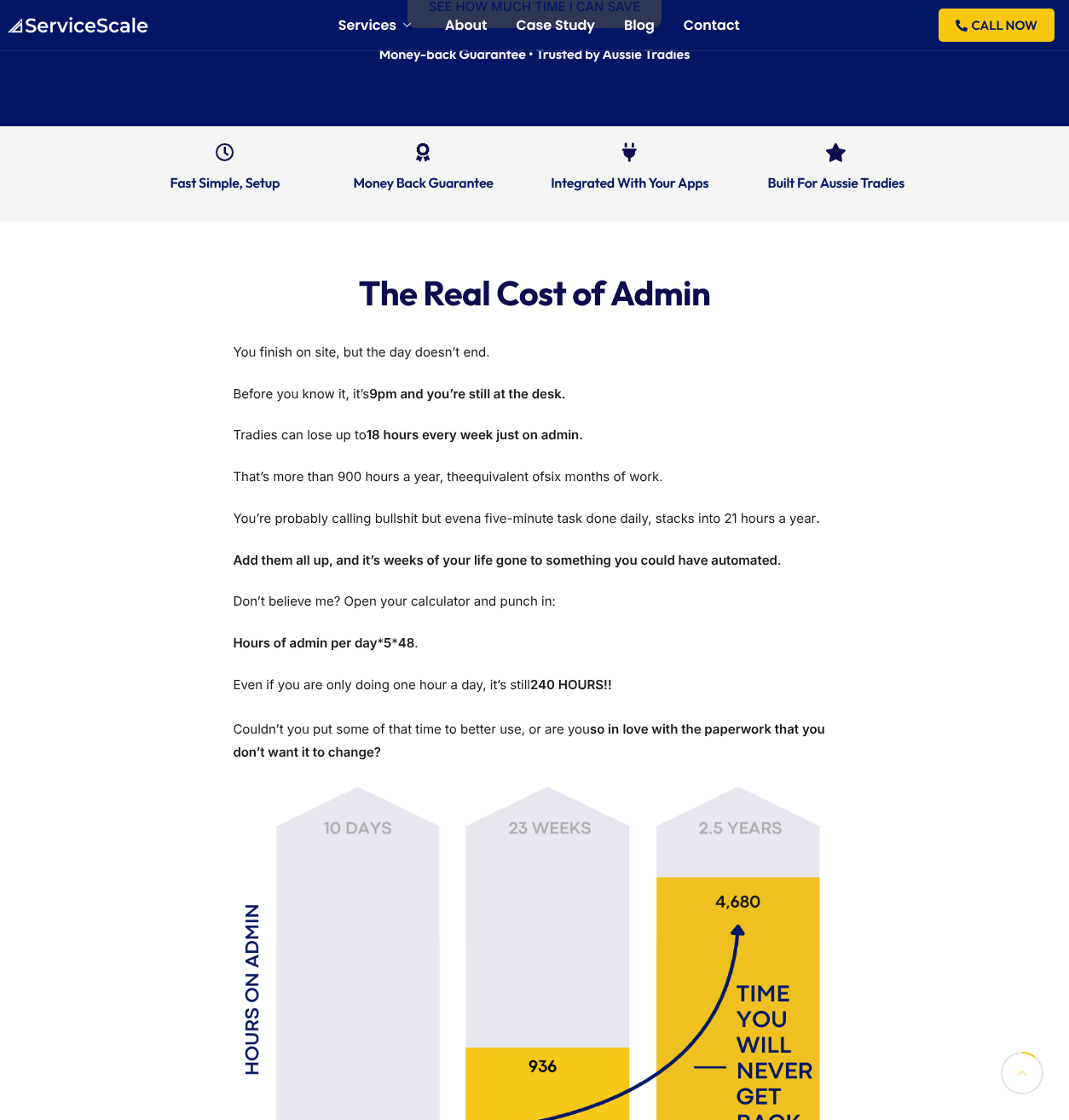
click at [846, 438] on div "The Real Cost of Admin You finish on site, but the day doesn’t end. Before you …" at bounding box center [535, 727] width 1058 height 1011
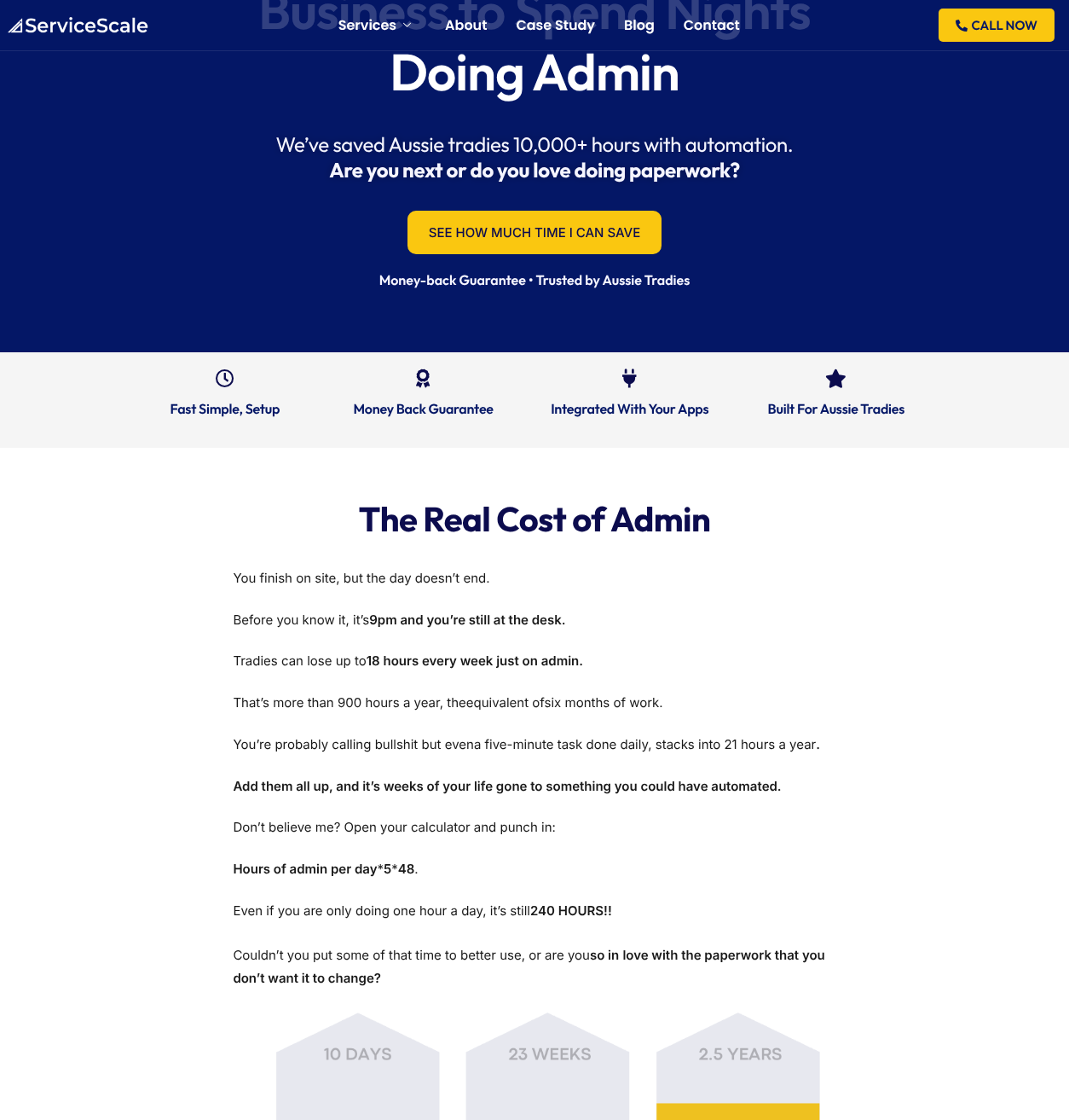
scroll to position [0, 0]
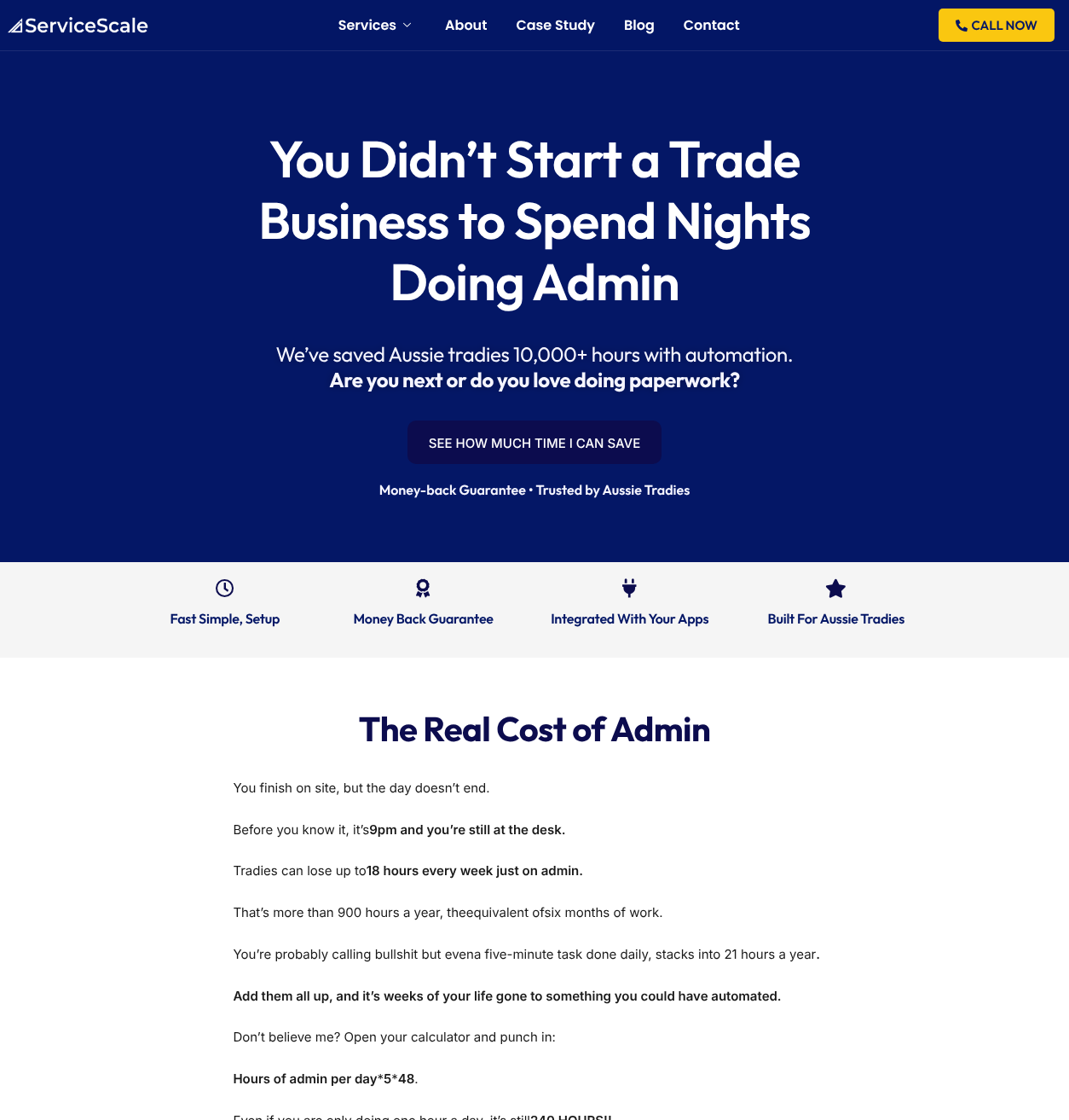
click at [627, 438] on link "See How Much Time I Can Save" at bounding box center [535, 443] width 255 height 44
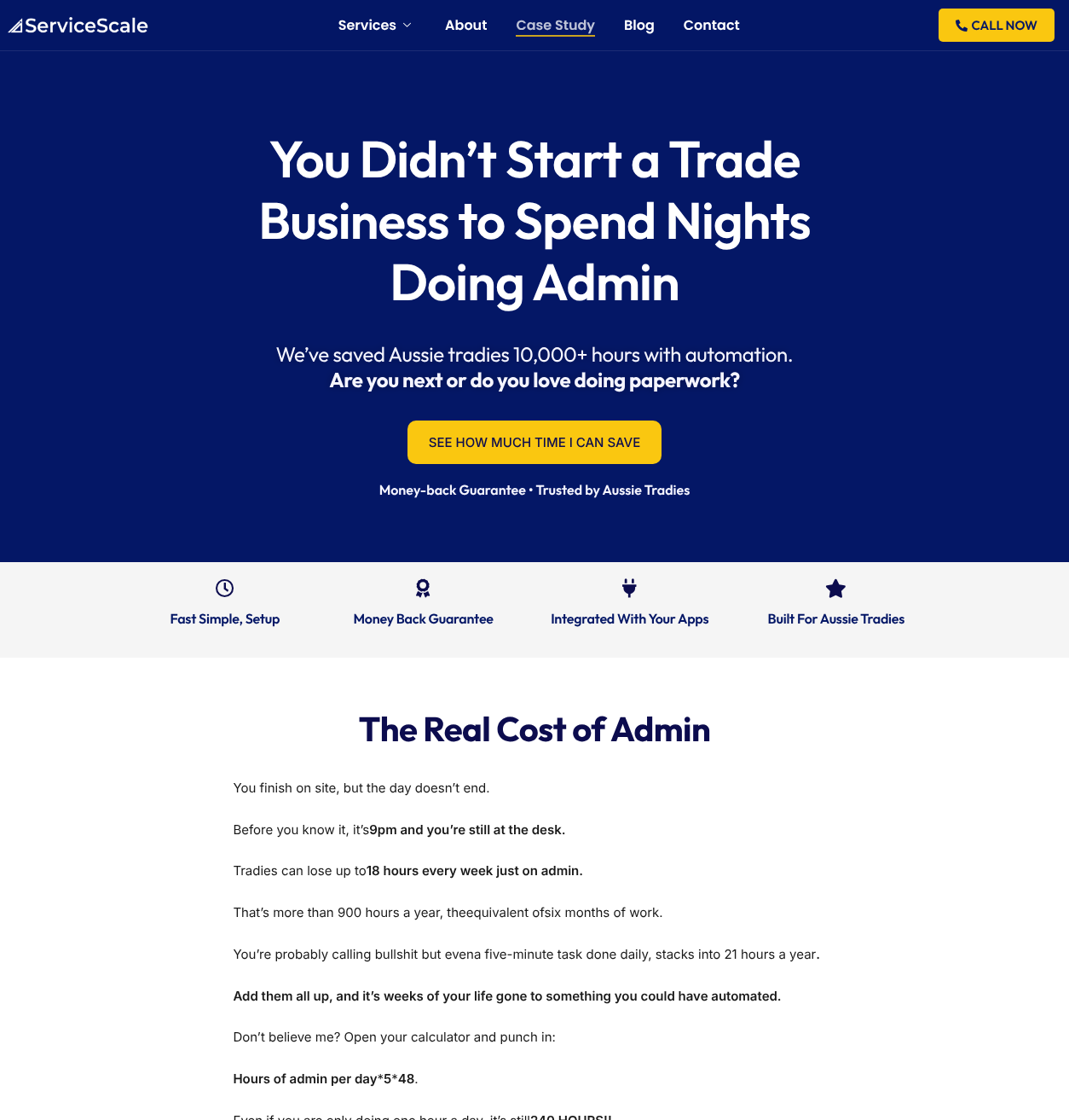
click at [544, 30] on link "Case Study" at bounding box center [555, 26] width 79 height 14
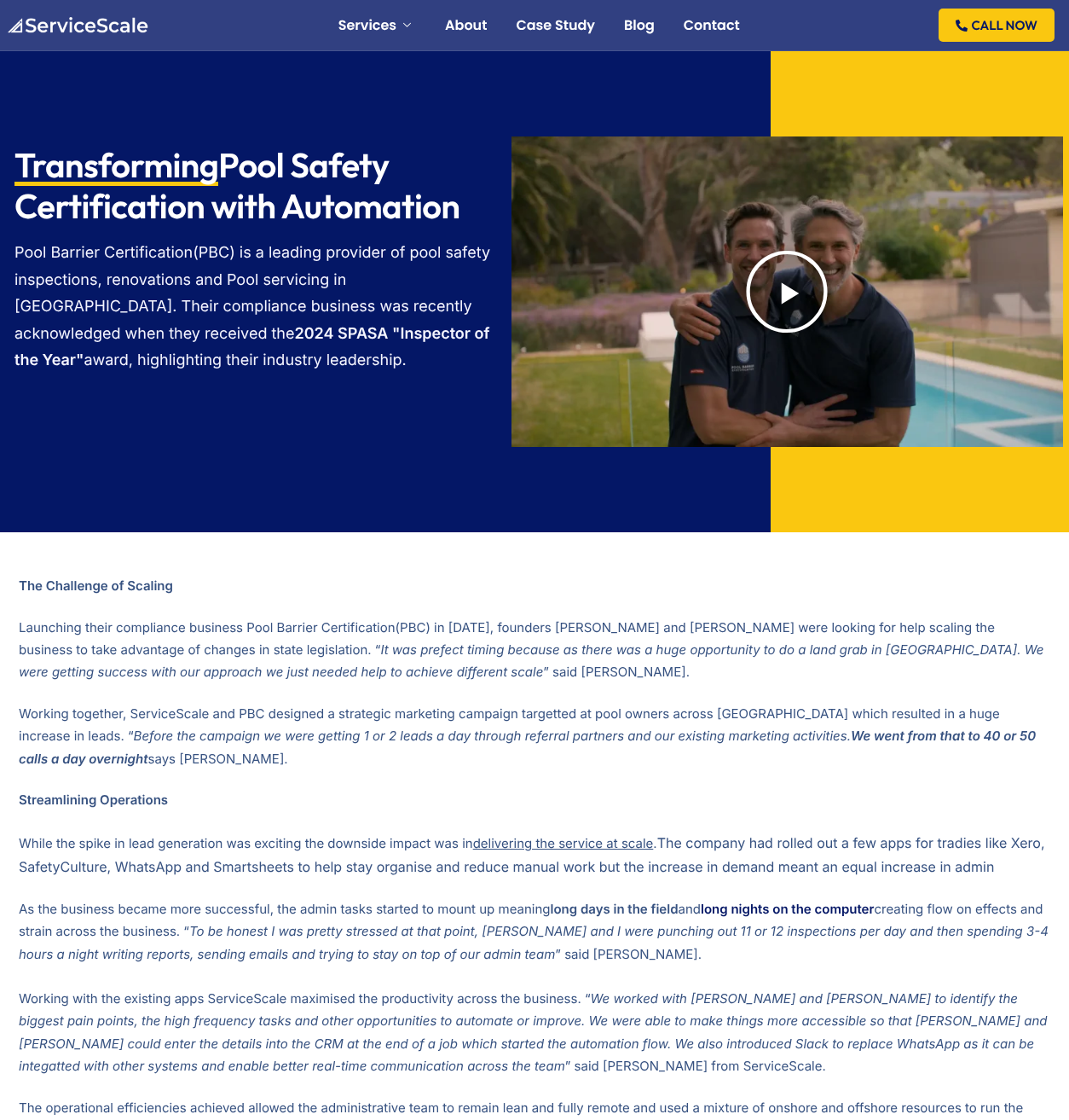
click at [775, 267] on icon "Play Video" at bounding box center [787, 292] width 85 height 85
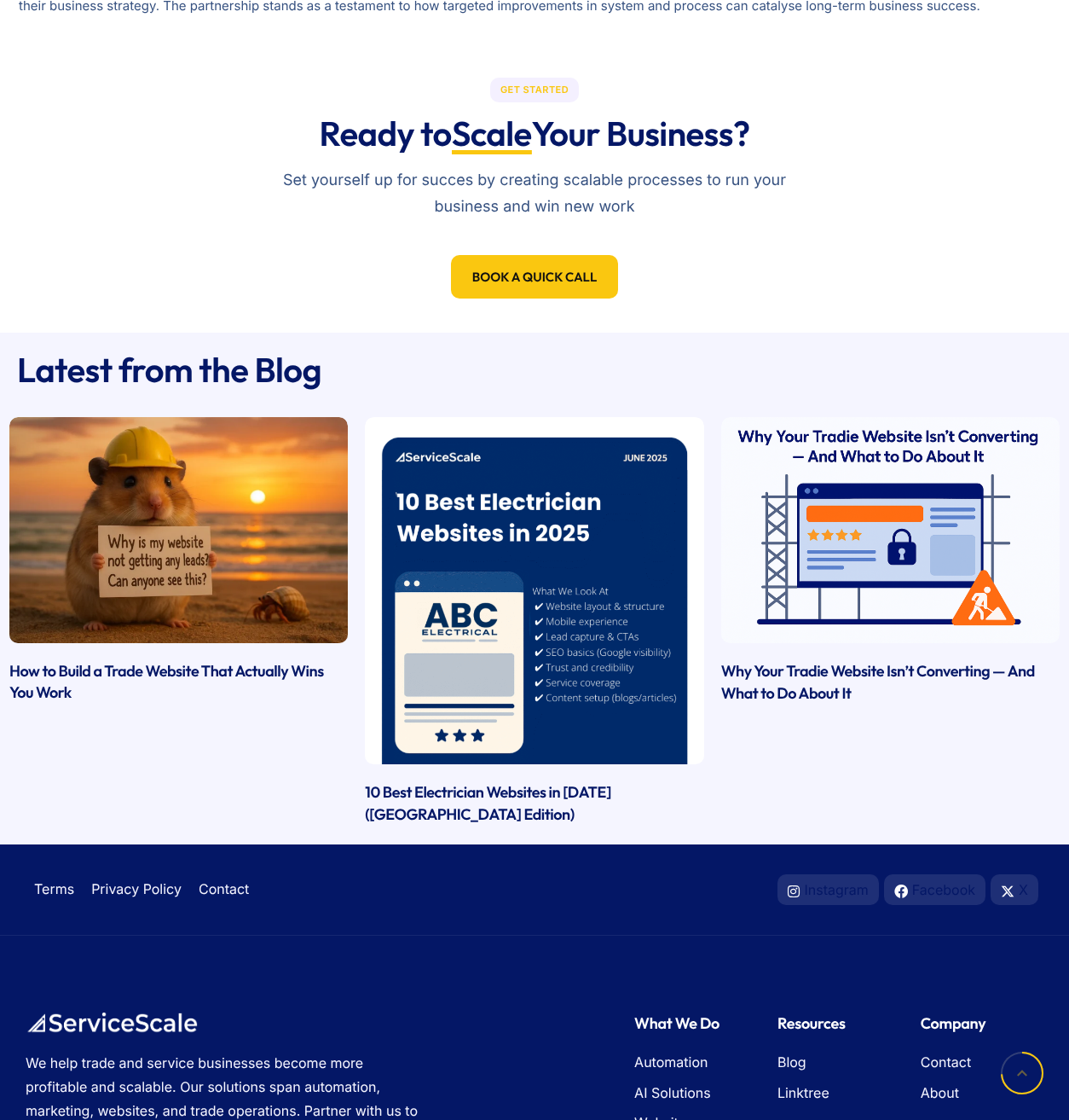
scroll to position [1711, 0]
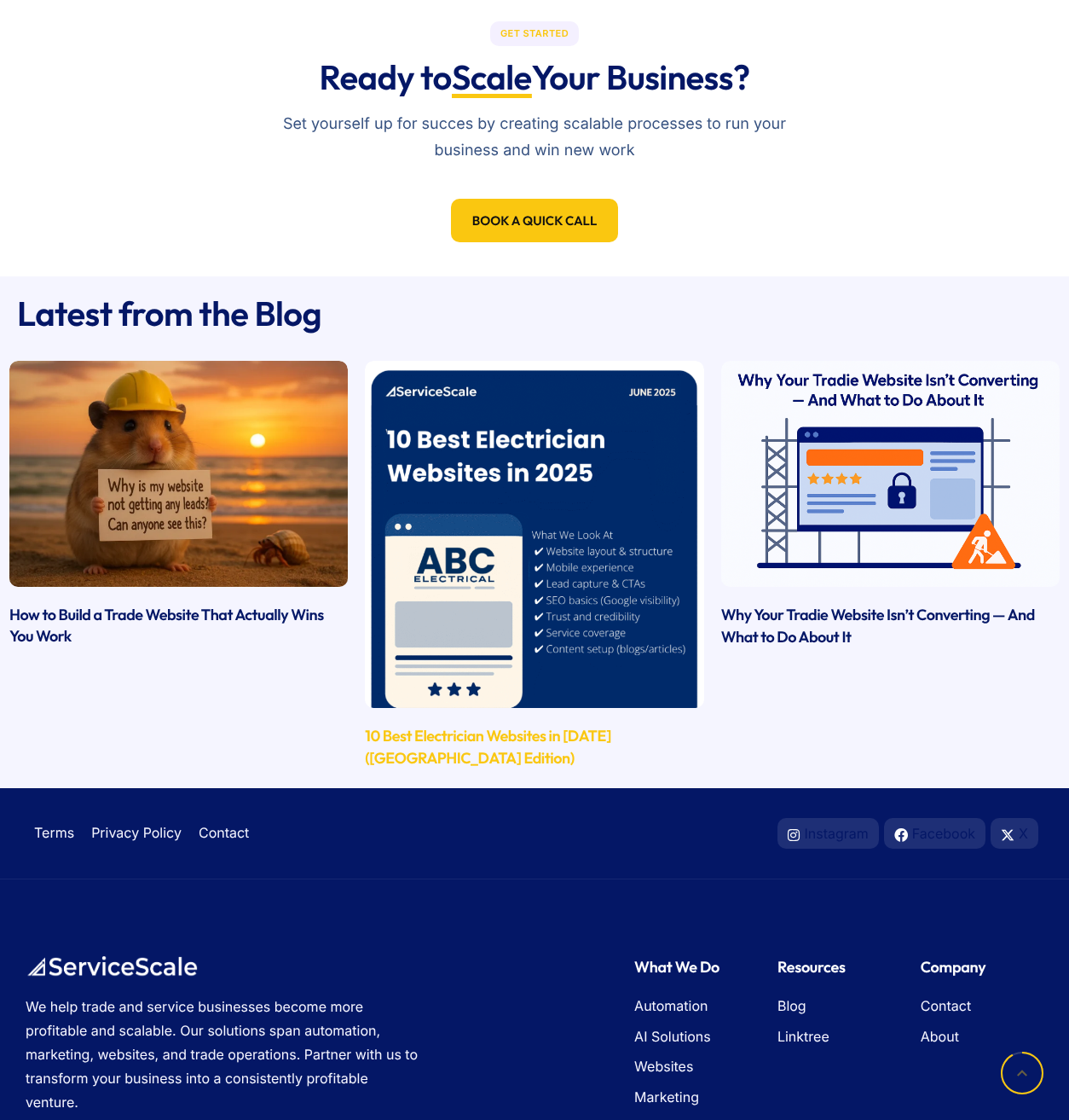
click at [612, 729] on link "10 Best Electrician Websites in [DATE] ([GEOGRAPHIC_DATA] Edition)" at bounding box center [488, 747] width 247 height 42
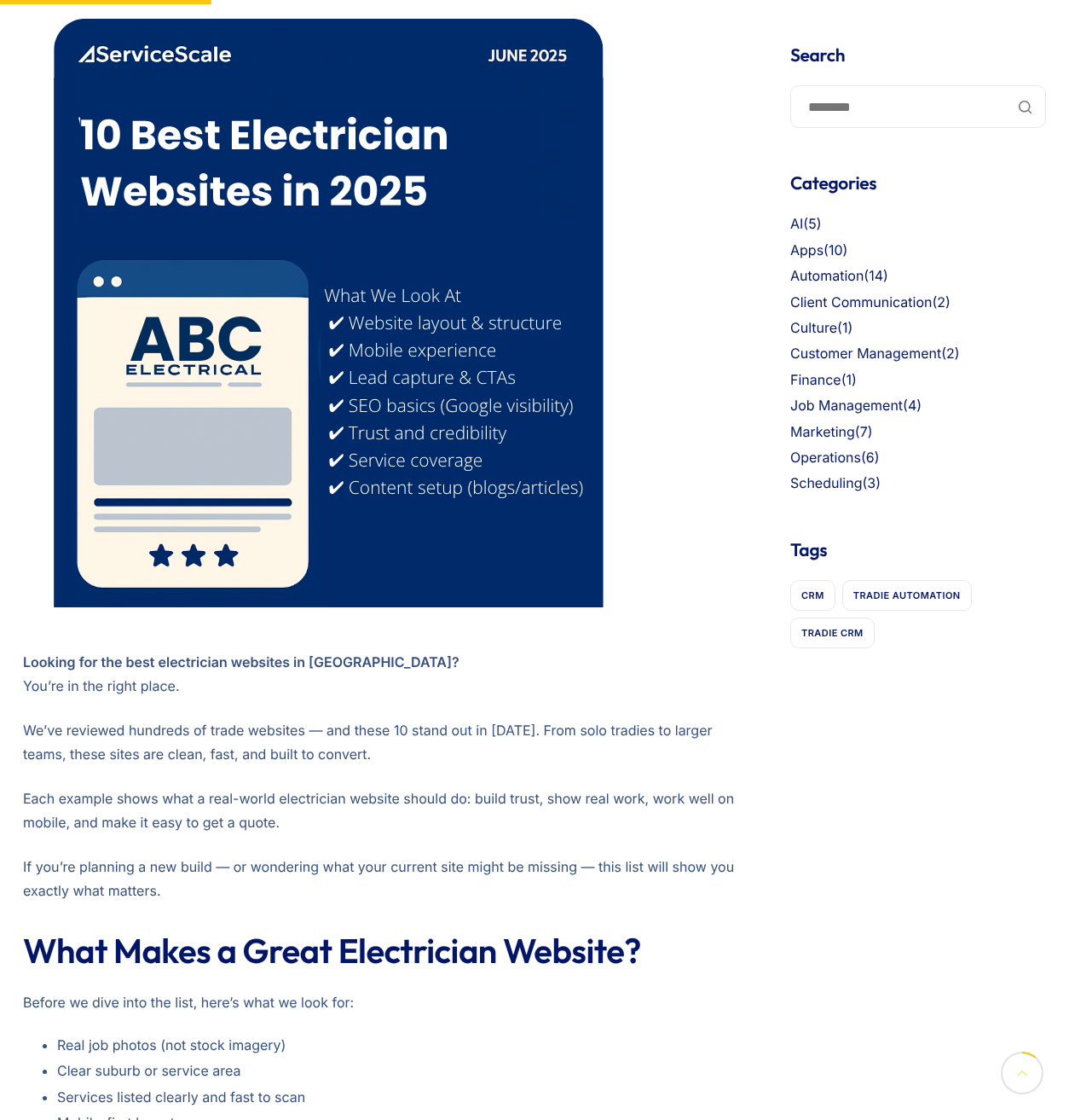
scroll to position [1155, 0]
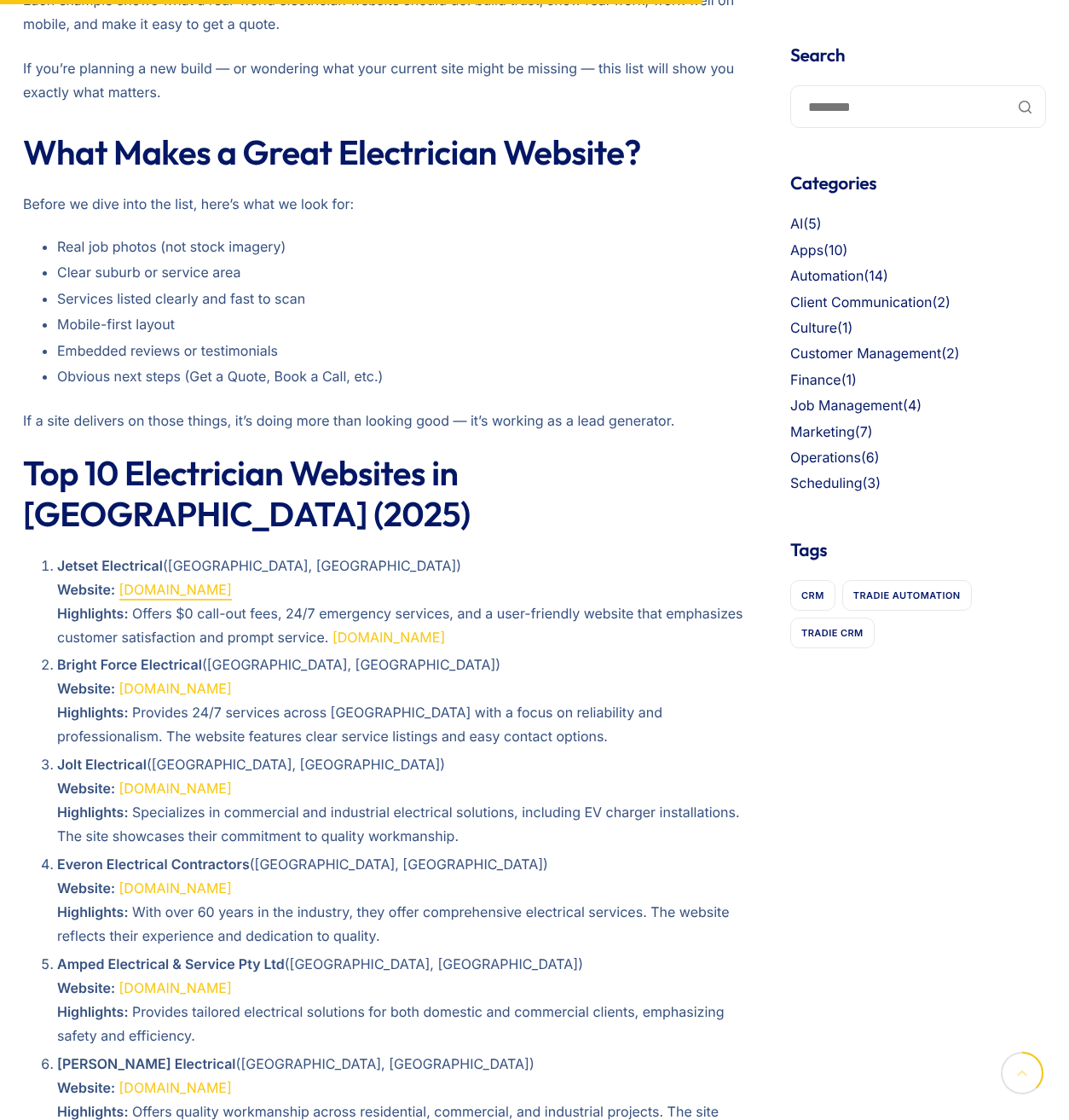
click at [206, 581] on link "[DOMAIN_NAME]" at bounding box center [175, 590] width 112 height 17
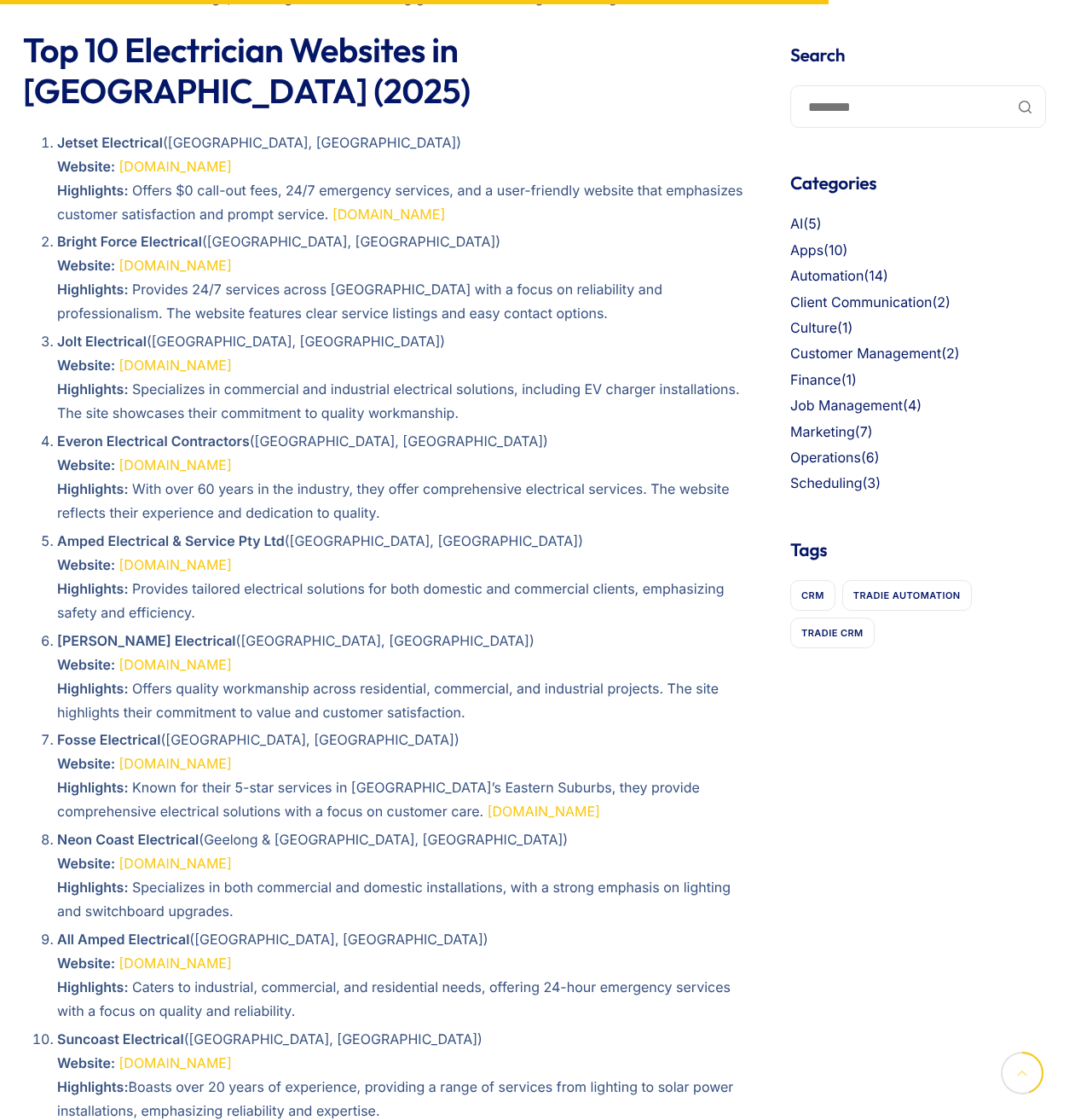
scroll to position [1736, 0]
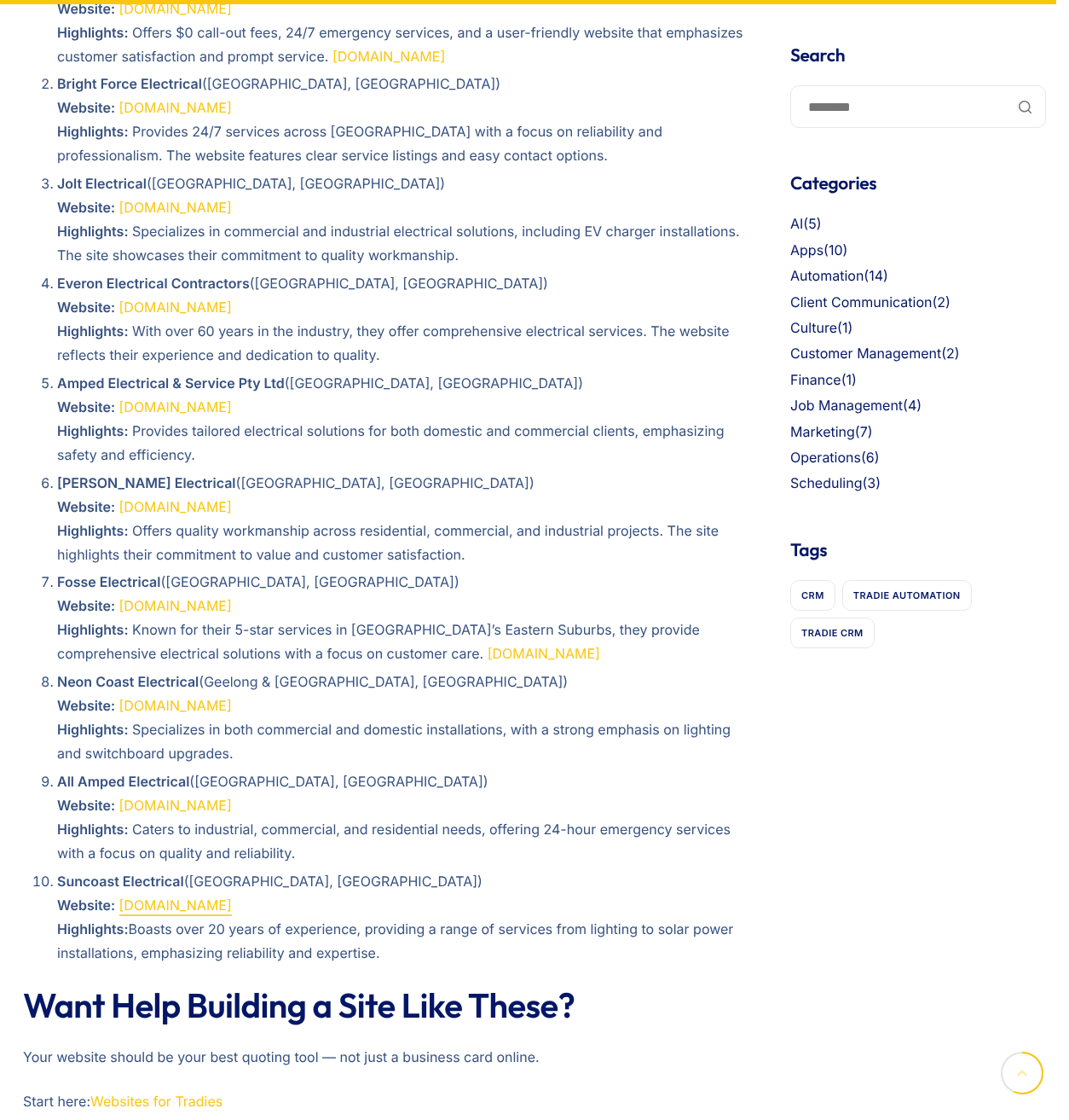
click at [217, 897] on link "[DOMAIN_NAME]" at bounding box center [175, 906] width 112 height 17
